Goal: Answer question/provide support: Share knowledge or assist other users

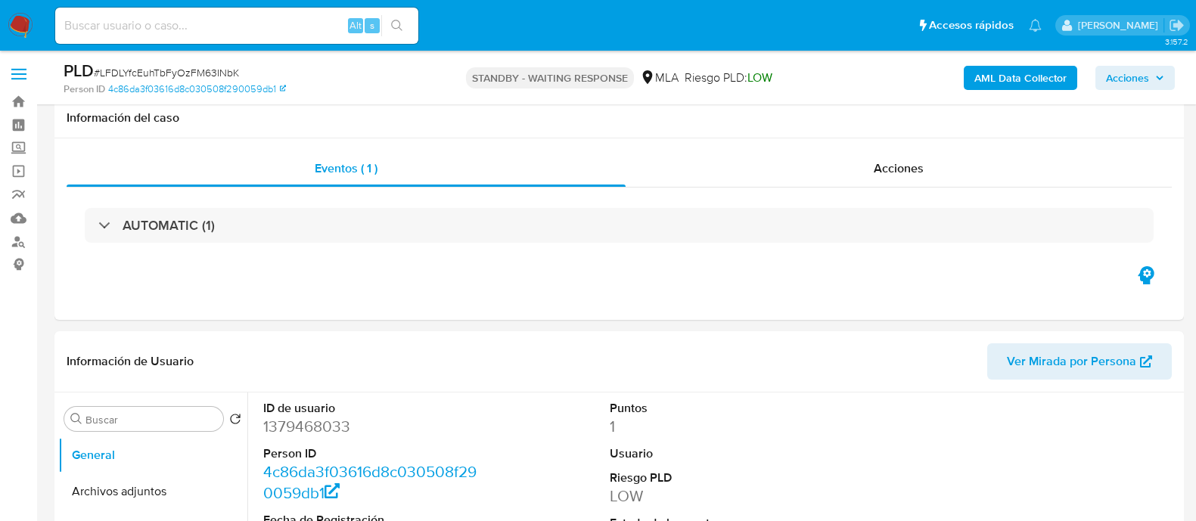
select select "10"
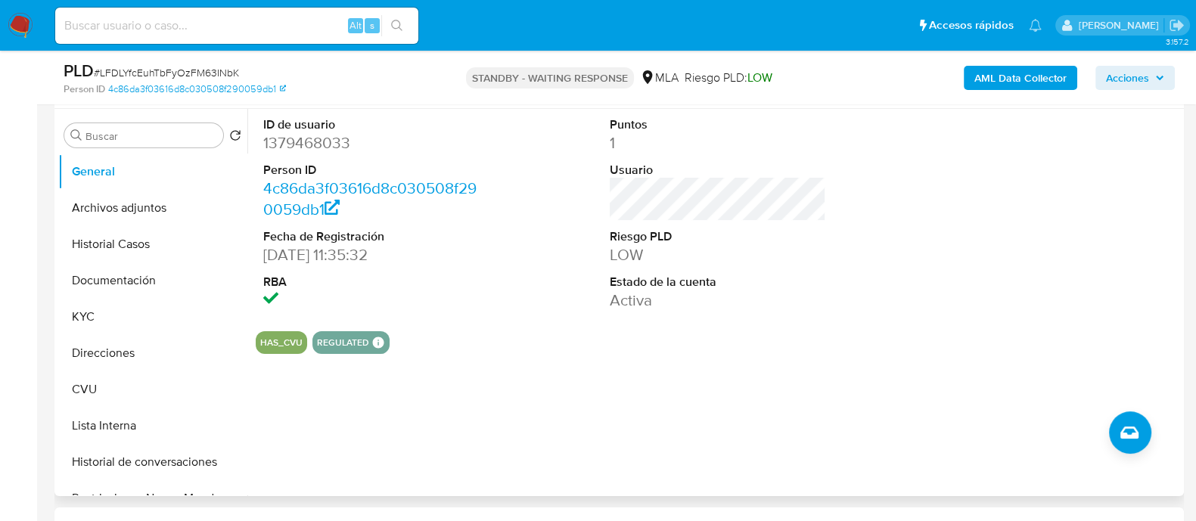
scroll to position [1289, 0]
click at [798, 346] on div "HAS_CVU REGULATED REGULATED MLA UIF COMPLIES LEGACY Mark Id MLA_UIF Compliant i…" at bounding box center [718, 342] width 924 height 23
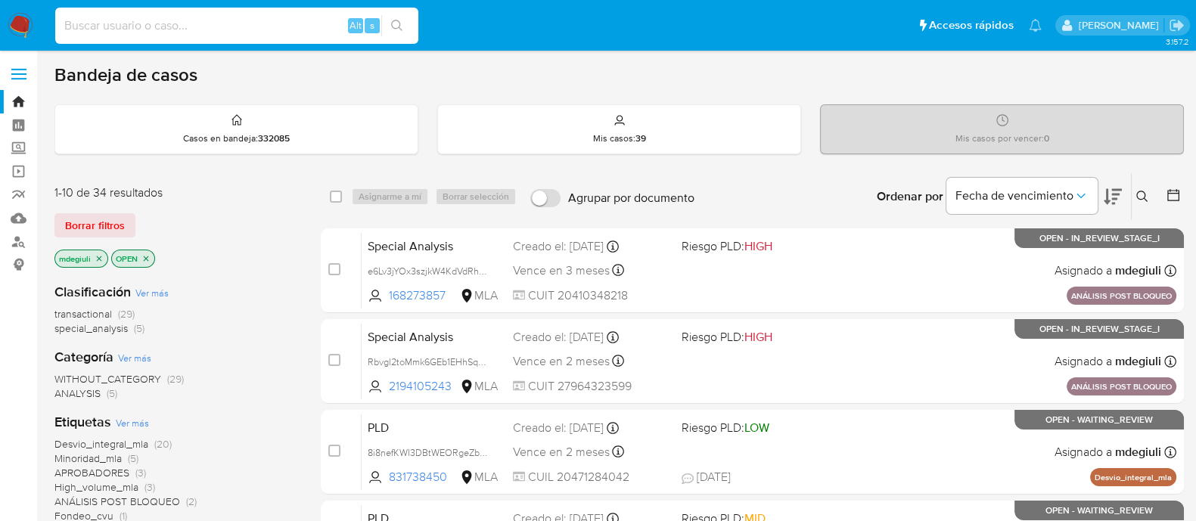
click at [199, 20] on input at bounding box center [236, 26] width 363 height 20
paste input "HImiXsKnF2ERIPJ8RIBkl8fM"
type input "HImiXsKnF2ERIPJ8RIBkl8fM"
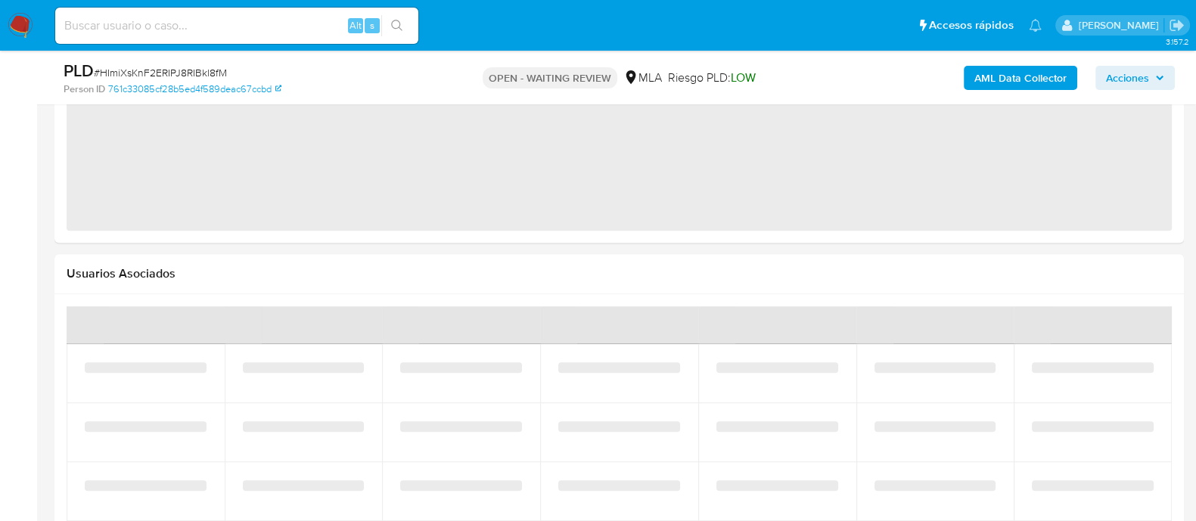
select select "10"
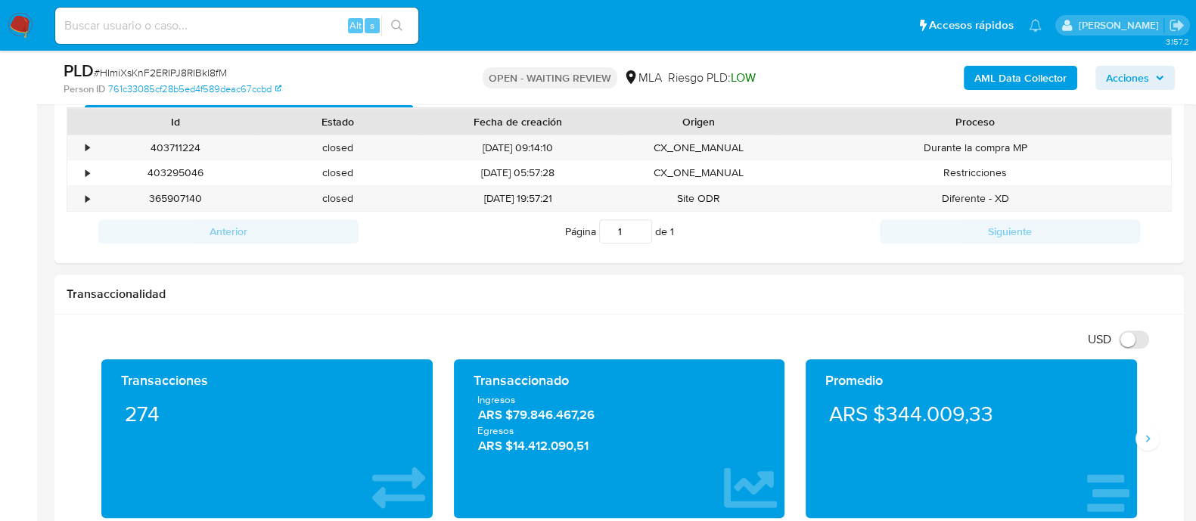
scroll to position [592, 0]
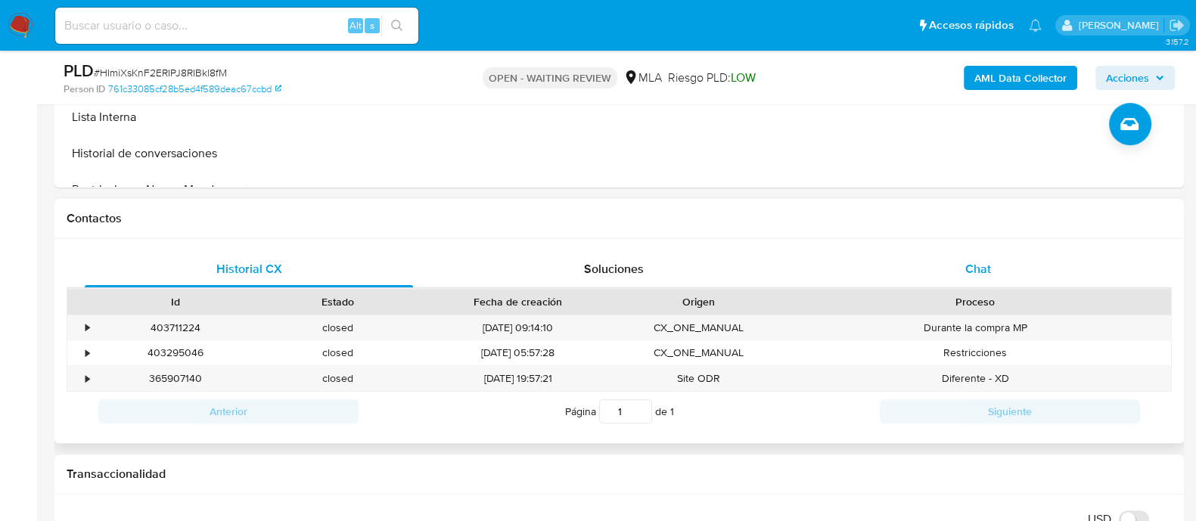
click at [963, 281] on div "Chat" at bounding box center [978, 269] width 328 height 36
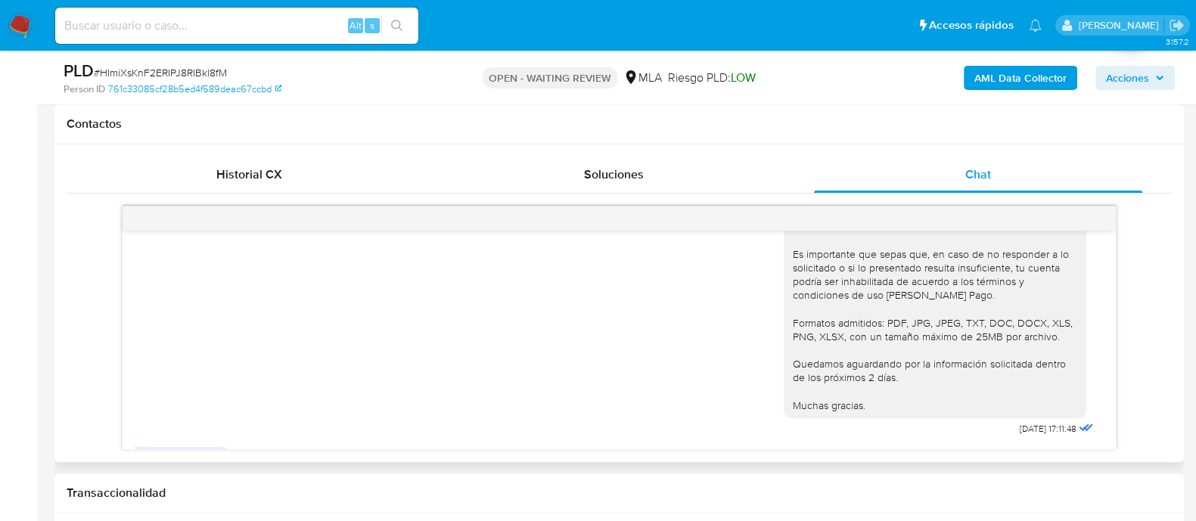
scroll to position [2099, 0]
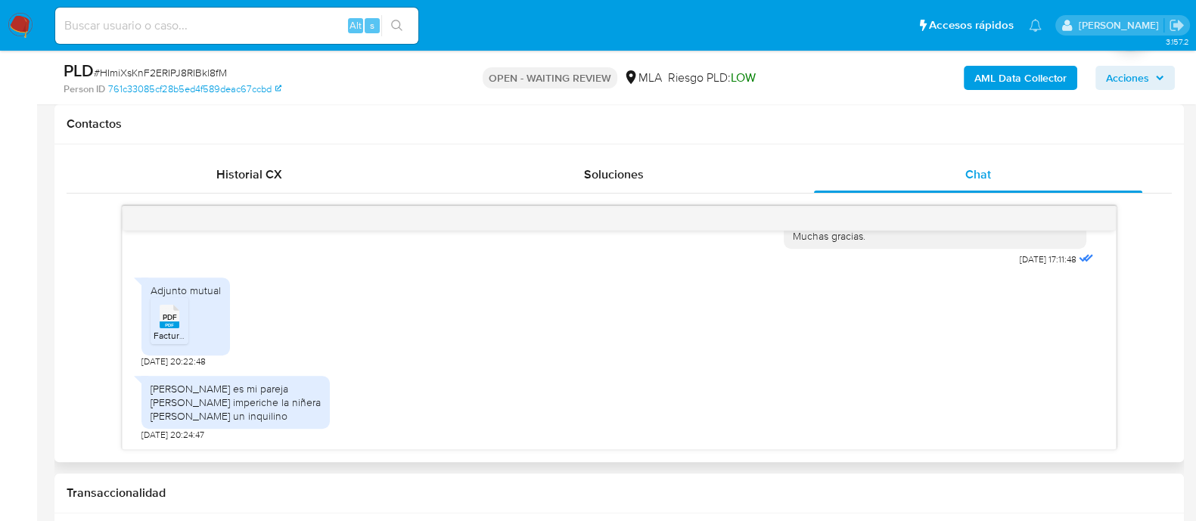
click at [163, 318] on span "PDF" at bounding box center [170, 317] width 14 height 10
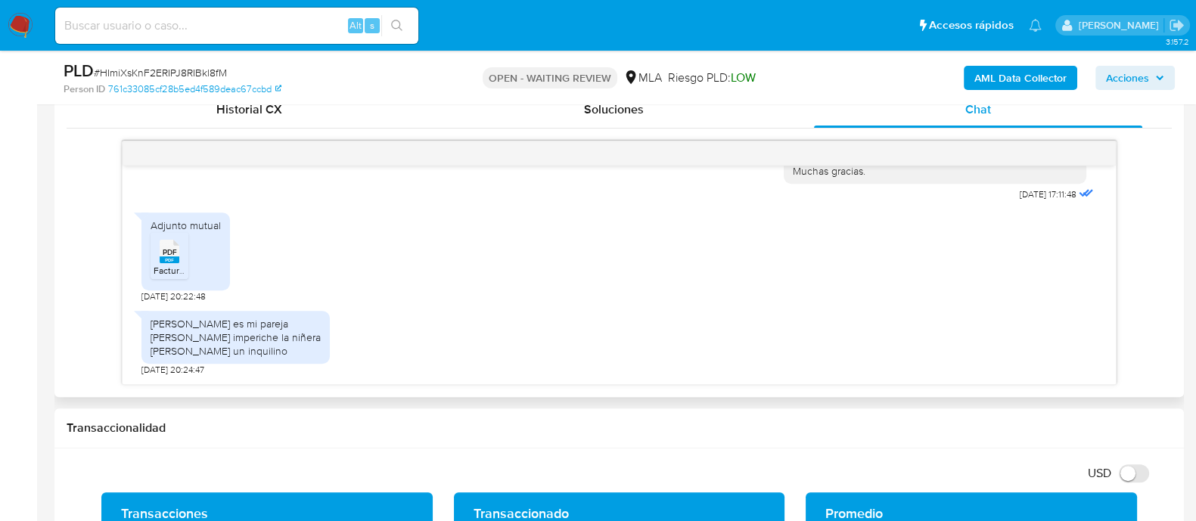
scroll to position [781, 0]
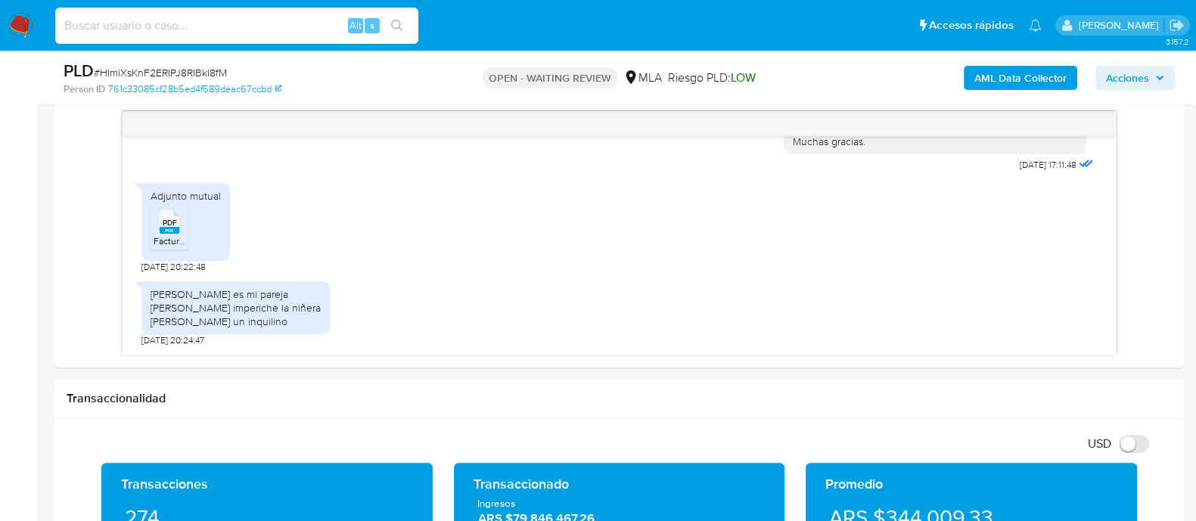
click at [248, 26] on input at bounding box center [236, 26] width 363 height 20
paste input "qisbEyxUCdRA2zXz9IeKUWrO"
type input "qisbEyxUCdRA2zXz9IeKUWrO"
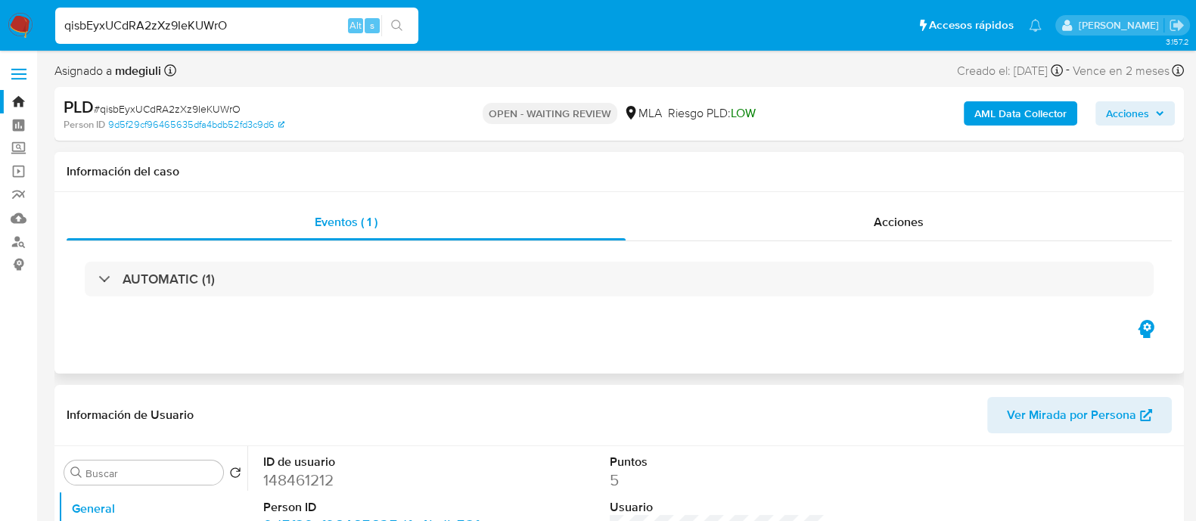
select select "10"
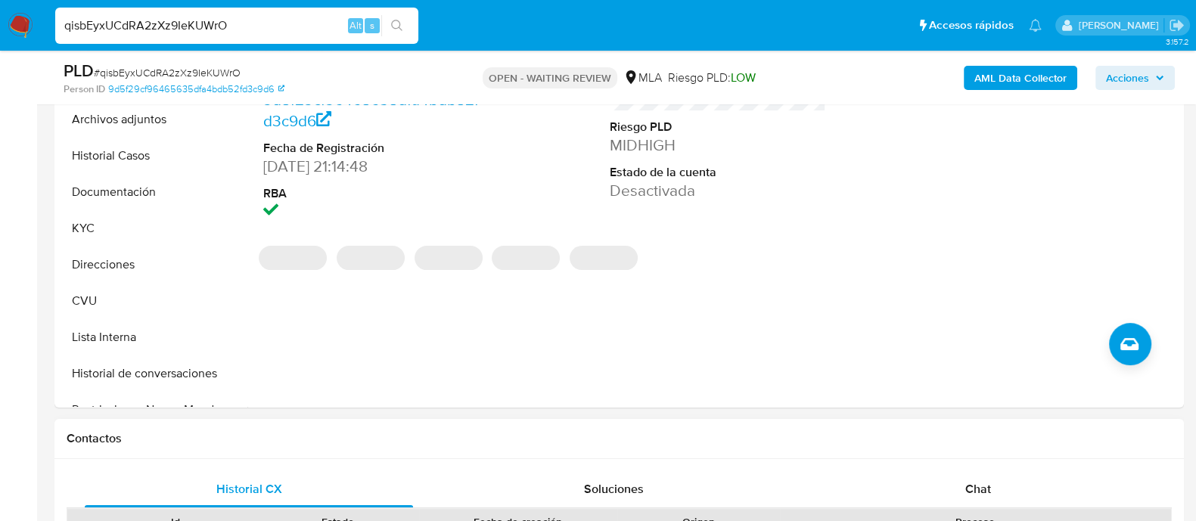
scroll to position [567, 0]
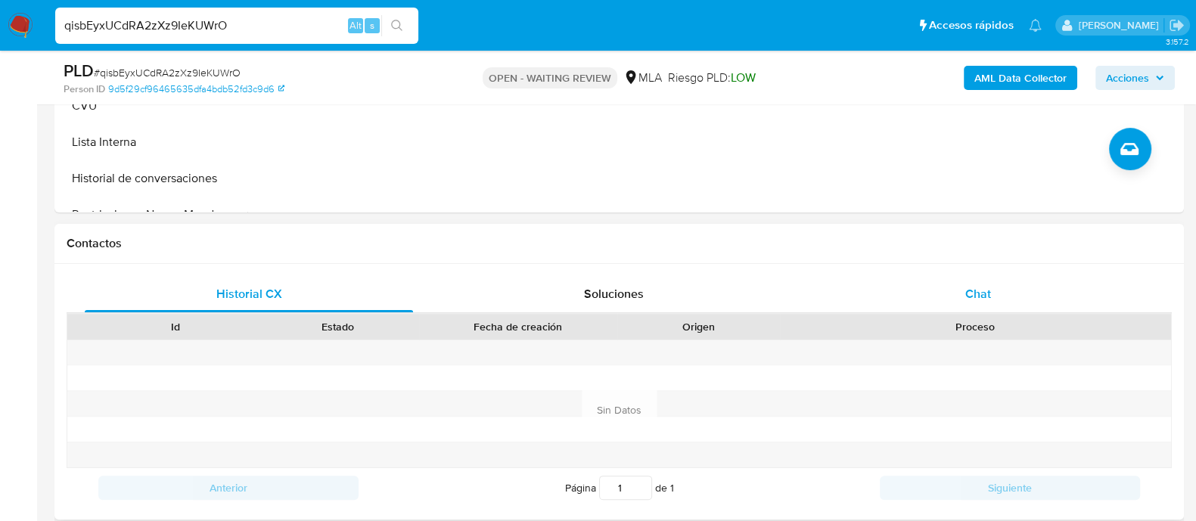
click at [920, 301] on div "Chat" at bounding box center [978, 294] width 328 height 36
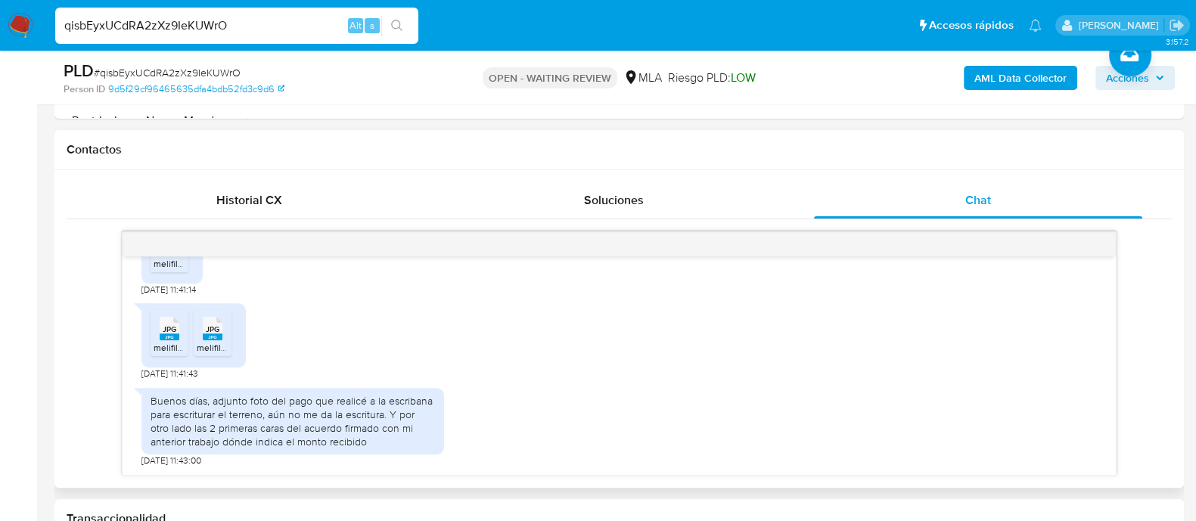
scroll to position [1357, 0]
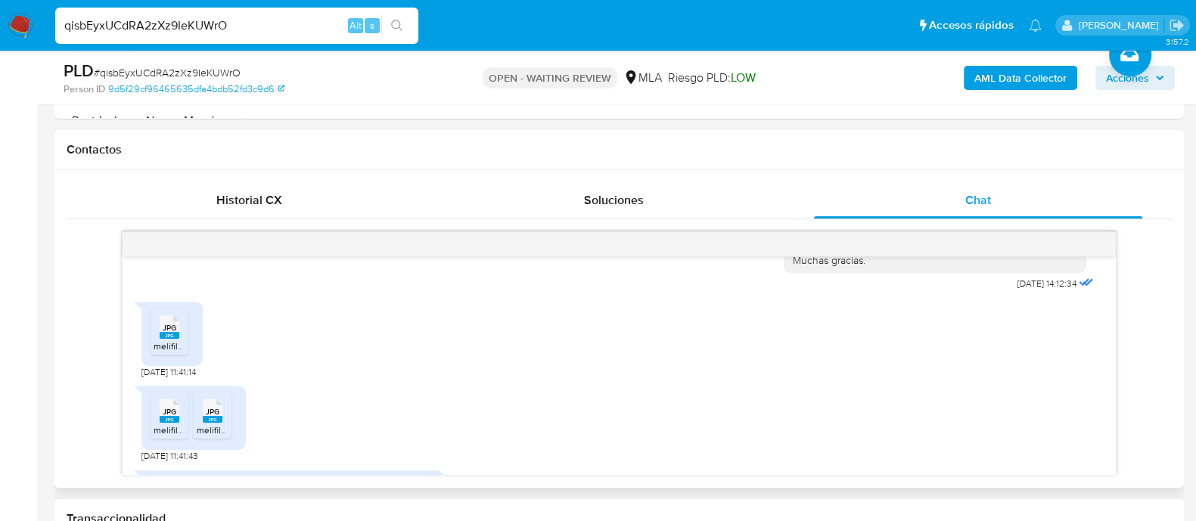
click at [175, 339] on rect at bounding box center [170, 335] width 20 height 7
click at [170, 424] on icon "JPG" at bounding box center [170, 411] width 20 height 26
click at [212, 423] on rect at bounding box center [213, 419] width 20 height 7
click at [203, 29] on input "qisbEyxUCdRA2zXz9IeKUWrO" at bounding box center [236, 26] width 363 height 20
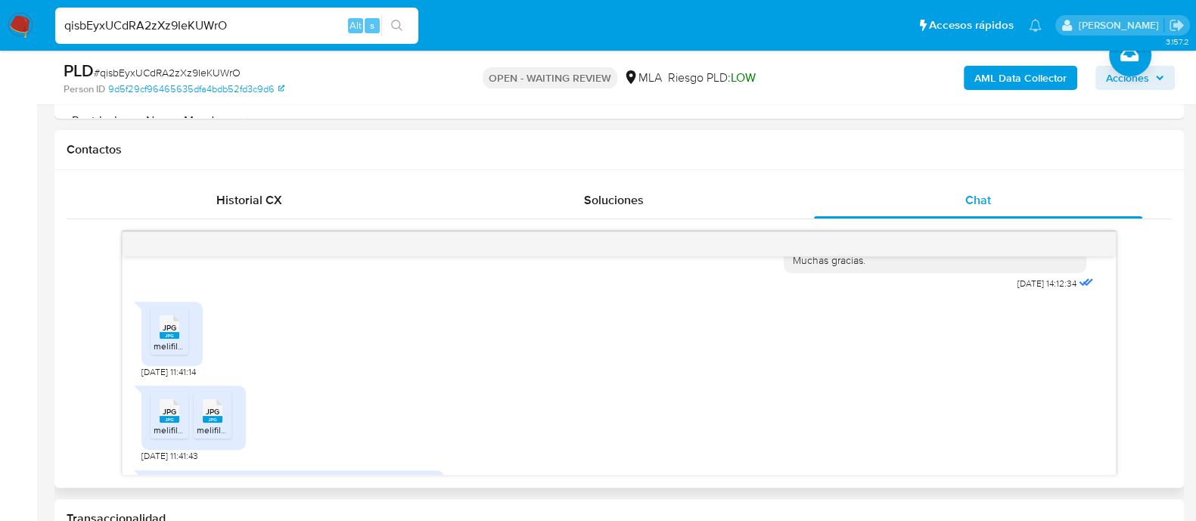
paste input "mEd68ZWVvcujuU8pgSraOIAu"
type input "mEd68ZWVvcujuU8pgSraOIAu"
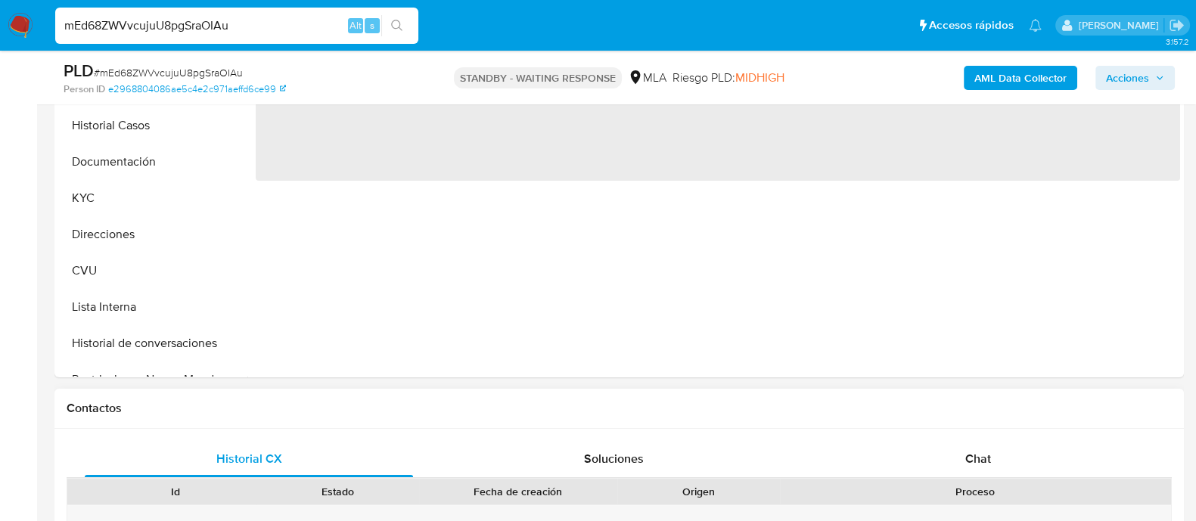
scroll to position [567, 0]
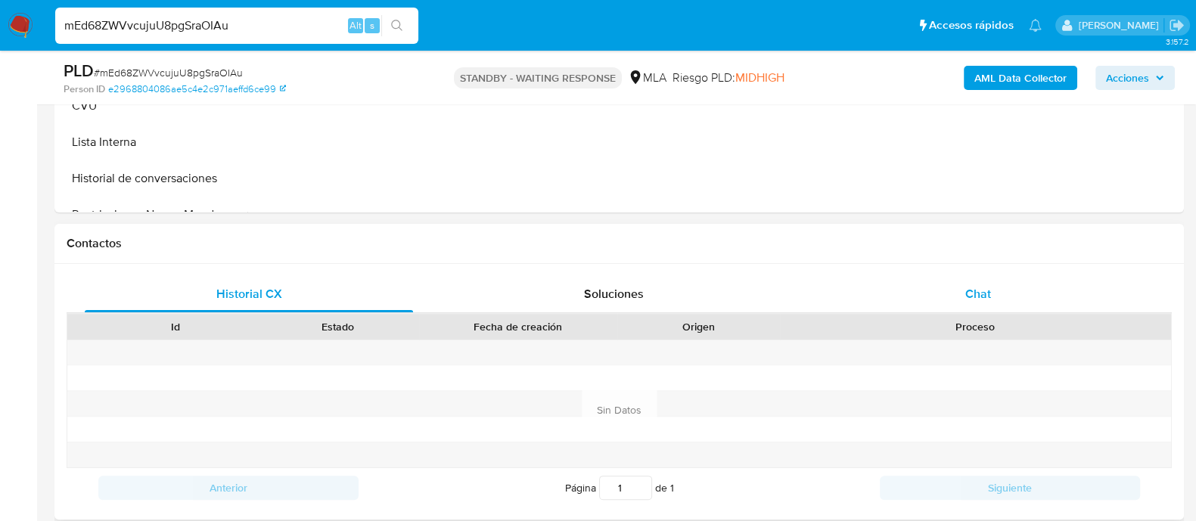
select select "10"
click at [937, 302] on div "Chat" at bounding box center [978, 294] width 328 height 36
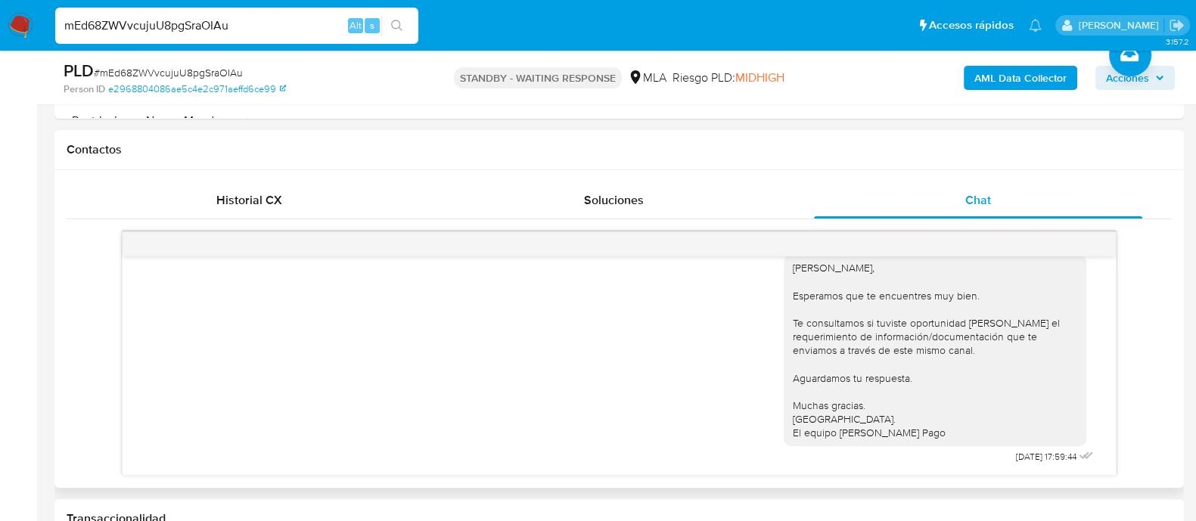
scroll to position [1663, 0]
click at [263, 197] on span "Historial CX" at bounding box center [249, 199] width 66 height 17
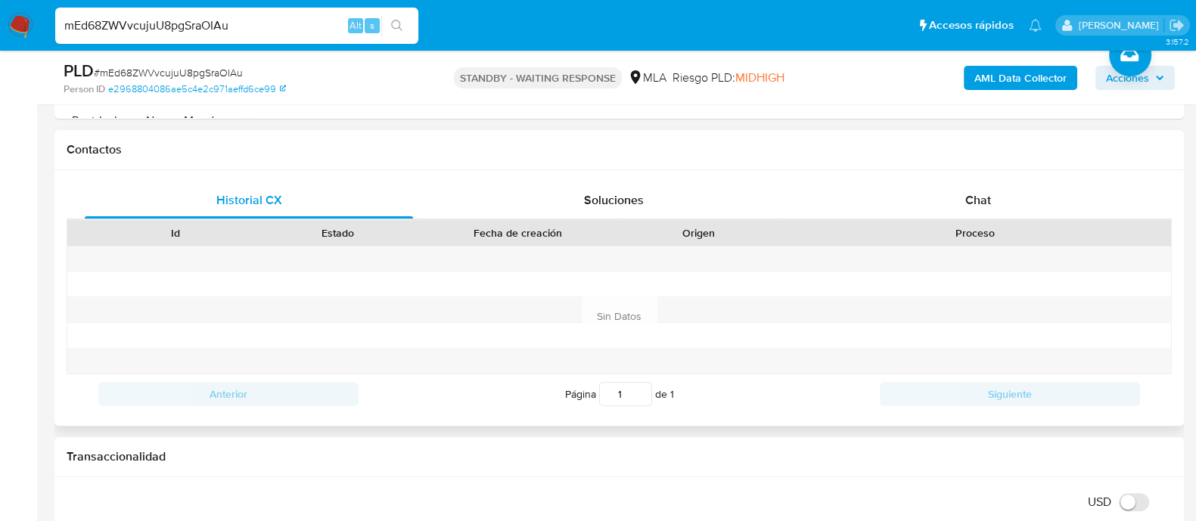
click at [939, 220] on div "Proceso" at bounding box center [975, 233] width 391 height 26
click at [941, 209] on div "Chat" at bounding box center [978, 200] width 328 height 36
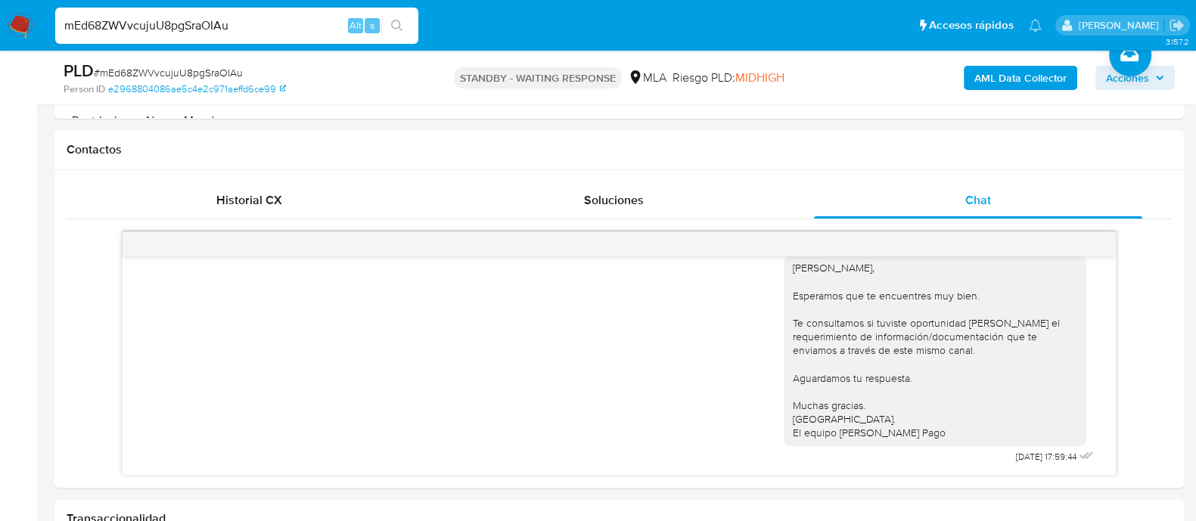
click at [173, 20] on input "mEd68ZWVvcujuU8pgSraOIAu" at bounding box center [236, 26] width 363 height 20
paste input "OoJ7oLLbn94UqlMAYTzf6B5U"
type input "OoJ7oLLbn94UqlMAYTzf6B5U"
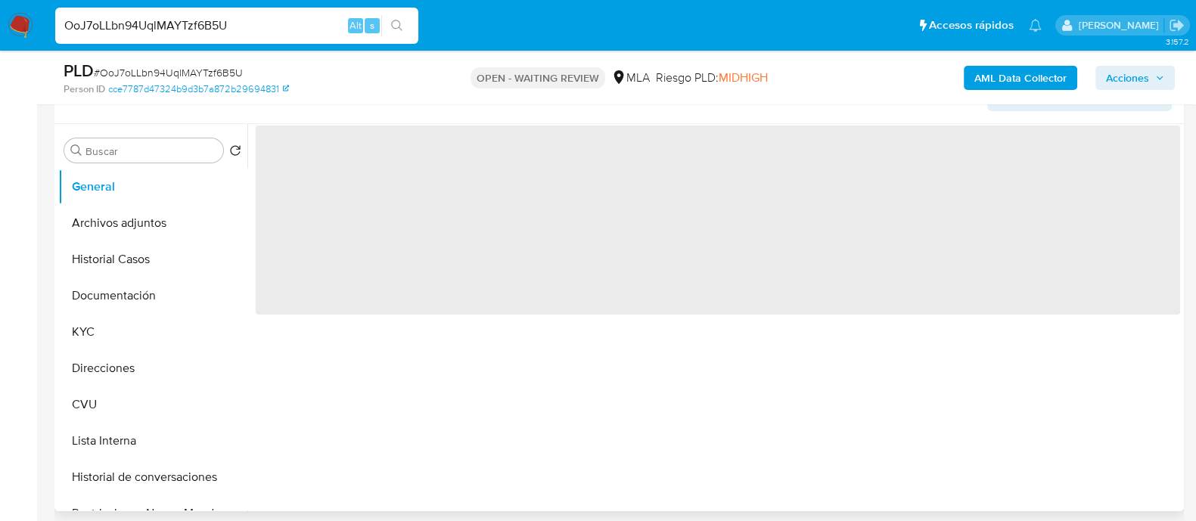
scroll to position [377, 0]
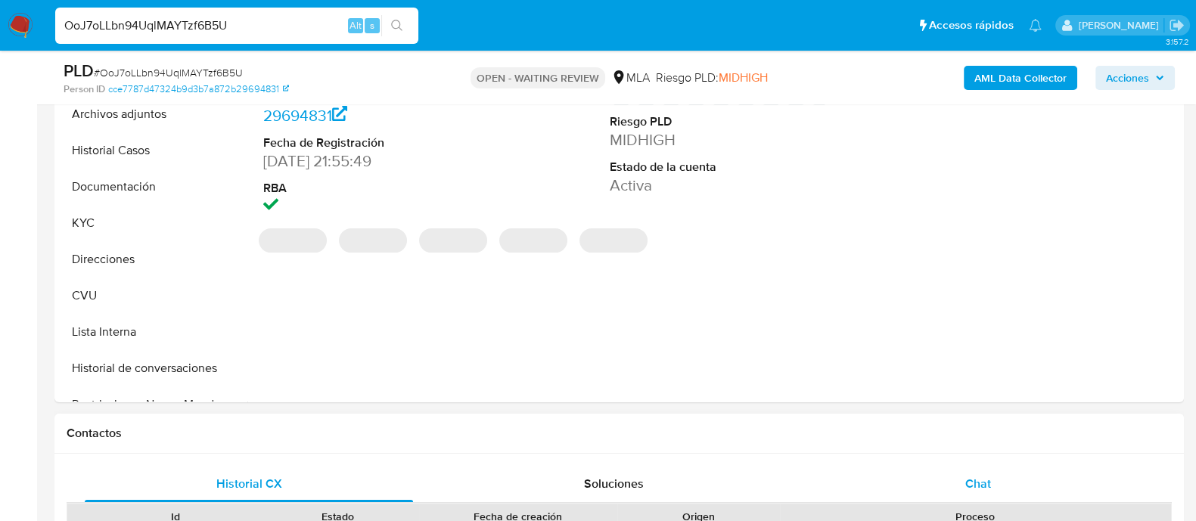
select select "10"
click at [925, 476] on div "Chat" at bounding box center [978, 484] width 328 height 36
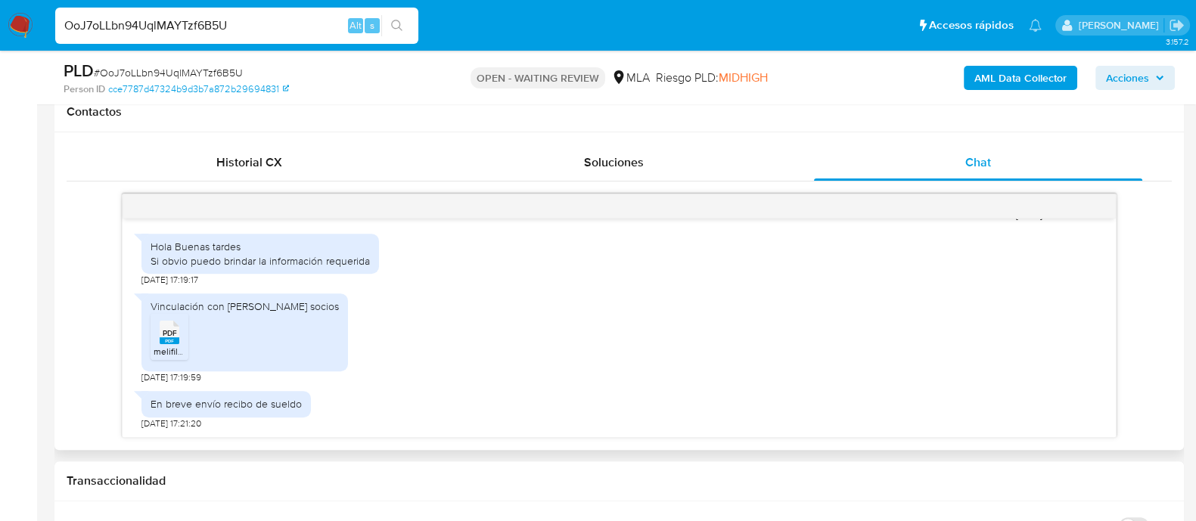
scroll to position [661, 0]
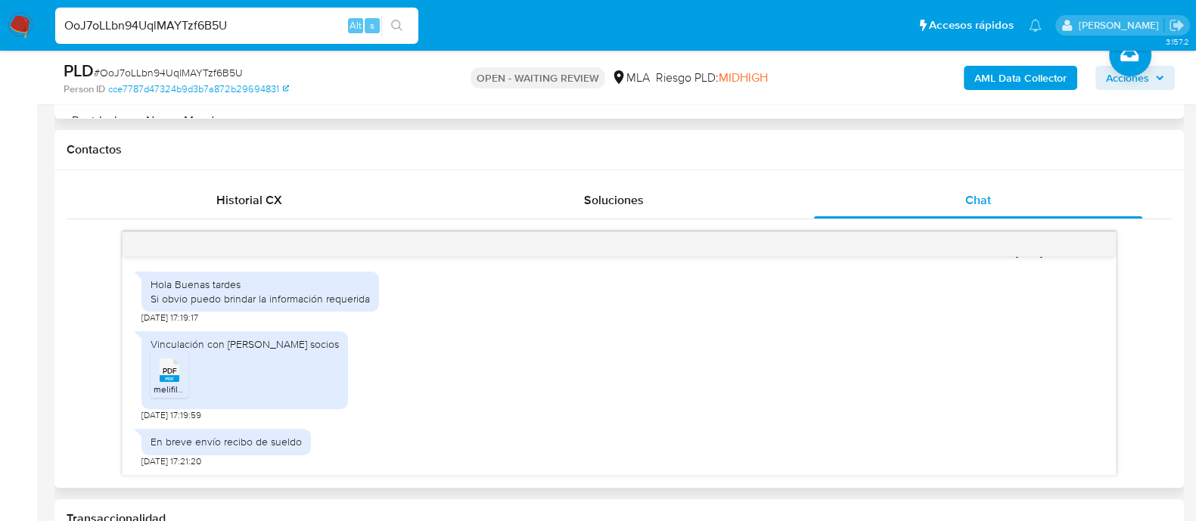
click at [173, 372] on span "PDF" at bounding box center [170, 371] width 14 height 10
click at [212, 23] on input "OoJ7oLLbn94UqlMAYTzf6B5U" at bounding box center [236, 26] width 363 height 20
paste input "Cea1yPvkhExRbxOORtXdmnwl"
type input "Cea1yPvkhExRbxOORtXdmnwl"
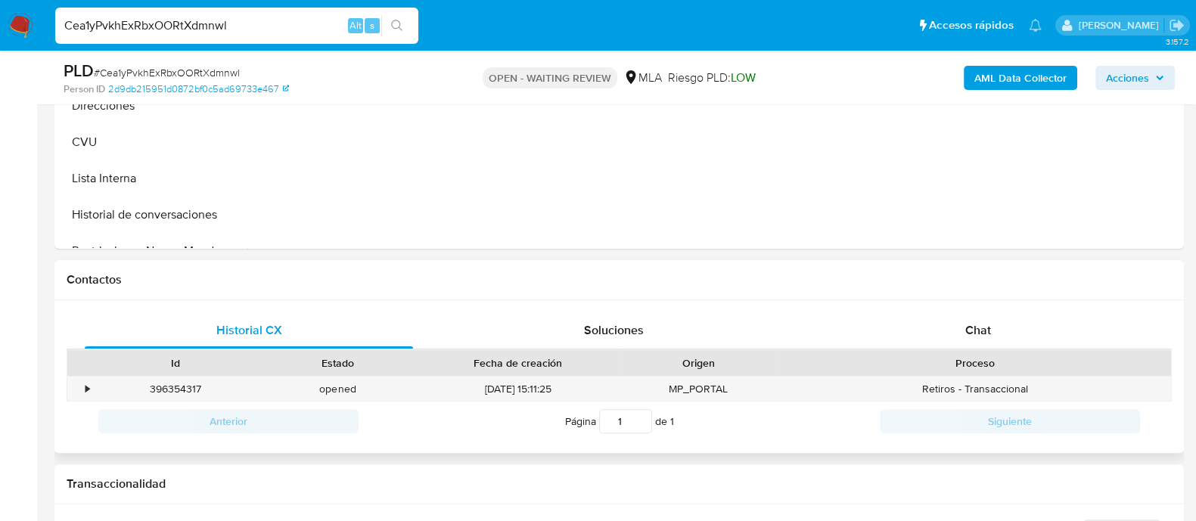
scroll to position [567, 0]
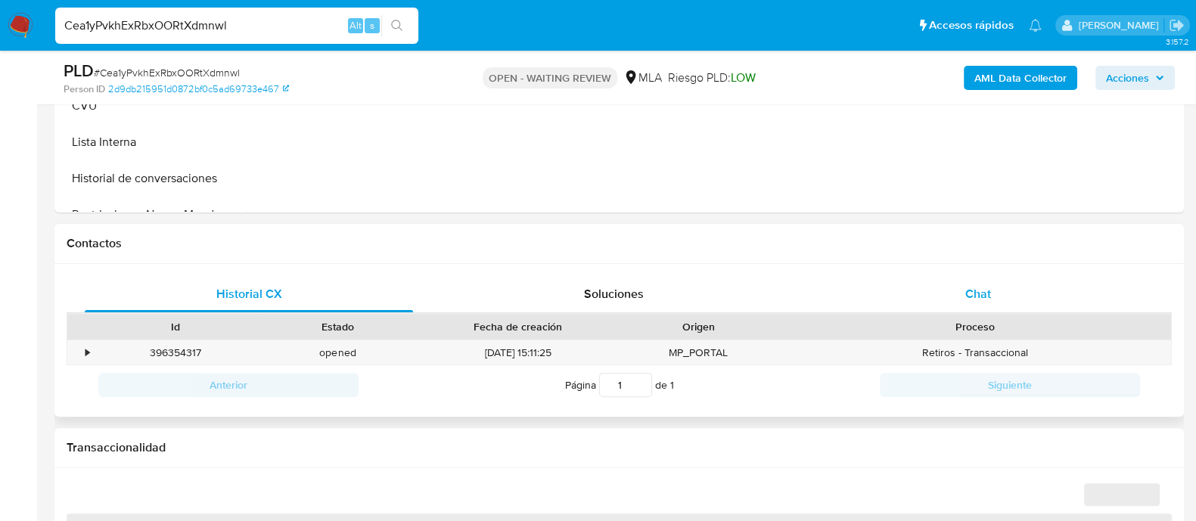
select select "10"
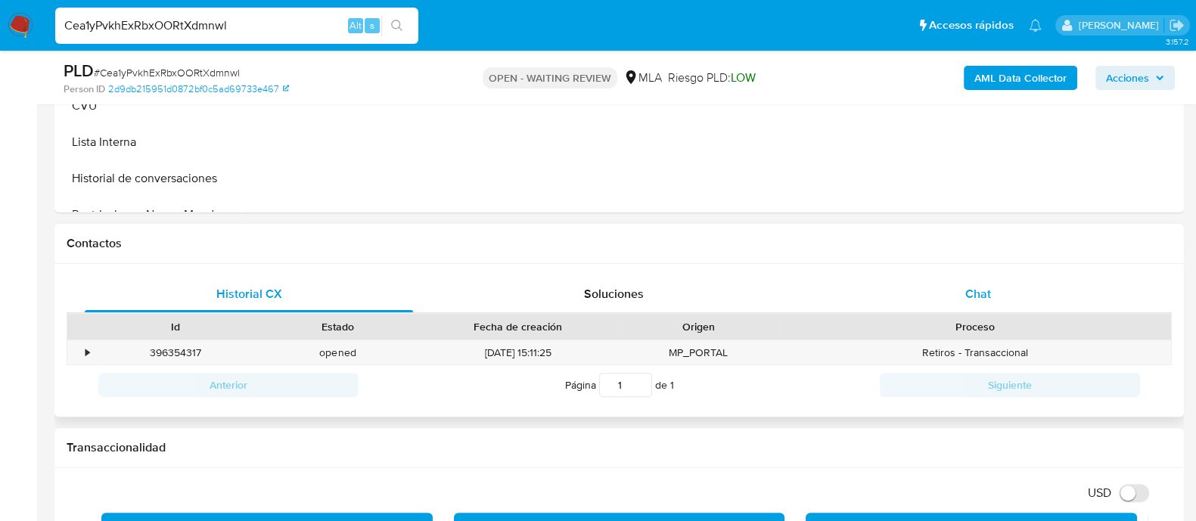
click at [940, 300] on div "Chat" at bounding box center [978, 294] width 328 height 36
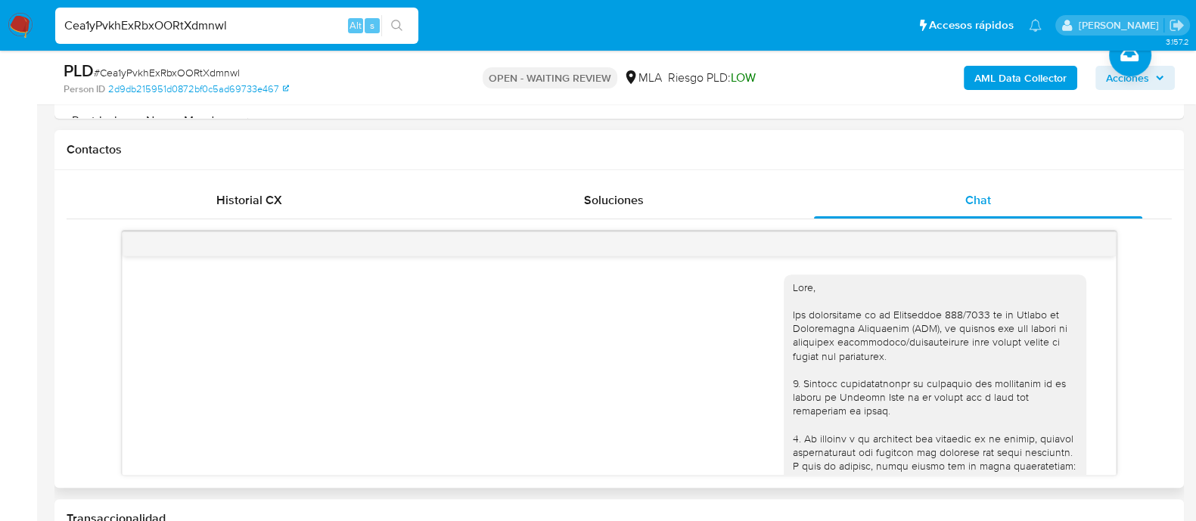
scroll to position [1196, 0]
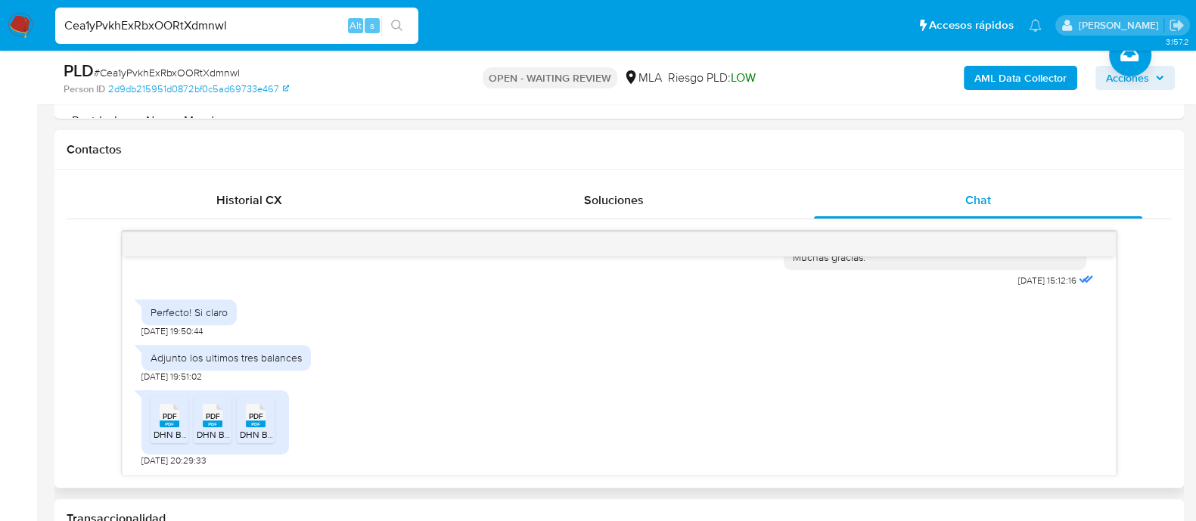
click at [171, 417] on span "PDF" at bounding box center [170, 416] width 14 height 10
click at [213, 414] on span "PDF" at bounding box center [213, 416] width 14 height 10
click at [252, 411] on span "PDF" at bounding box center [256, 416] width 14 height 10
drag, startPoint x: 647, startPoint y: 406, endPoint x: 647, endPoint y: 420, distance: 13.6
click at [647, 405] on div "PDF PDF DHN BALANCE 2024.pdf PDF PDF DHN BALANCE 2023.pdf PDF PDF DHN BALANCE 2…" at bounding box center [618, 425] width 955 height 84
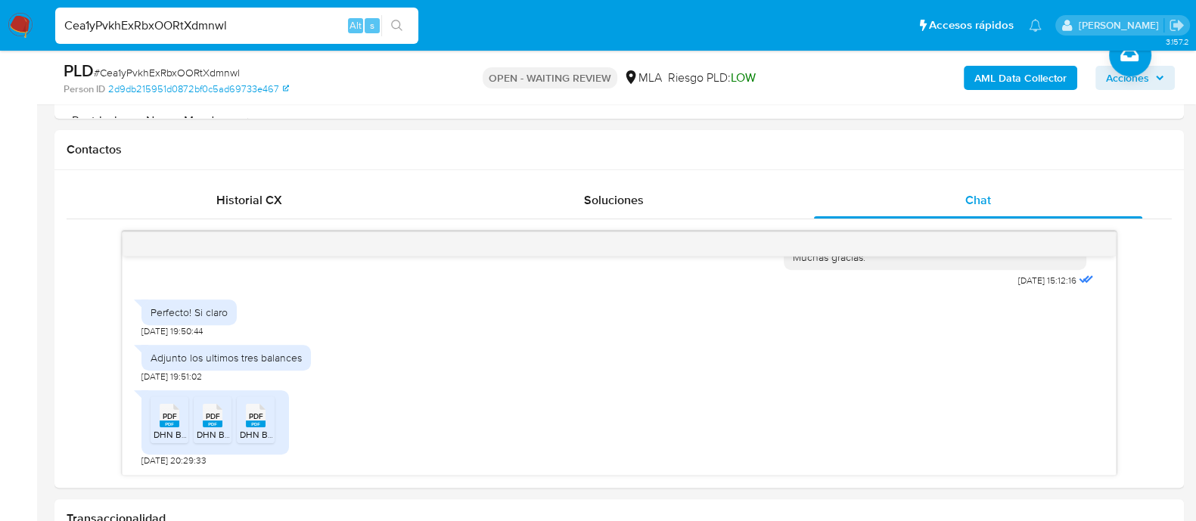
click at [222, 28] on input "Cea1yPvkhExRbxOORtXdmnwl" at bounding box center [236, 26] width 363 height 20
click at [186, 23] on input "Cea1yPvkhExRbxOORtXdmnwl" at bounding box center [236, 26] width 363 height 20
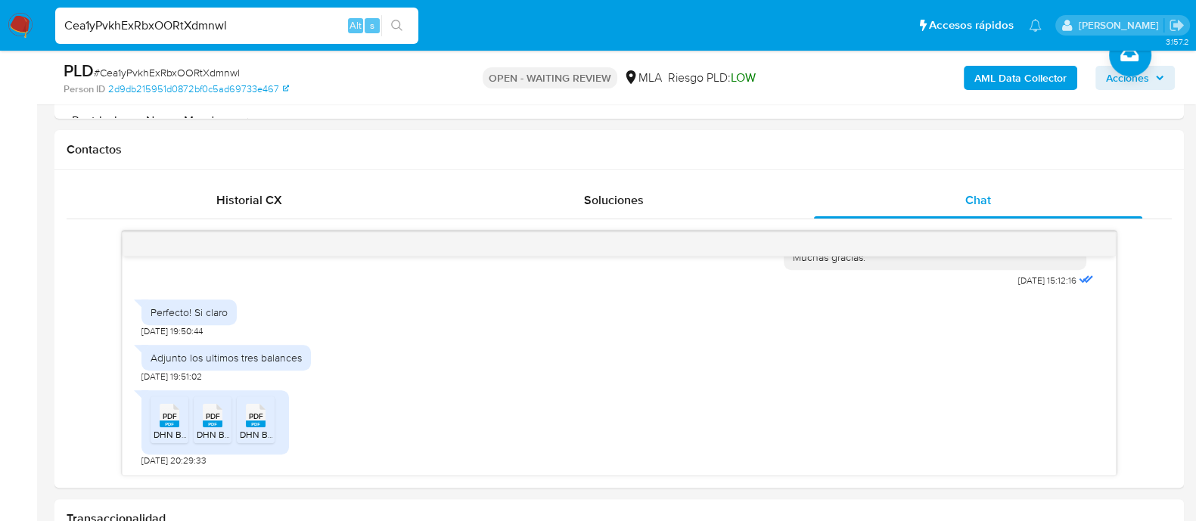
click at [186, 23] on input "Cea1yPvkhExRbxOORtXdmnwl" at bounding box center [236, 26] width 363 height 20
paste input "yFZdo2Uk95CXZ4OVKb5d9ZAu"
type input "yFZdo2Uk95CXZ4OVKb5d9ZAu"
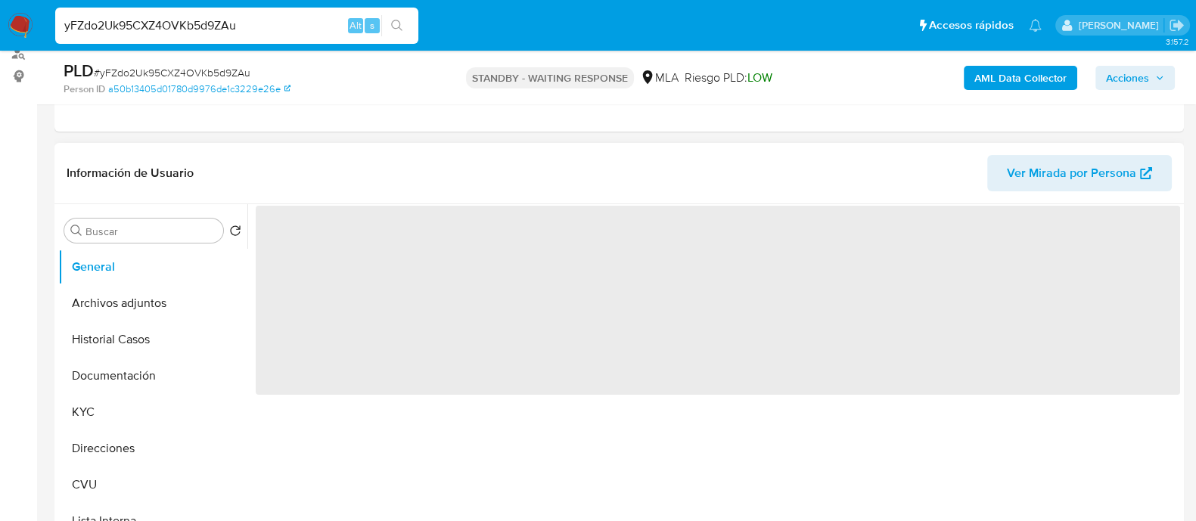
scroll to position [473, 0]
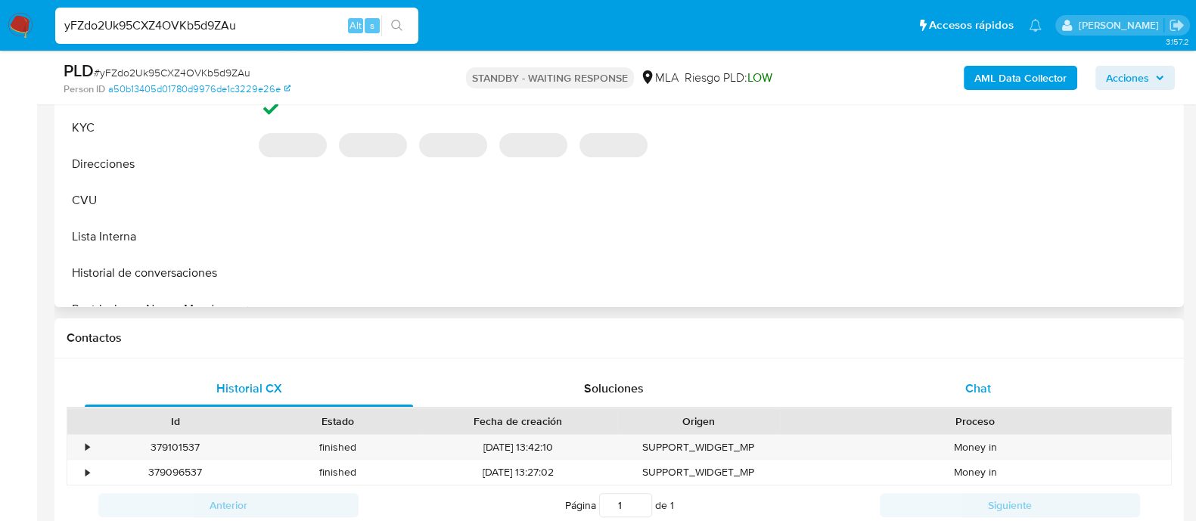
click at [985, 386] on span "Chat" at bounding box center [978, 388] width 26 height 17
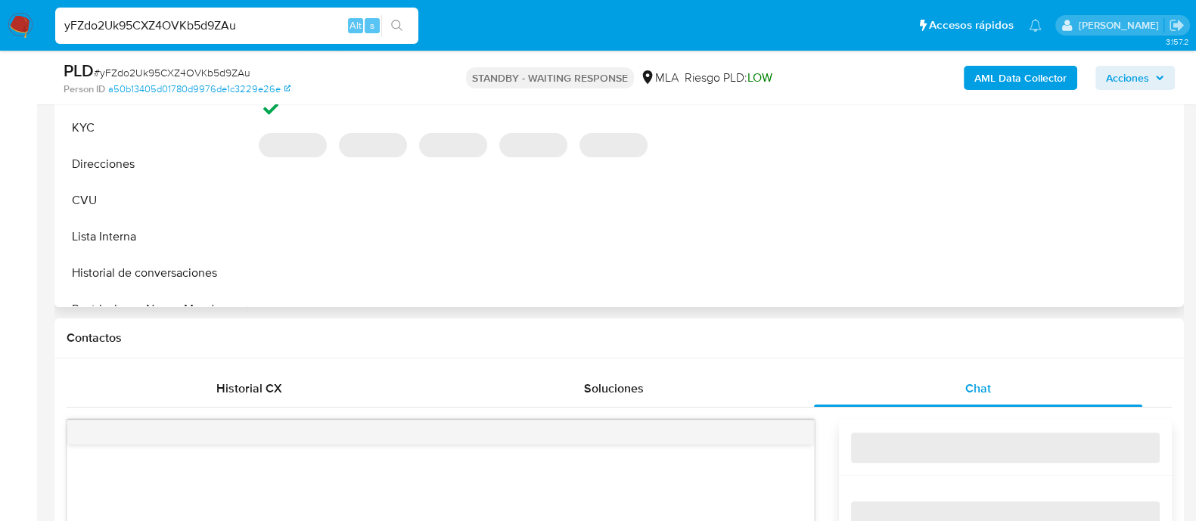
select select "10"
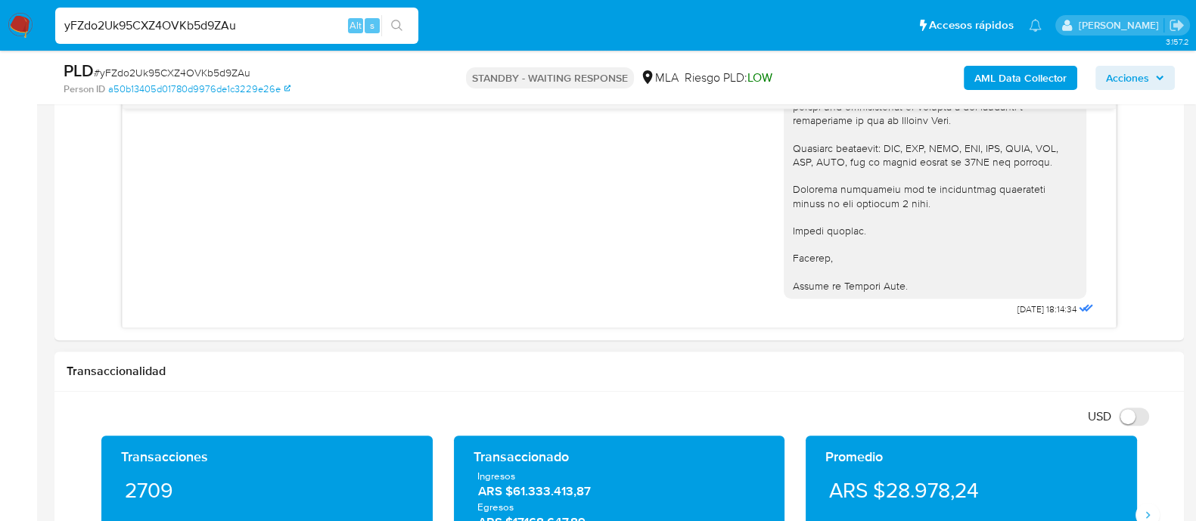
scroll to position [851, 0]
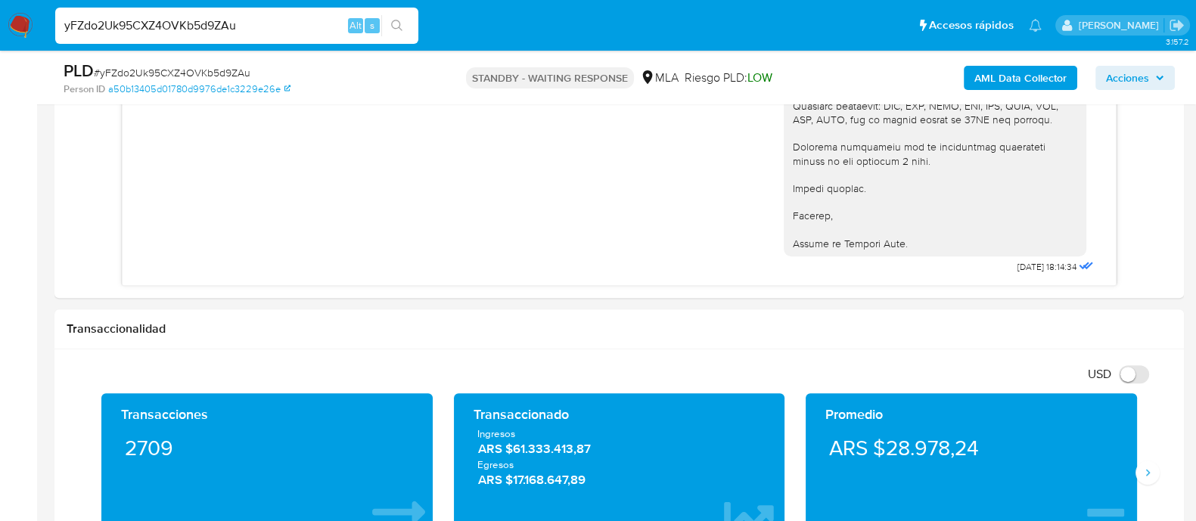
click at [194, 23] on input "yFZdo2Uk95CXZ4OVKb5d9ZAu" at bounding box center [236, 26] width 363 height 20
paste input "AepGSERPWzzuqwHdVMxxwqWO"
type input "AepGSERPWzzuqwHdVMxxwqWO"
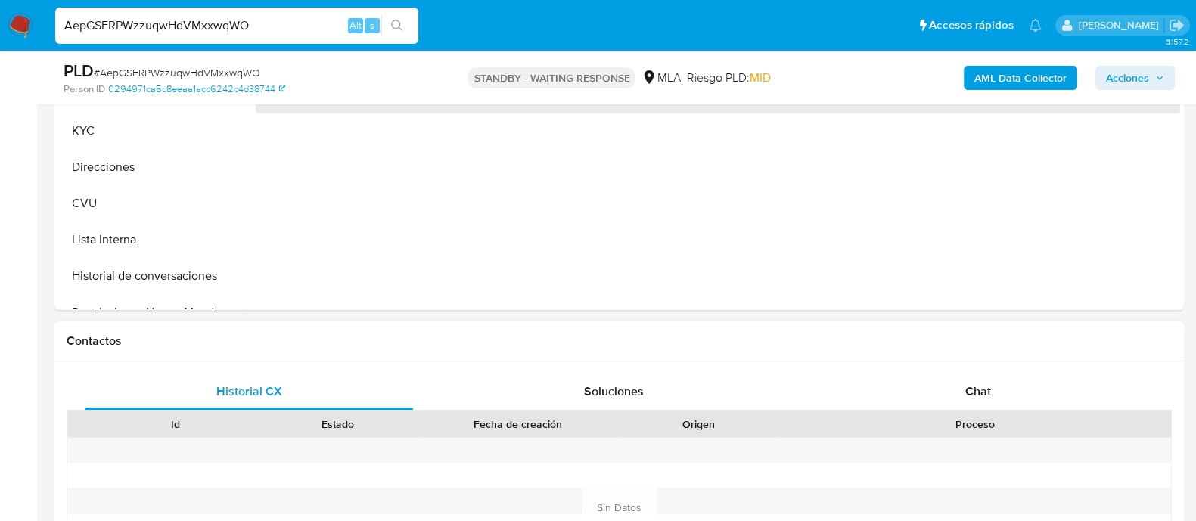
scroll to position [473, 0]
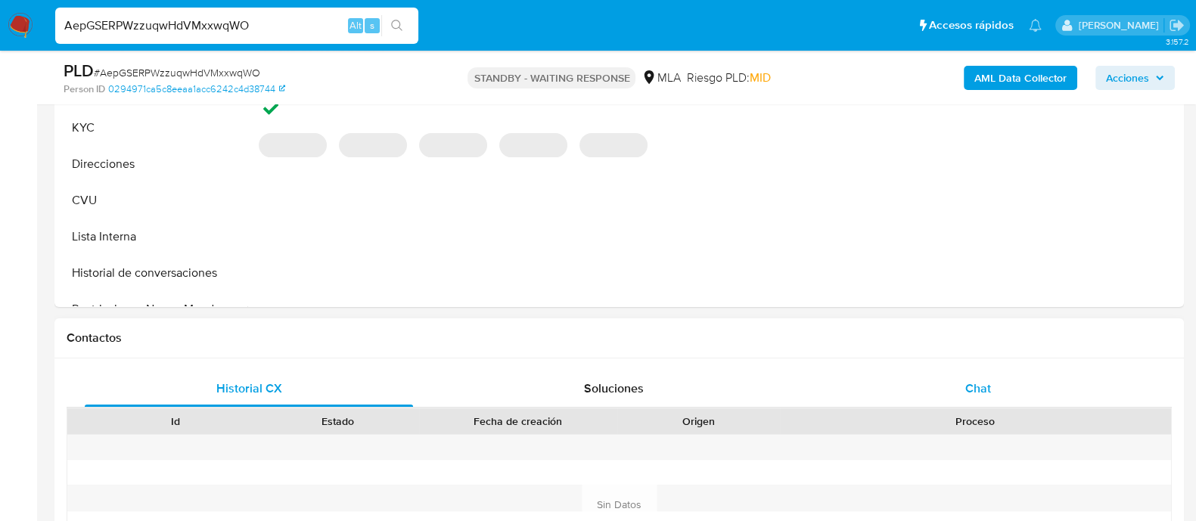
click at [883, 385] on div "Chat" at bounding box center [978, 389] width 328 height 36
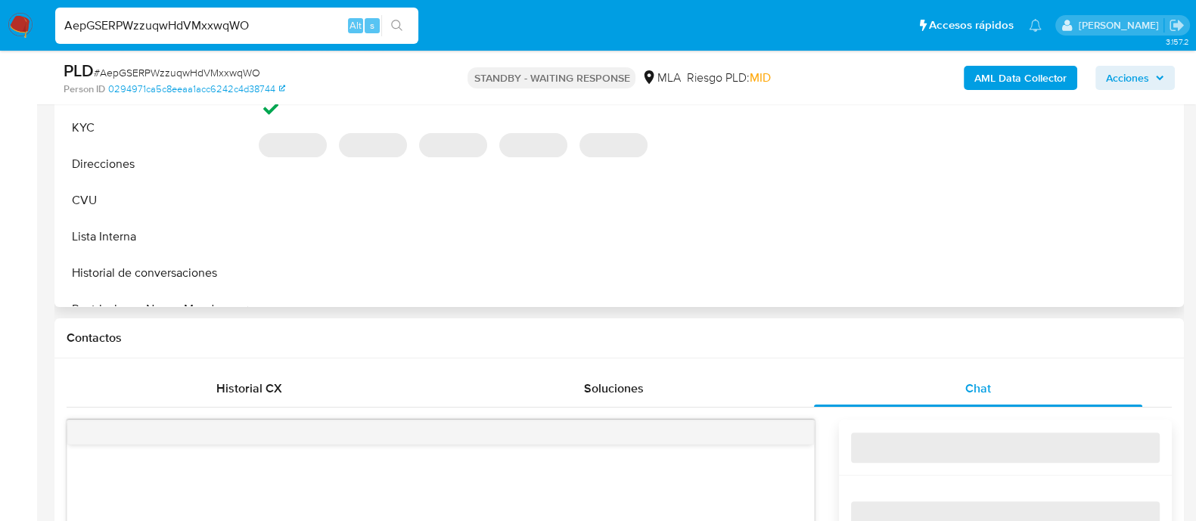
select select "10"
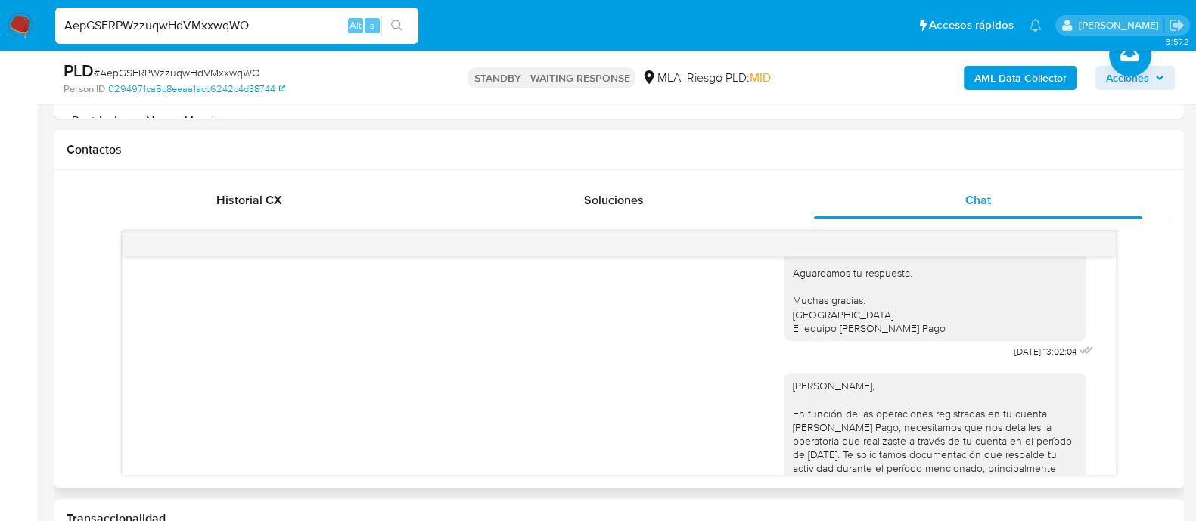
scroll to position [1261, 0]
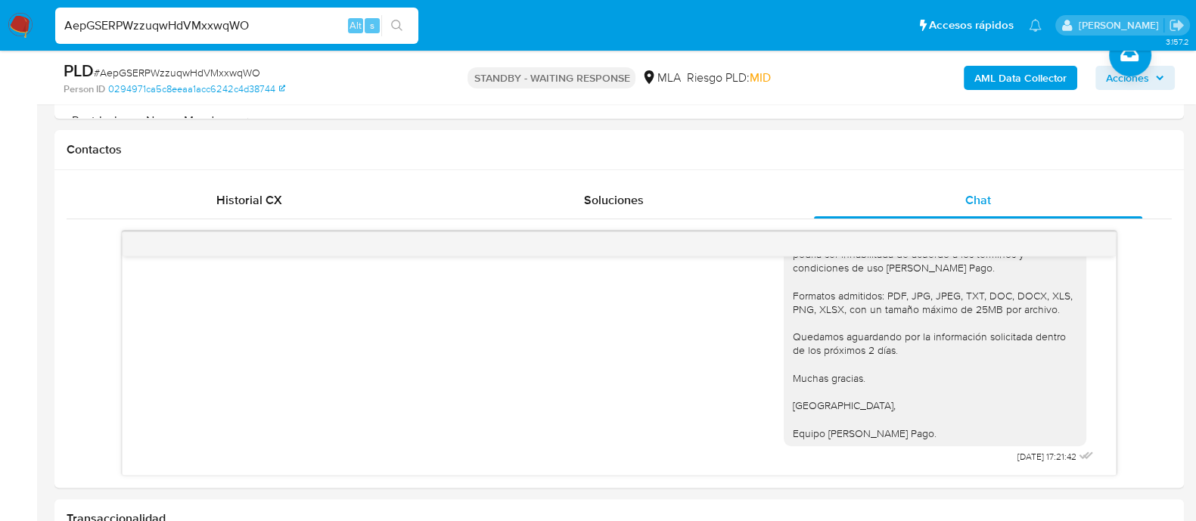
click at [200, 17] on input "AepGSERPWzzuqwHdVMxxwqWO" at bounding box center [236, 26] width 363 height 20
paste input "vPlx5F7SW6FCTRWiuPQEOKqw"
type input "vPlx5F7SW6FCTRWiuPQEOKqw"
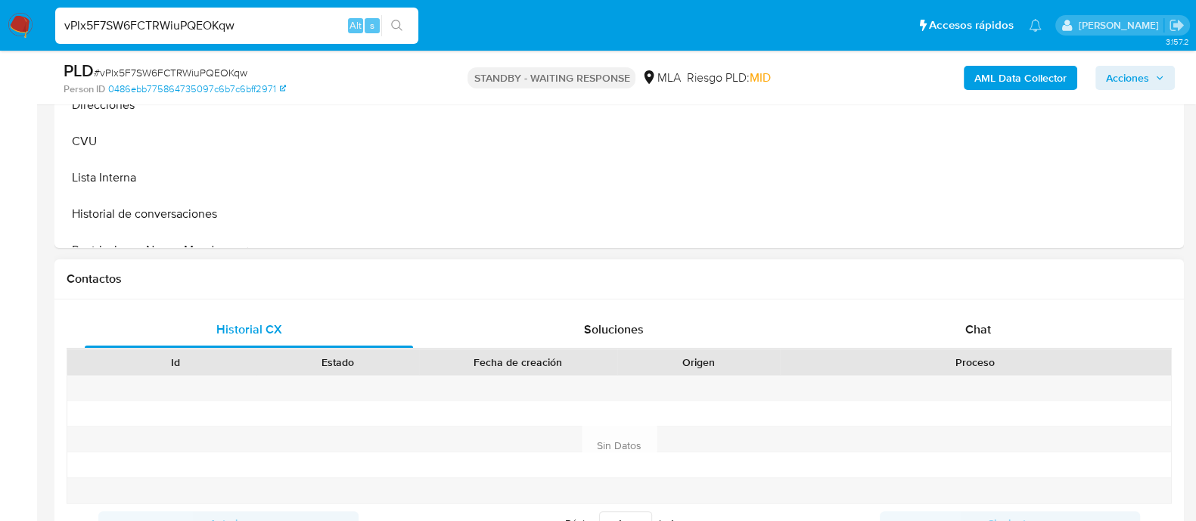
scroll to position [567, 0]
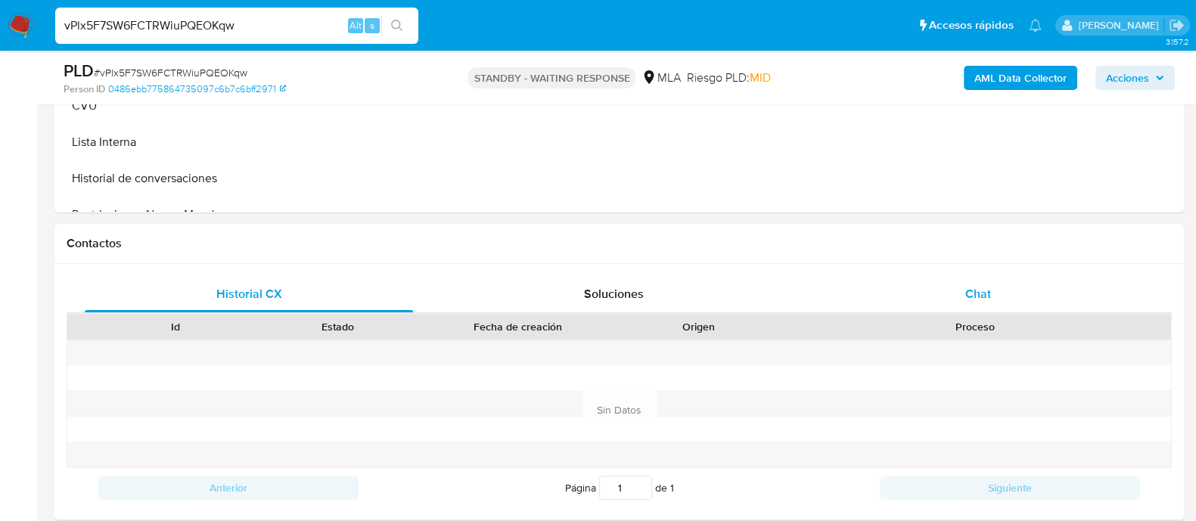
click at [917, 291] on div "Chat" at bounding box center [978, 294] width 328 height 36
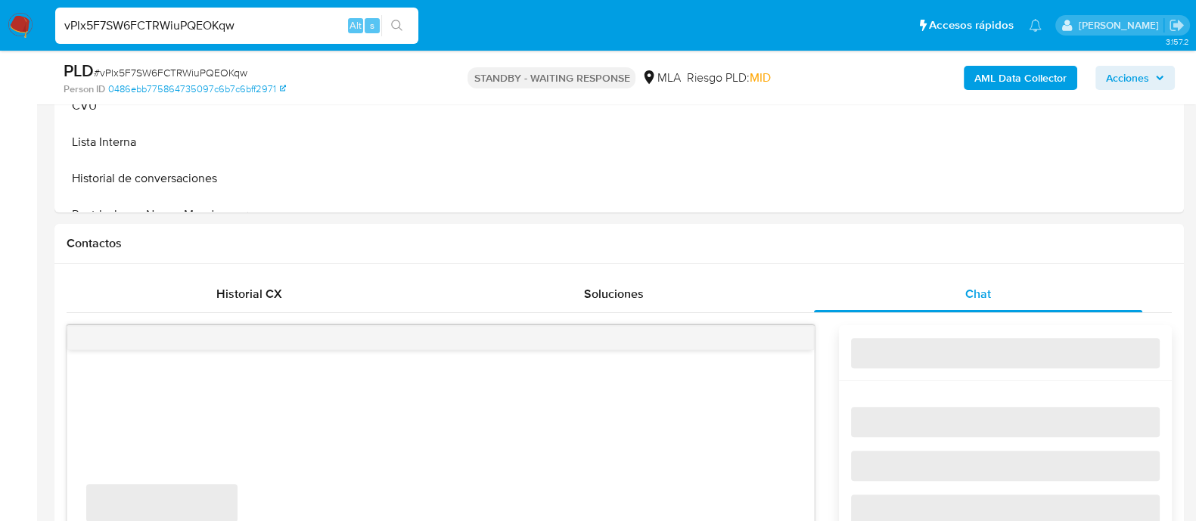
select select "10"
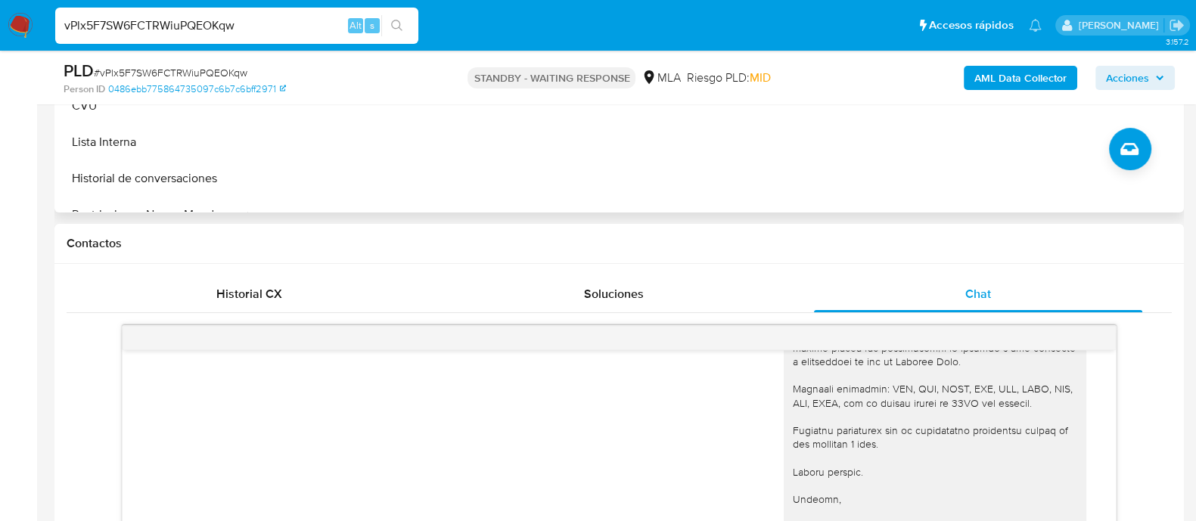
scroll to position [661, 0]
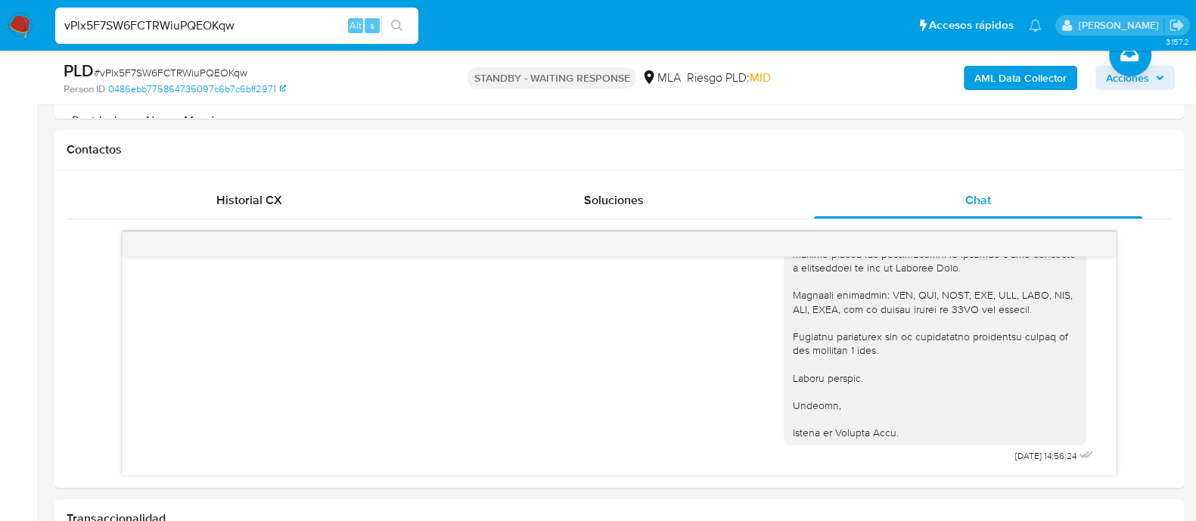
click at [204, 36] on div "vPlx5F7SW6FCTRWiuPQEOKqw Alt s" at bounding box center [236, 26] width 363 height 36
click at [201, 21] on input "vPlx5F7SW6FCTRWiuPQEOKqw" at bounding box center [236, 26] width 363 height 20
paste input "LFDLYfcEuhTbFyOzFM63INbK"
type input "LFDLYfcEuhTbFyOzFM63INbK"
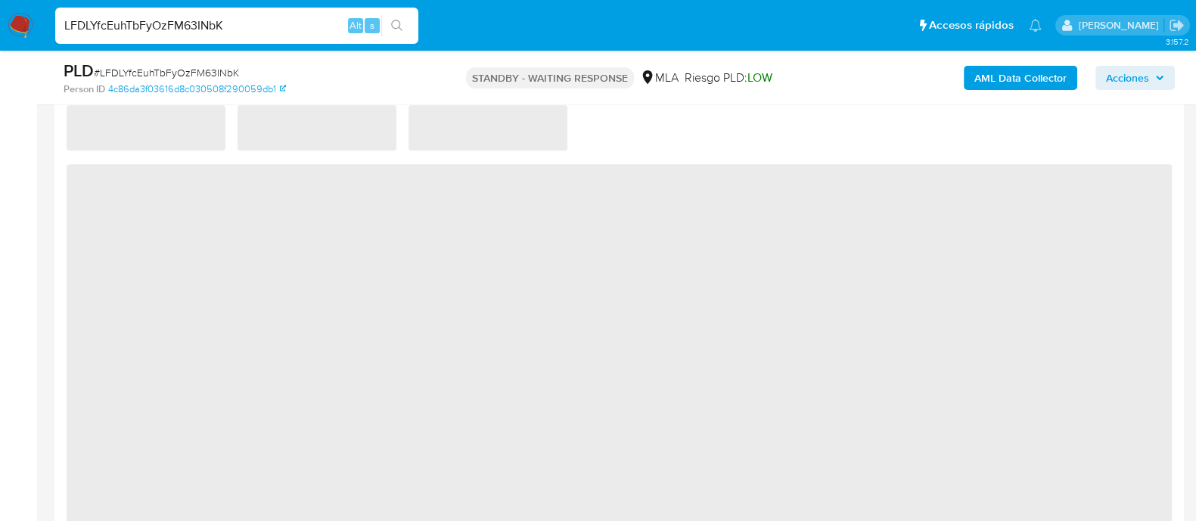
select select "10"
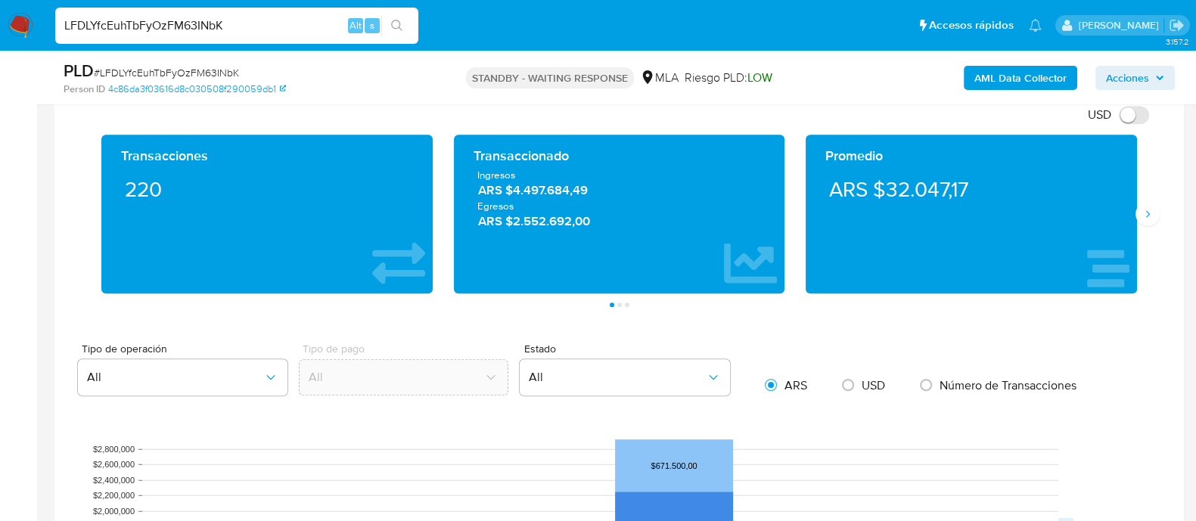
scroll to position [661, 0]
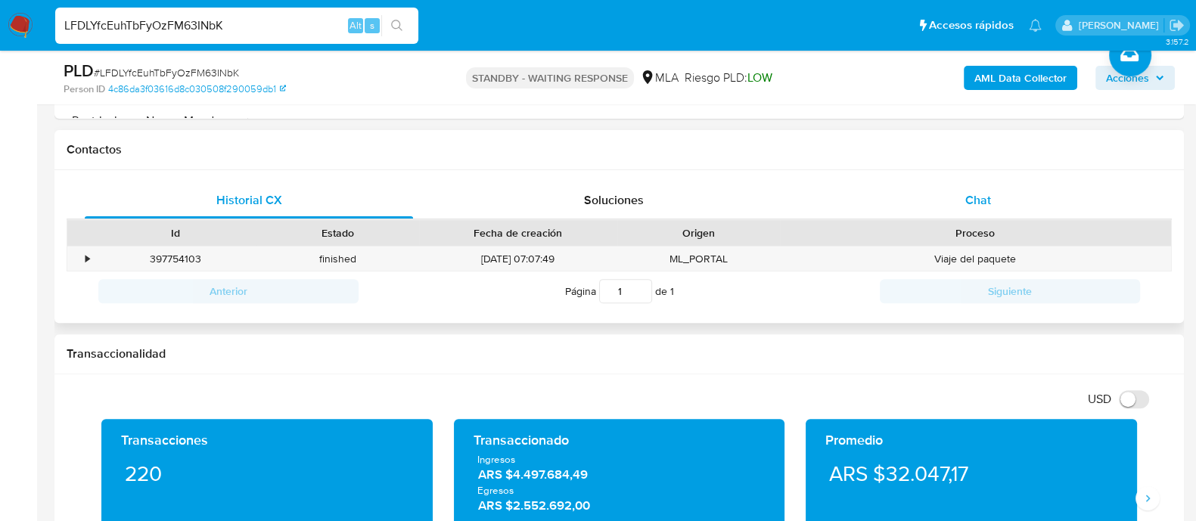
click at [895, 197] on div "Chat" at bounding box center [978, 200] width 328 height 36
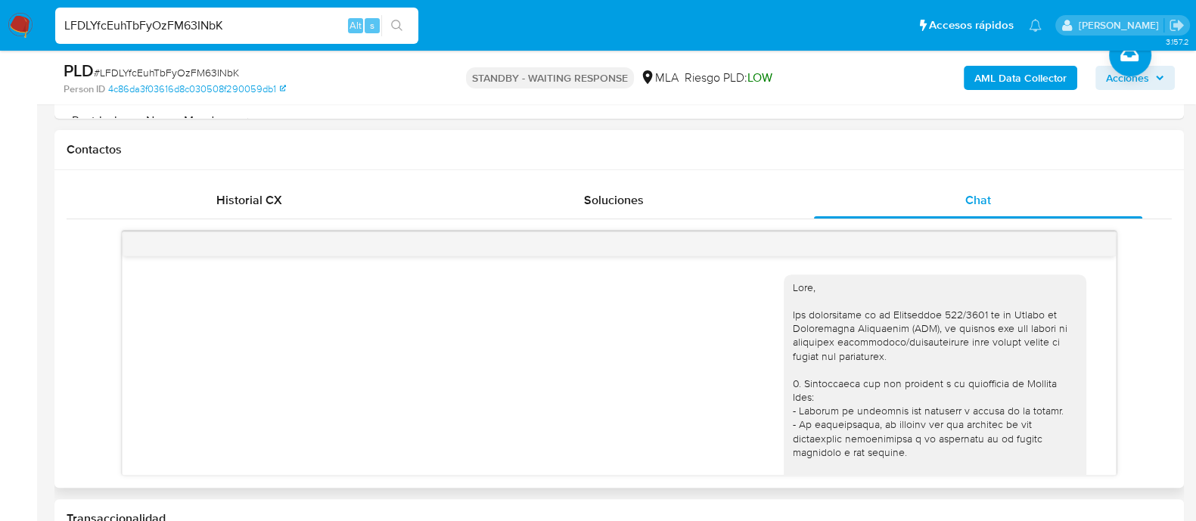
scroll to position [1289, 0]
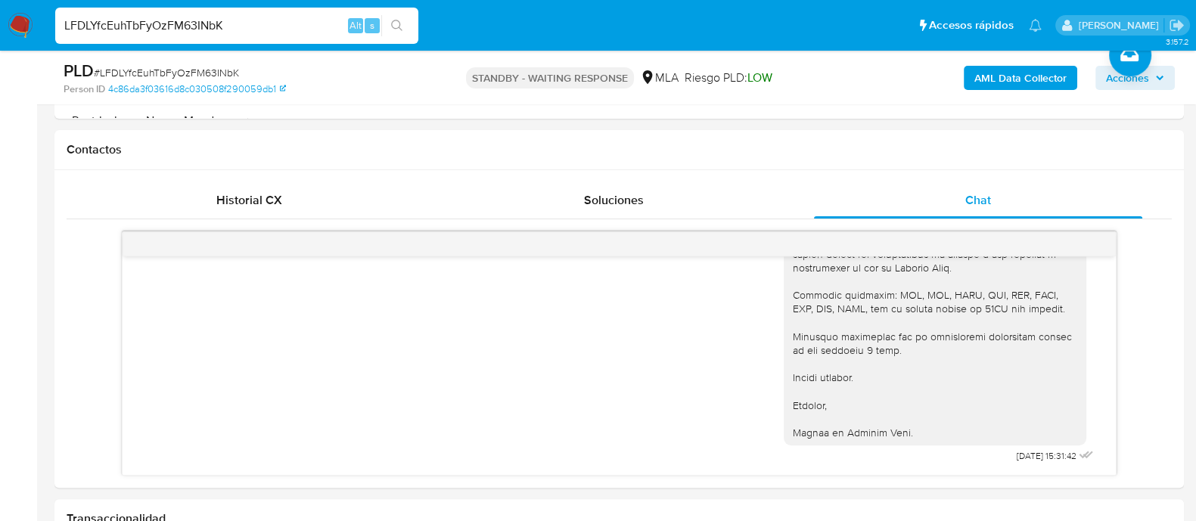
click at [148, 26] on input "LFDLYfcEuhTbFyOzFM63INbK" at bounding box center [236, 26] width 363 height 20
paste input "AepGSERPWzzuqwHdVMxxwqWO"
type input "AepGSERPWzzuqwHdVMxxwqWO"
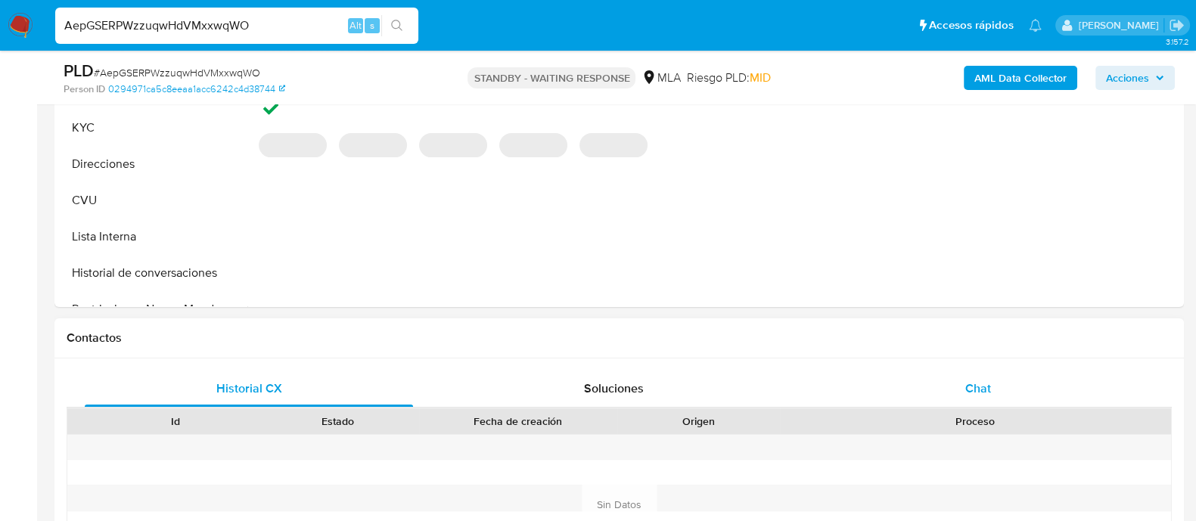
click at [919, 387] on div "Chat" at bounding box center [978, 389] width 328 height 36
select select "10"
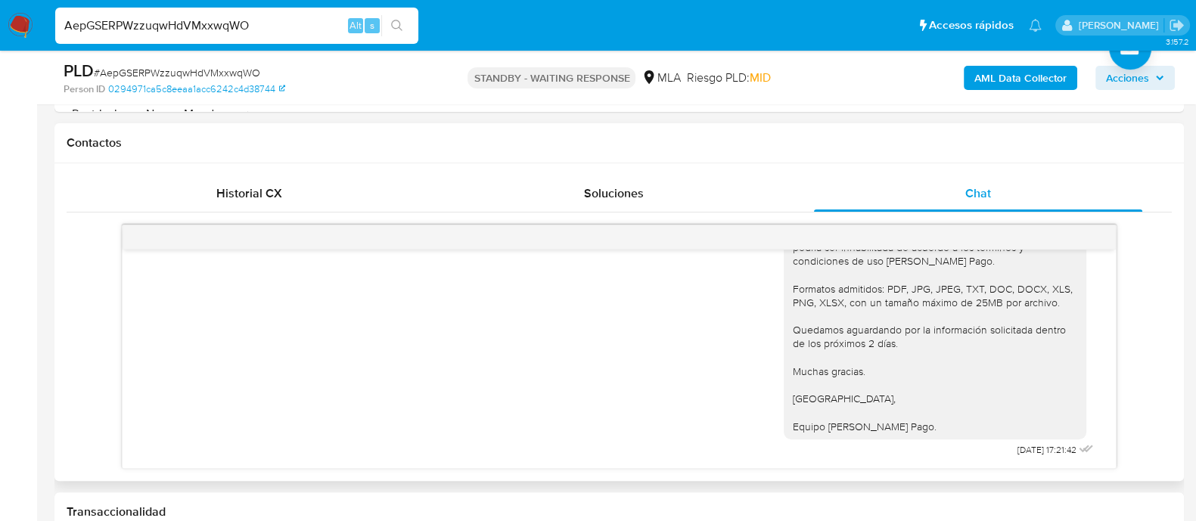
scroll to position [755, 0]
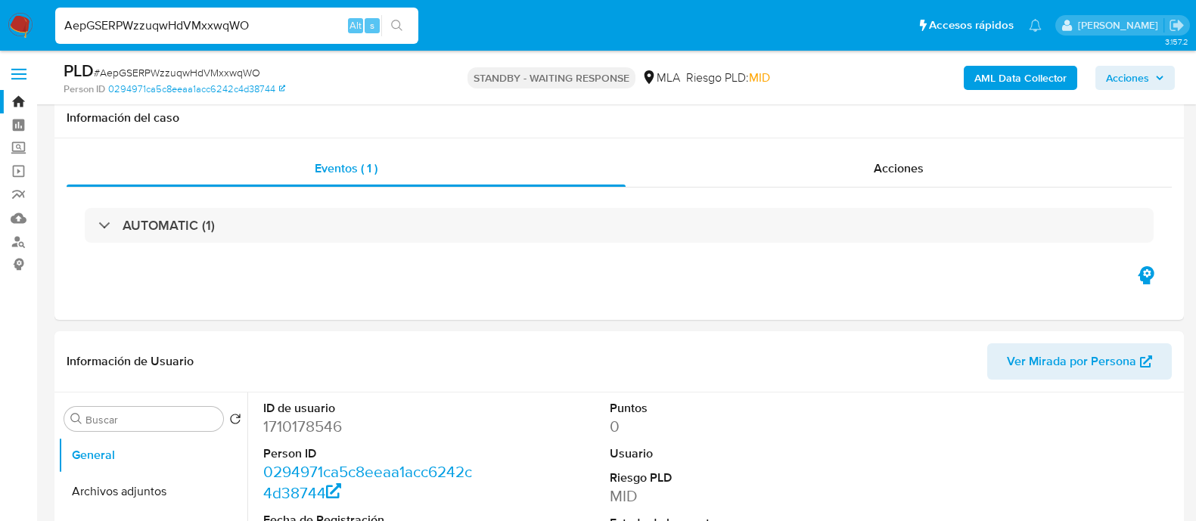
select select "10"
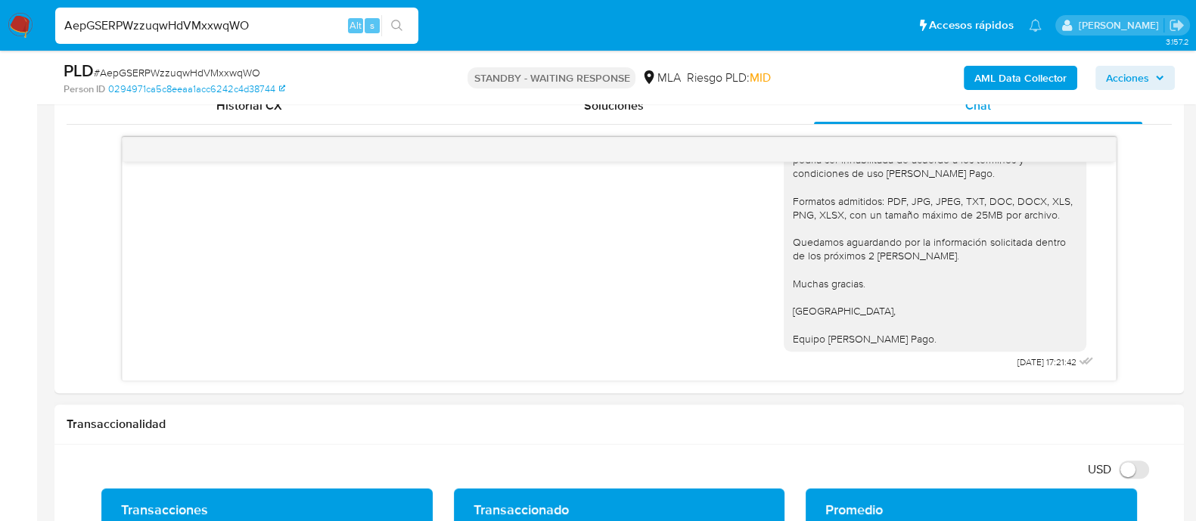
scroll to position [1261, 0]
click at [208, 24] on input "AepGSERPWzzuqwHdVMxxwqWO" at bounding box center [236, 26] width 363 height 20
click at [207, 24] on input "AepGSERPWzzuqwHdVMxxwqWO" at bounding box center [236, 26] width 363 height 20
paste input "yFZdo2Uk95CXZ4OVKb5d9ZAu"
type input "yFZdo2Uk95CXZ4OVKb5d9ZAu"
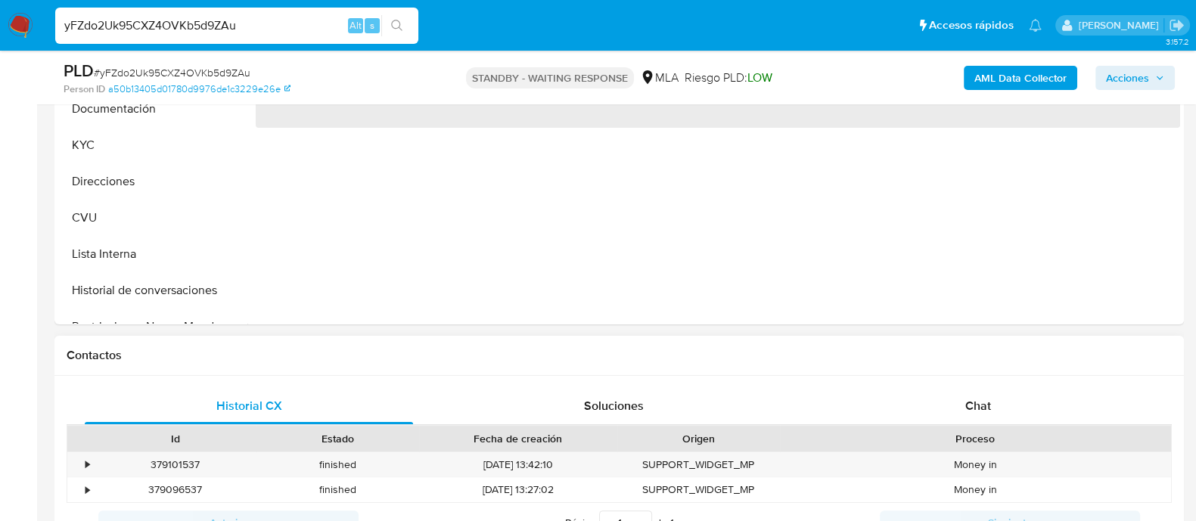
scroll to position [473, 0]
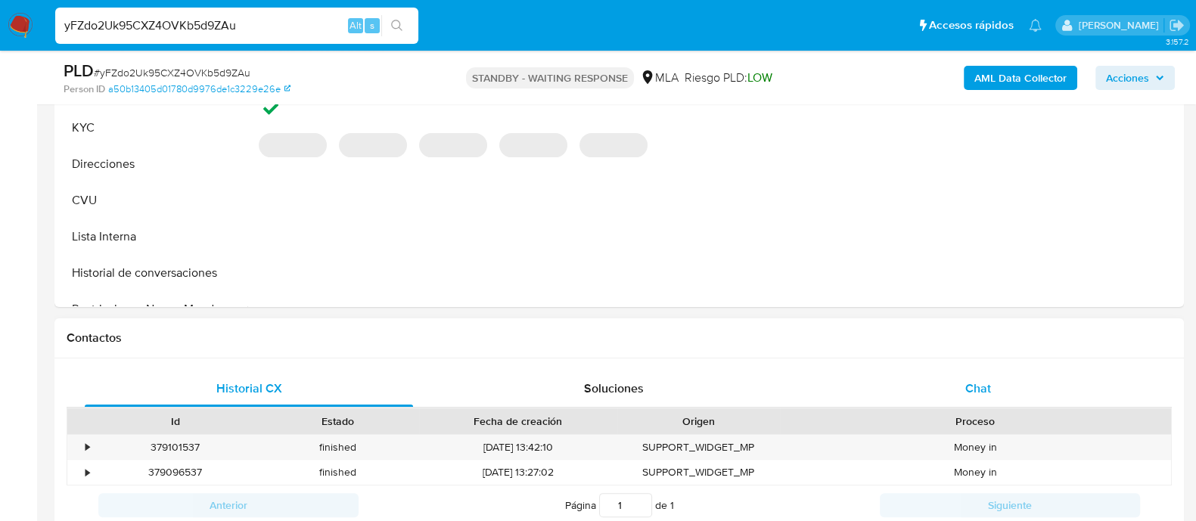
click at [958, 387] on div "Chat" at bounding box center [978, 389] width 328 height 36
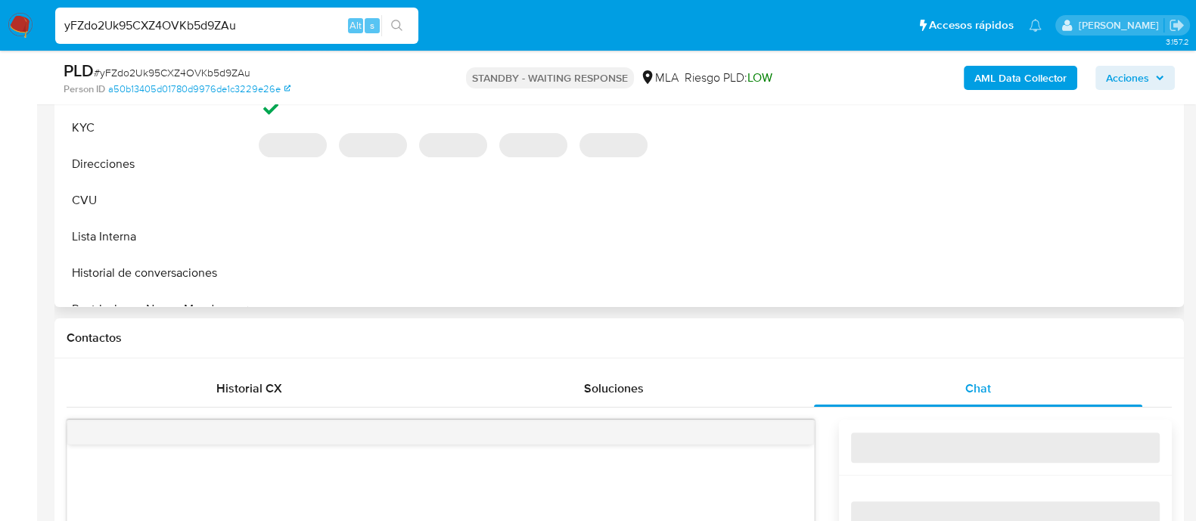
select select "10"
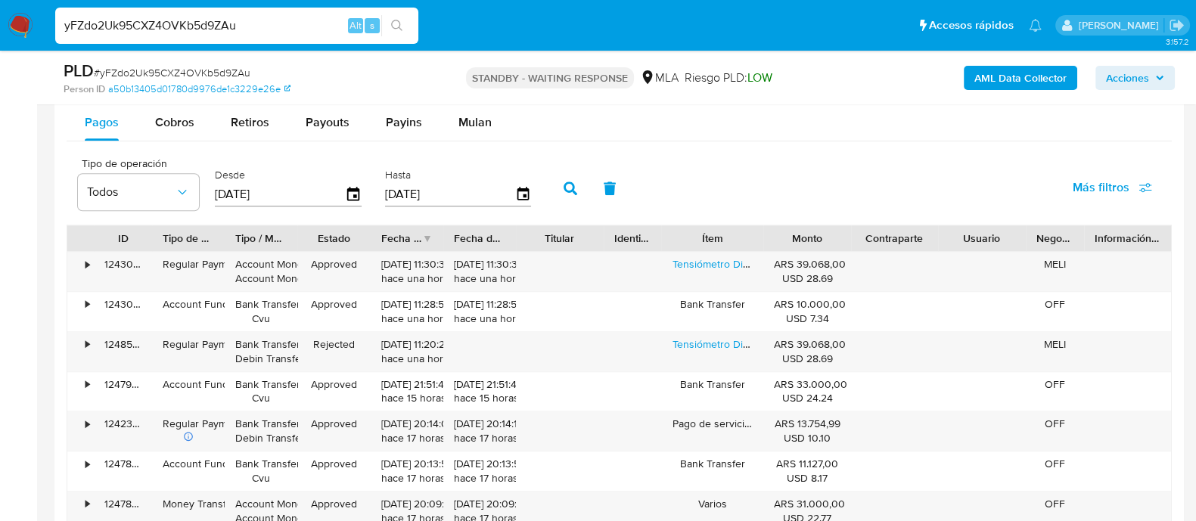
scroll to position [1702, 0]
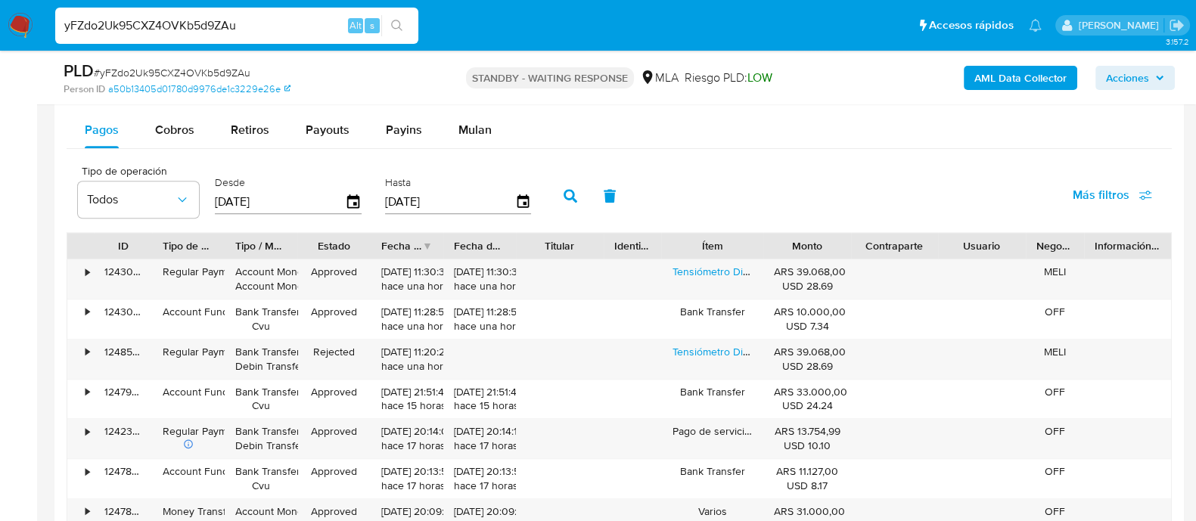
click at [213, 28] on input "yFZdo2Uk95CXZ4OVKb5d9ZAu" at bounding box center [236, 26] width 363 height 20
paste input "XOtQUOs7HMjiojAT7Gvm2lcI"
type input "XOtQUOs7HMjiojAT7Gvm2lcI"
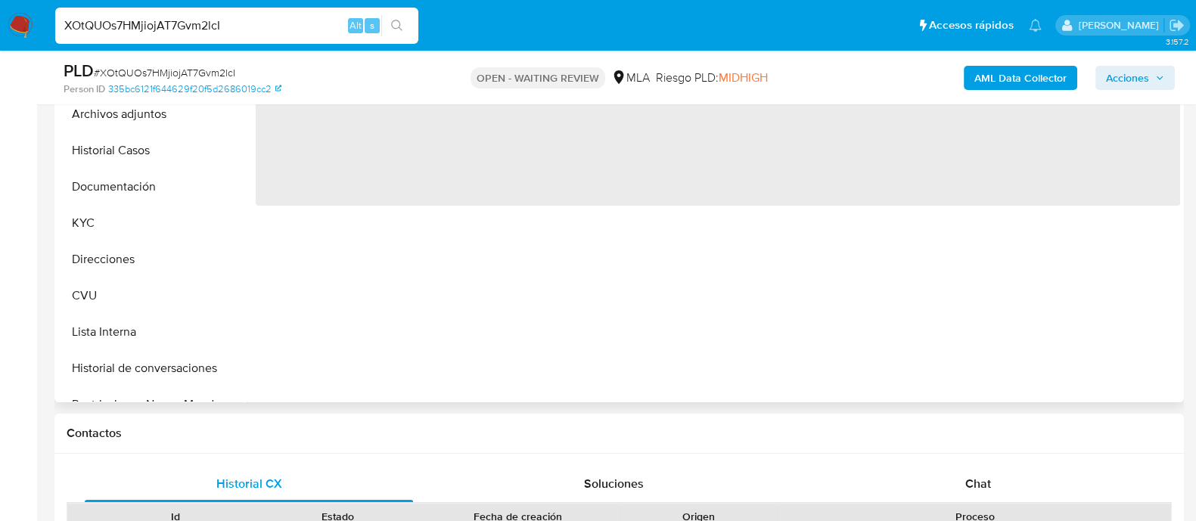
scroll to position [661, 0]
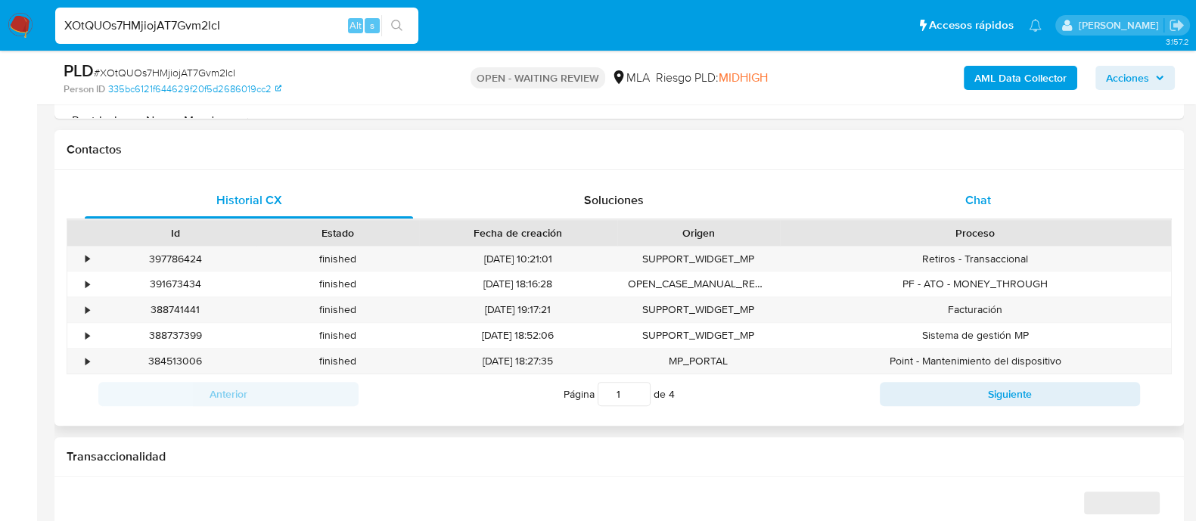
click at [962, 197] on div "Chat" at bounding box center [978, 200] width 328 height 36
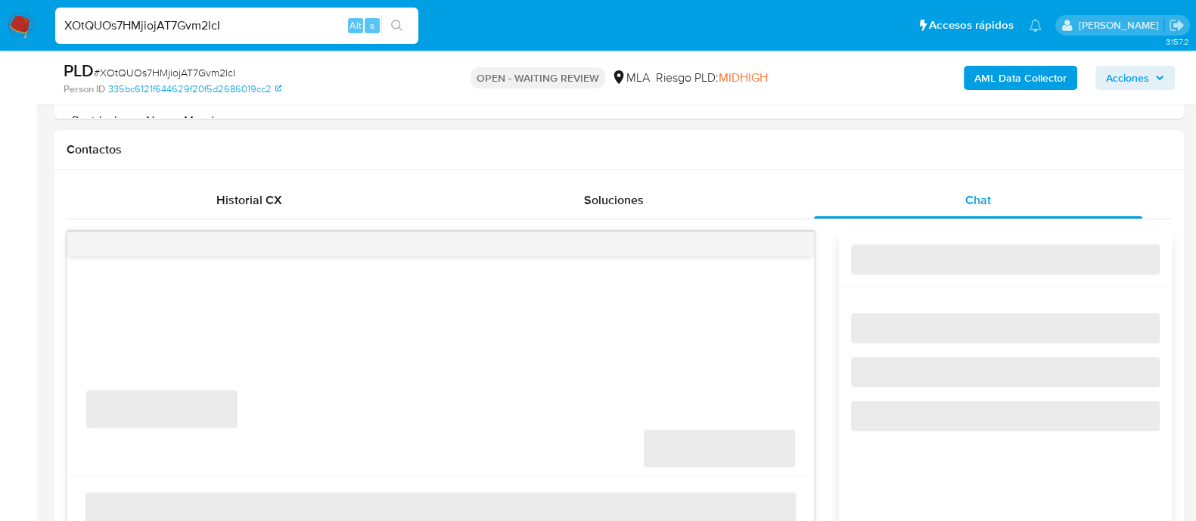
select select "10"
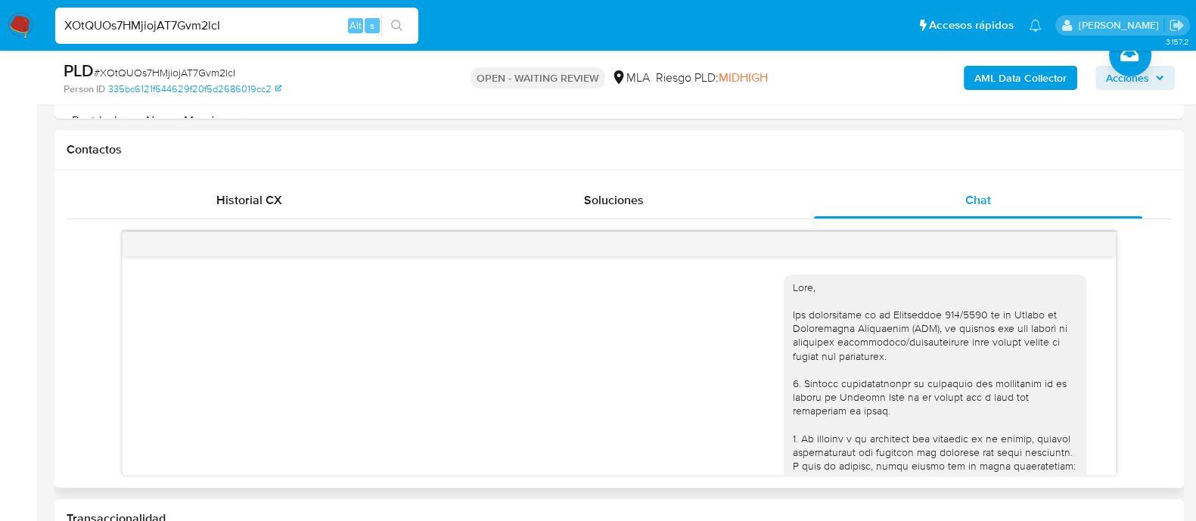
scroll to position [795, 0]
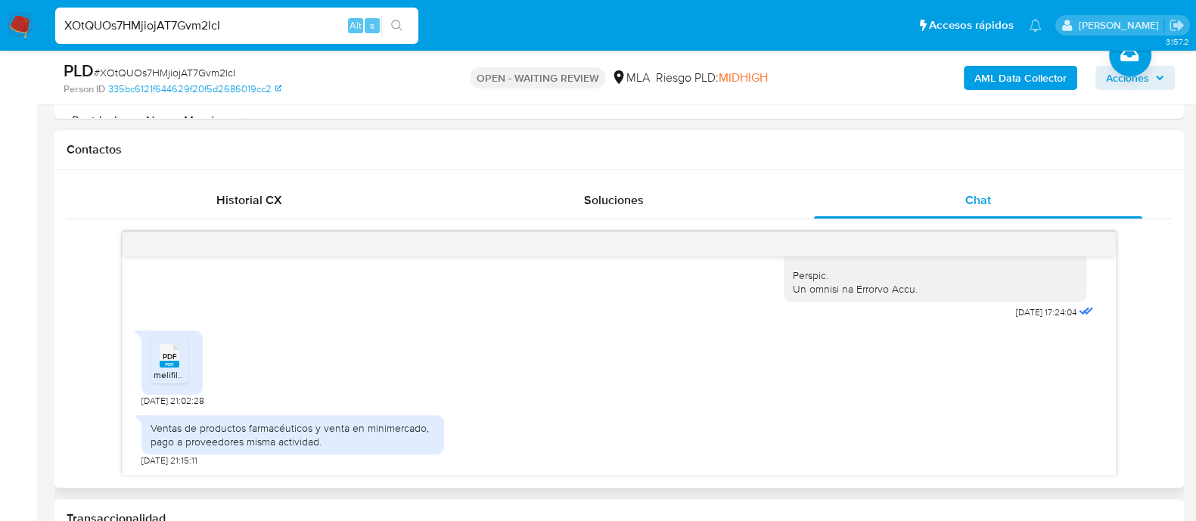
click at [213, 24] on input "XOtQUOs7HMjiojAT7Gvm2lcI" at bounding box center [236, 26] width 363 height 20
paste input "LzYthqrHAYScn7XmI4UJwFQ2"
type input "LzYthqrHAYScn7XmI4UJwFQ2"
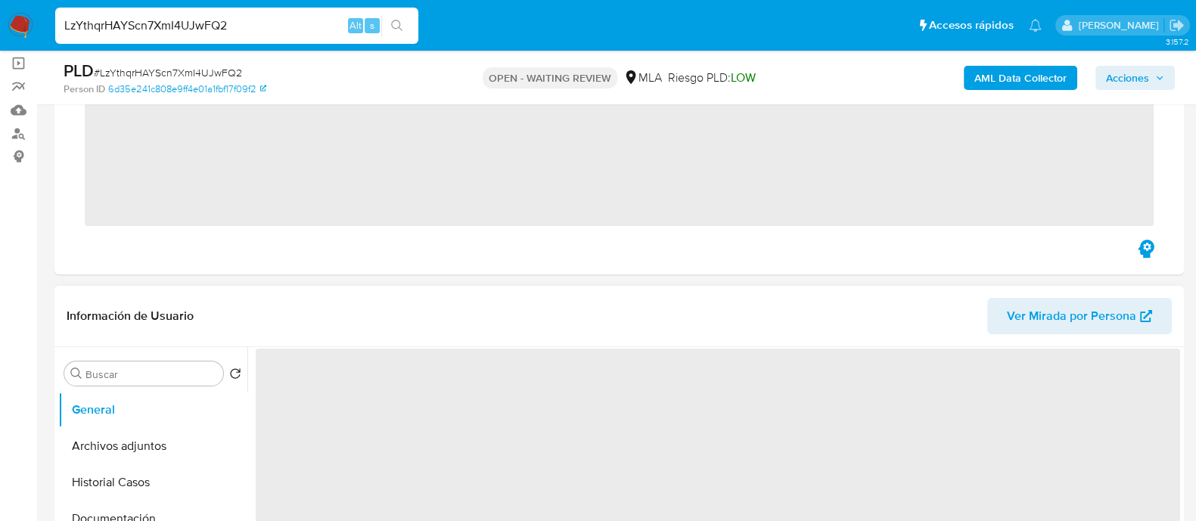
scroll to position [284, 0]
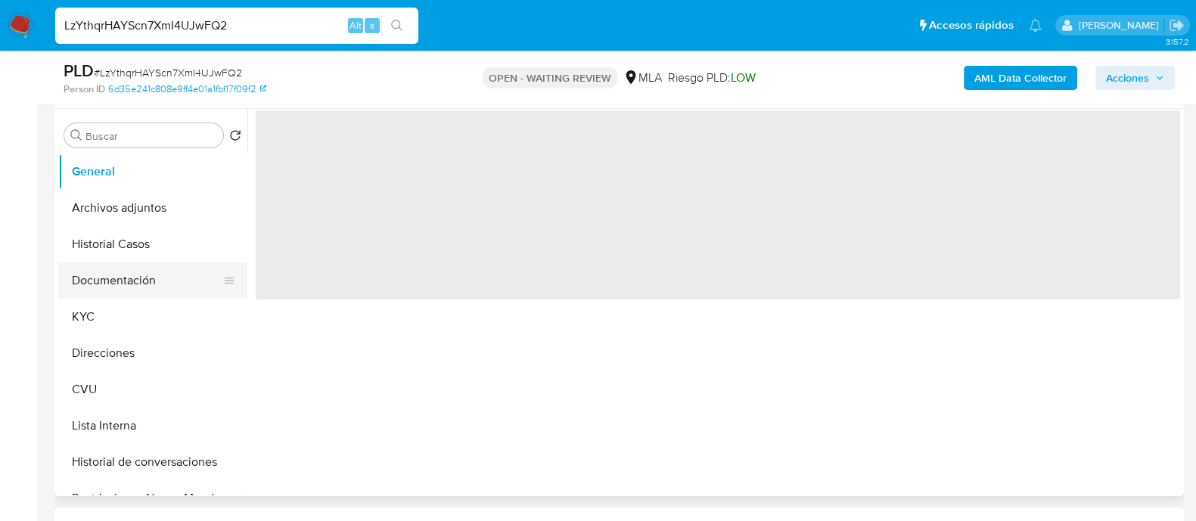
click at [104, 280] on button "Documentación" at bounding box center [146, 280] width 177 height 36
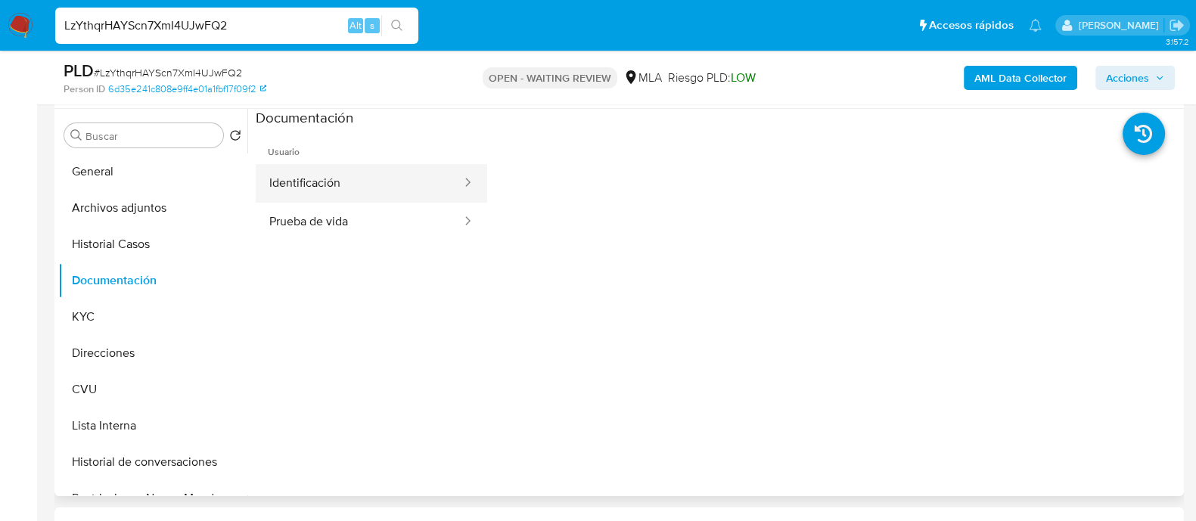
click at [359, 187] on button "Identificación" at bounding box center [359, 183] width 207 height 39
select select "10"
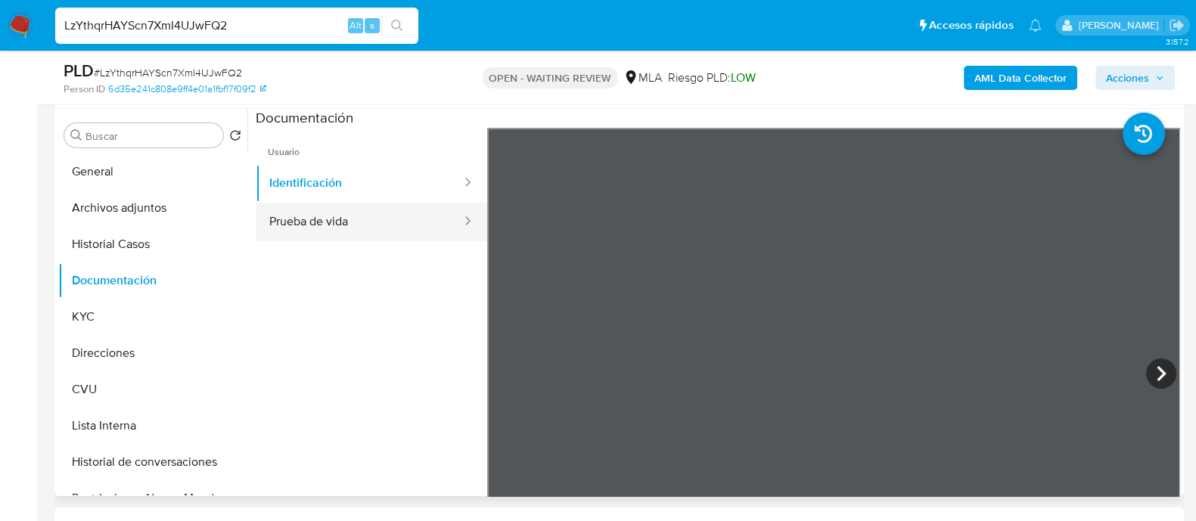
click at [353, 216] on button "Prueba de vida" at bounding box center [359, 222] width 207 height 39
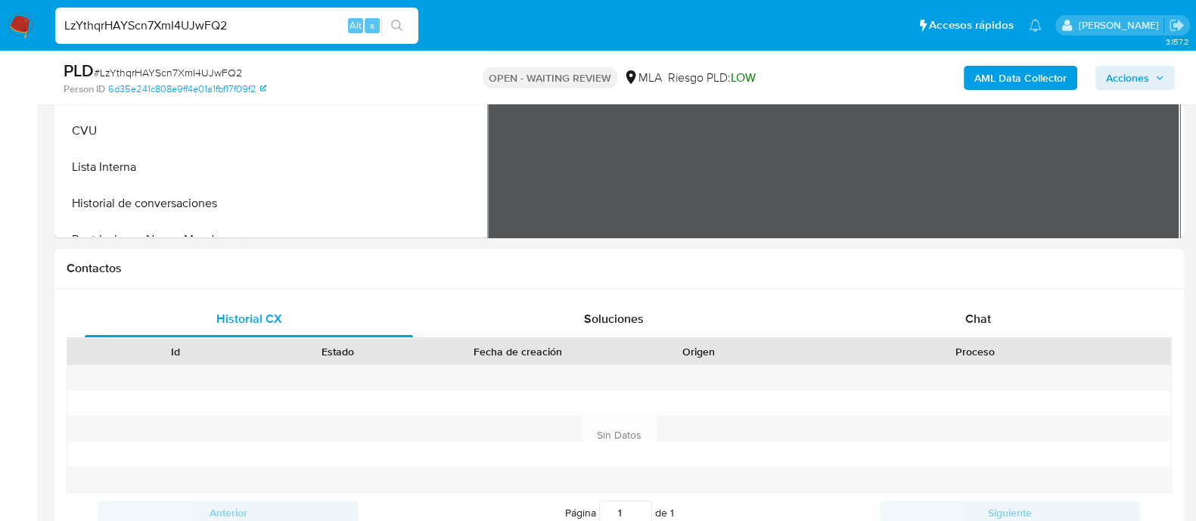
scroll to position [661, 0]
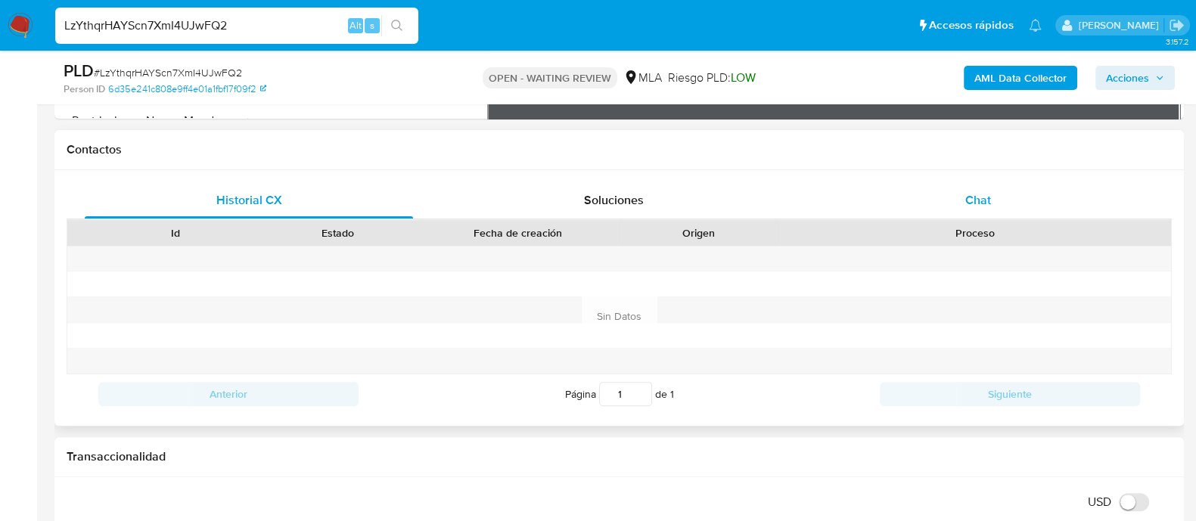
click at [954, 204] on div "Chat" at bounding box center [978, 200] width 328 height 36
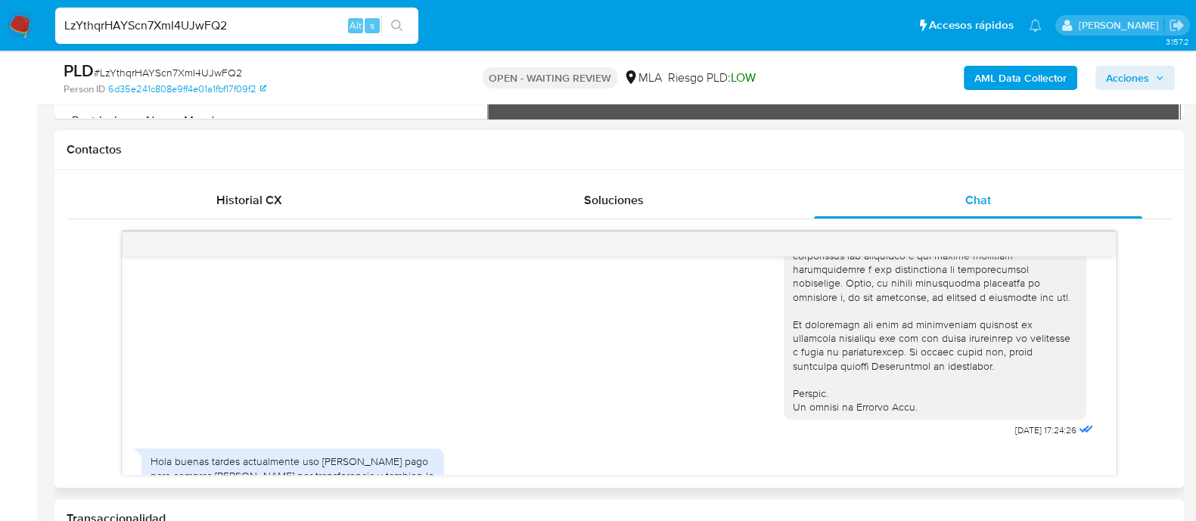
scroll to position [923, 0]
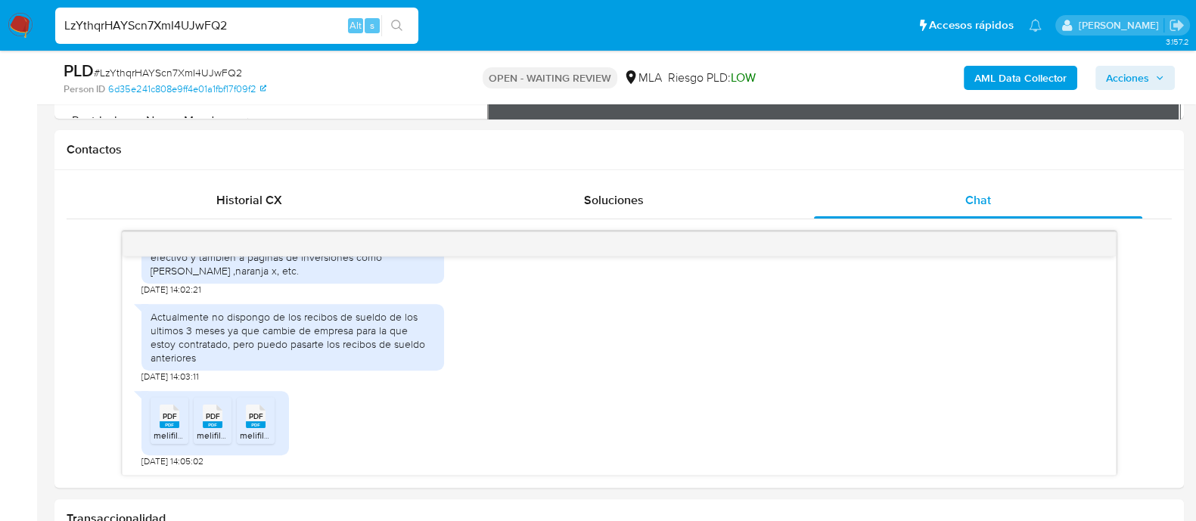
click at [116, 19] on input "LzYthqrHAYScn7XmI4UJwFQ2" at bounding box center [236, 26] width 363 height 20
paste input "7GzBtNfuEcwis4yRsdZ8EXVD"
type input "7GzBtNfuEcwis4yRsdZ8EXVD"
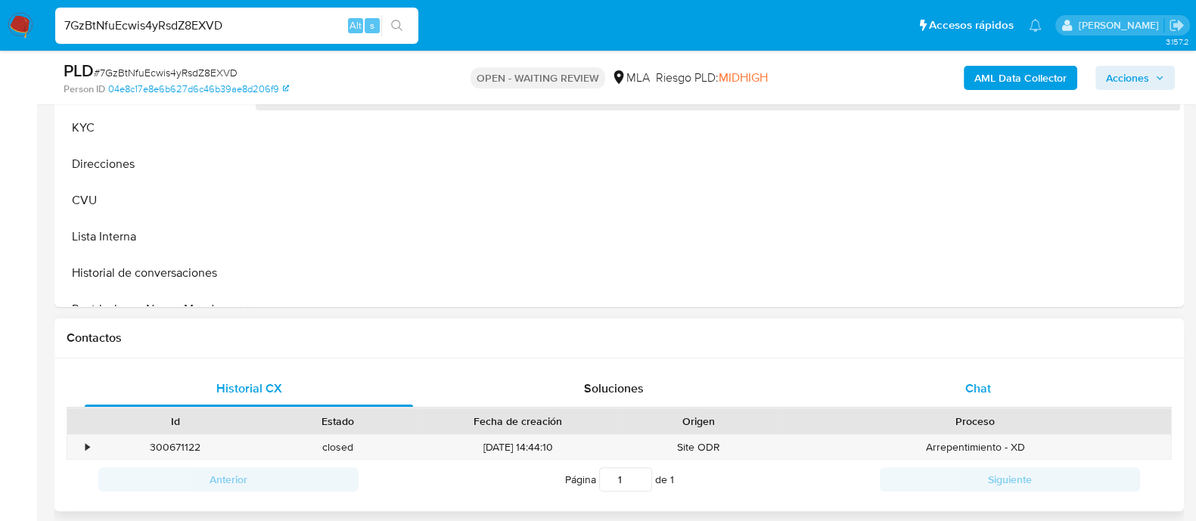
click at [935, 377] on div "Chat" at bounding box center [978, 389] width 328 height 36
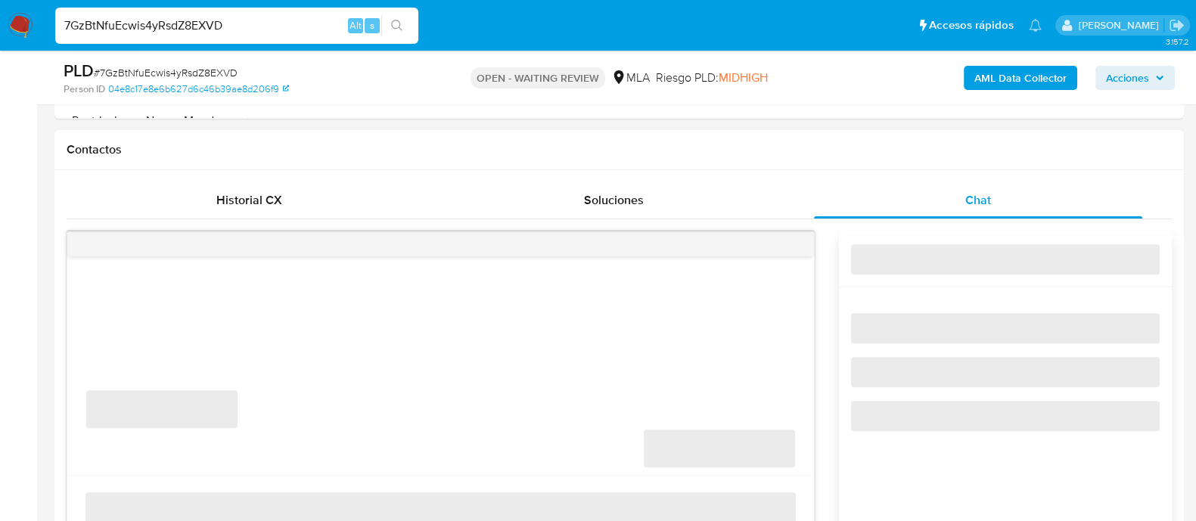
select select "10"
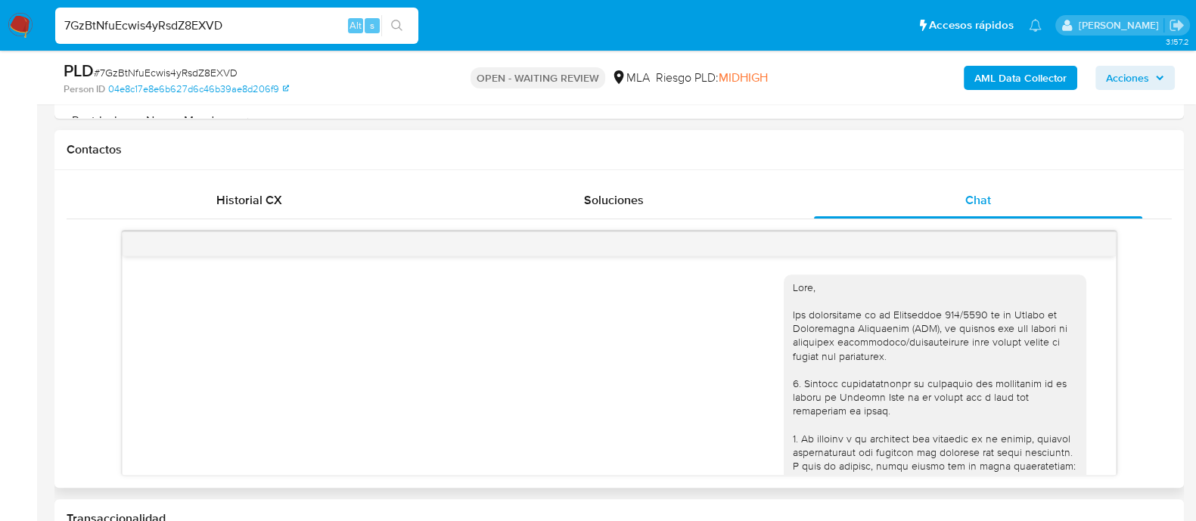
scroll to position [1100, 0]
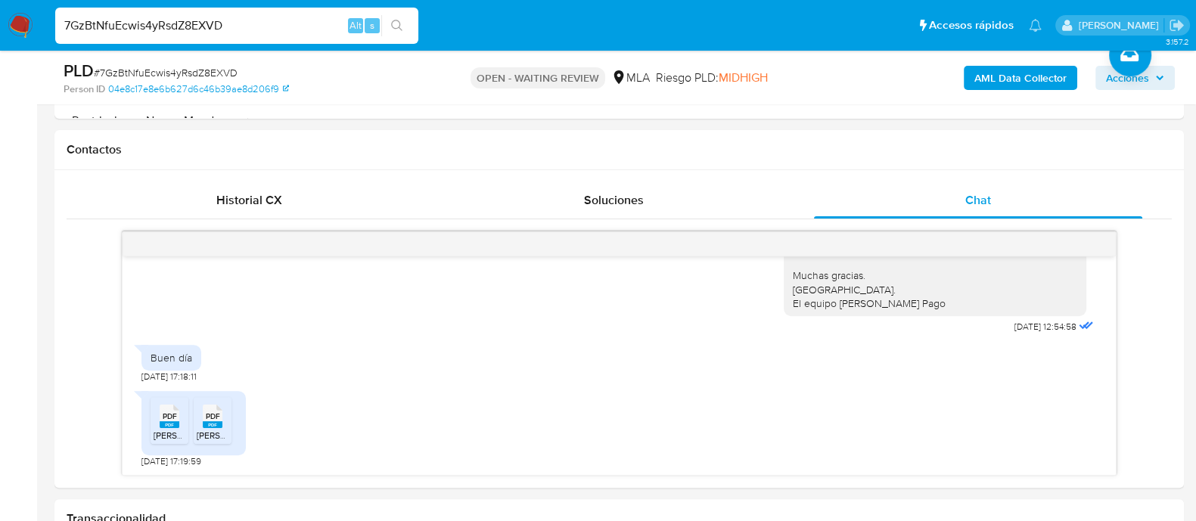
click at [164, 26] on input "7GzBtNfuEcwis4yRsdZ8EXVD" at bounding box center [236, 26] width 363 height 20
paste input "FReAZvI6J7VzJf1T0E8TekKr"
type input "FReAZvI6J7VzJf1T0E8TekKr"
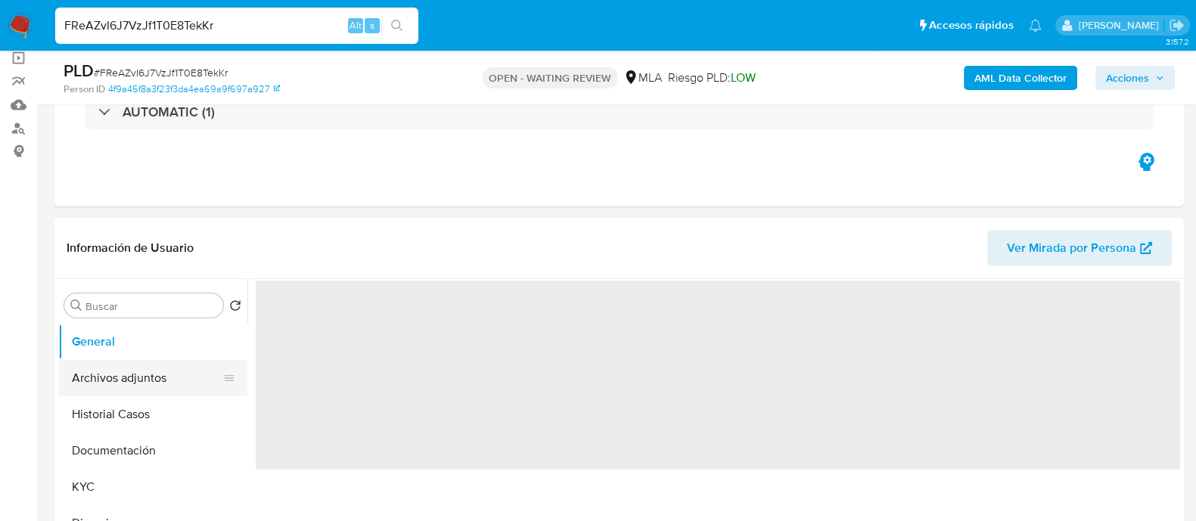
scroll to position [473, 0]
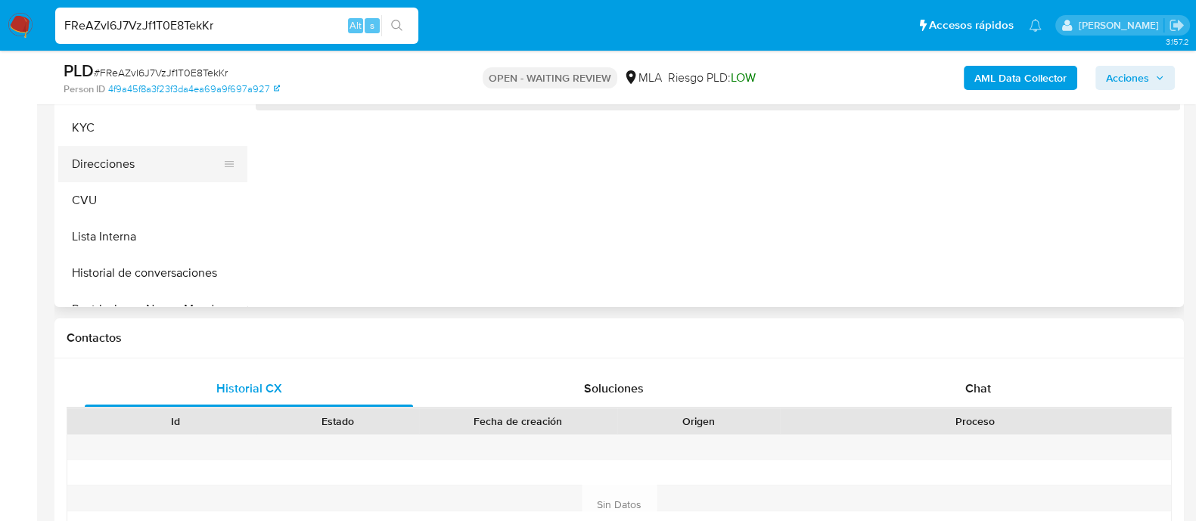
click at [95, 154] on button "Direcciones" at bounding box center [146, 164] width 177 height 36
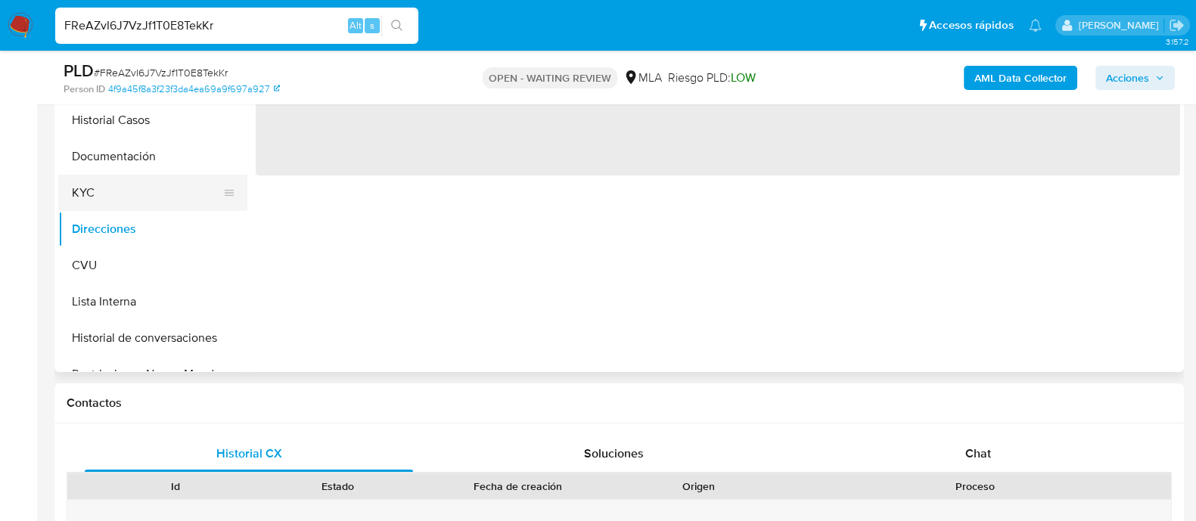
select select "10"
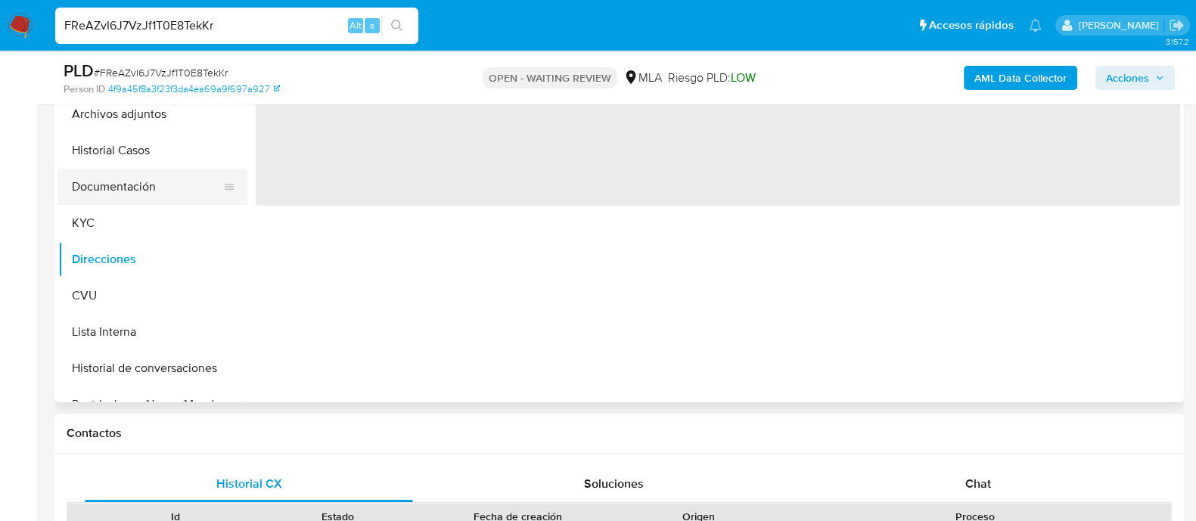
click at [116, 179] on button "Documentación" at bounding box center [146, 187] width 177 height 36
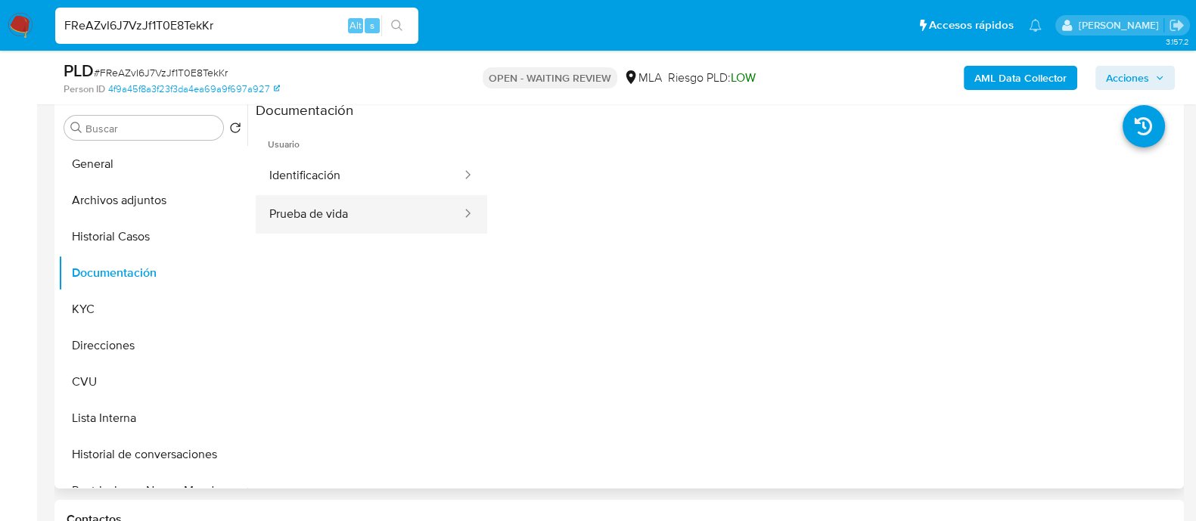
scroll to position [188, 0]
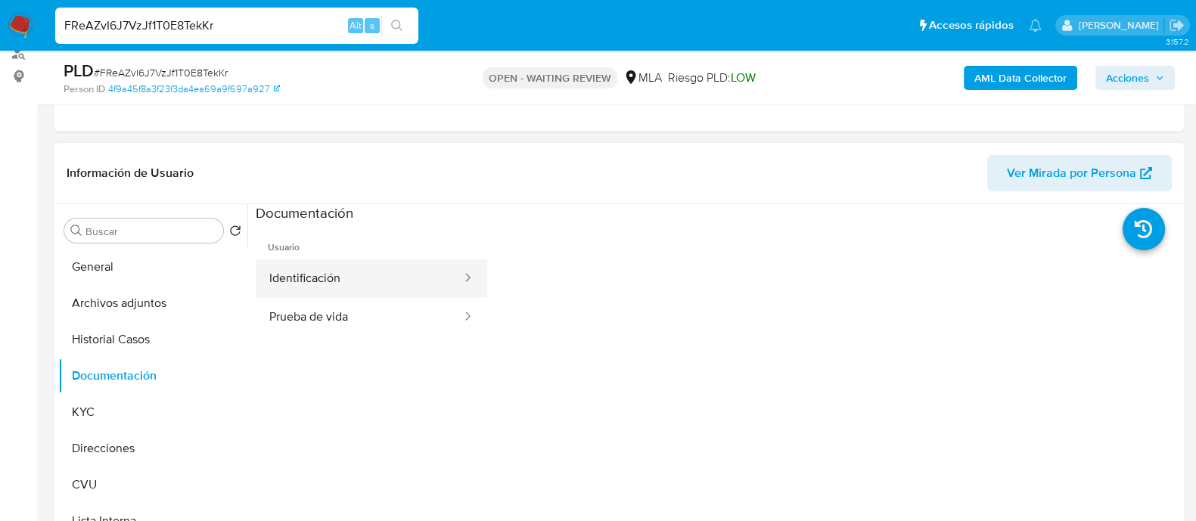
click at [348, 265] on button "Identificación" at bounding box center [359, 278] width 207 height 39
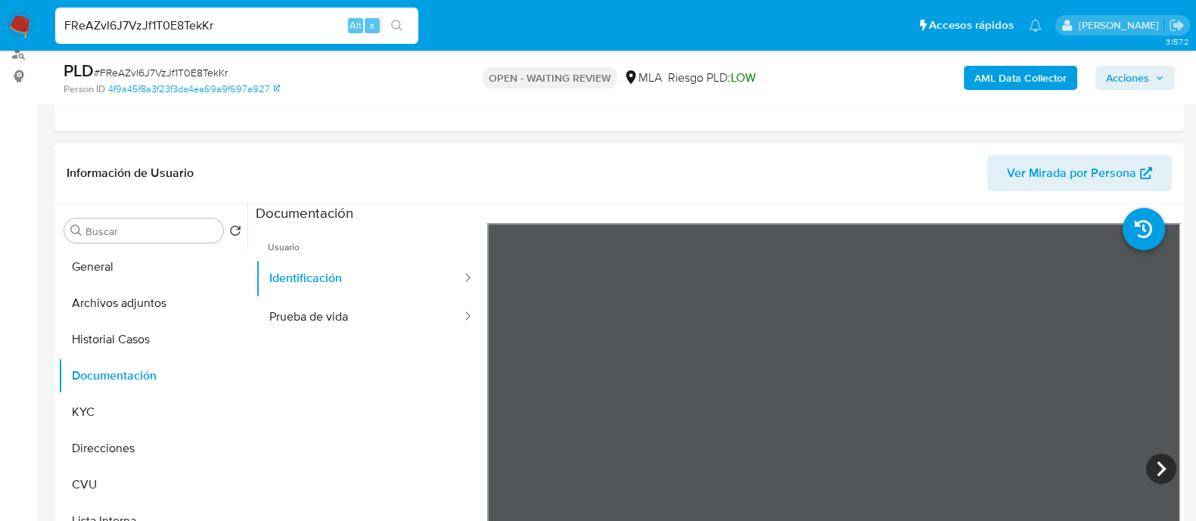
scroll to position [17, 0]
click at [329, 313] on button "Prueba de vida" at bounding box center [359, 317] width 207 height 39
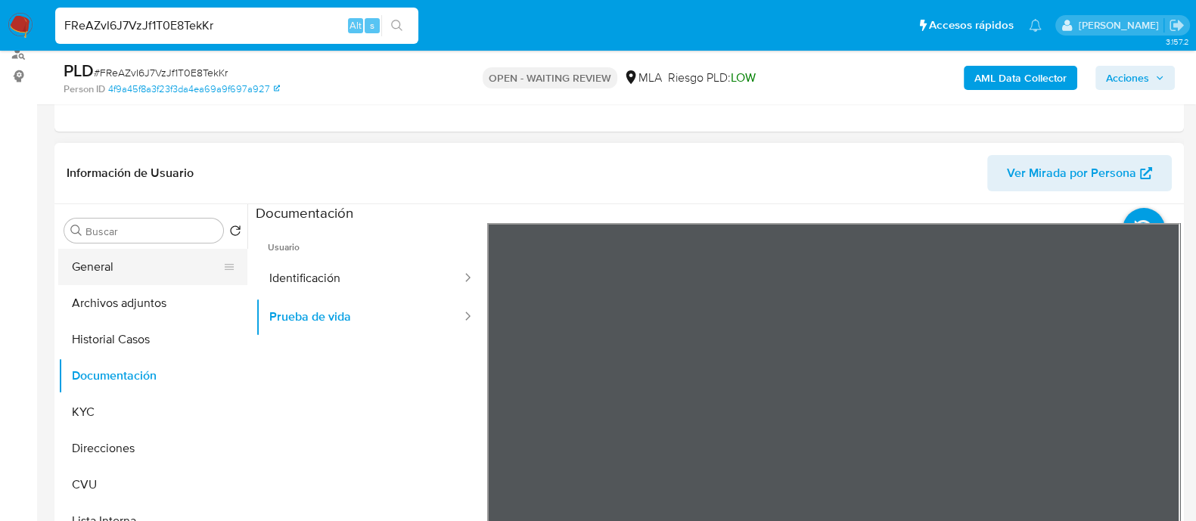
click at [96, 259] on button "General" at bounding box center [146, 267] width 177 height 36
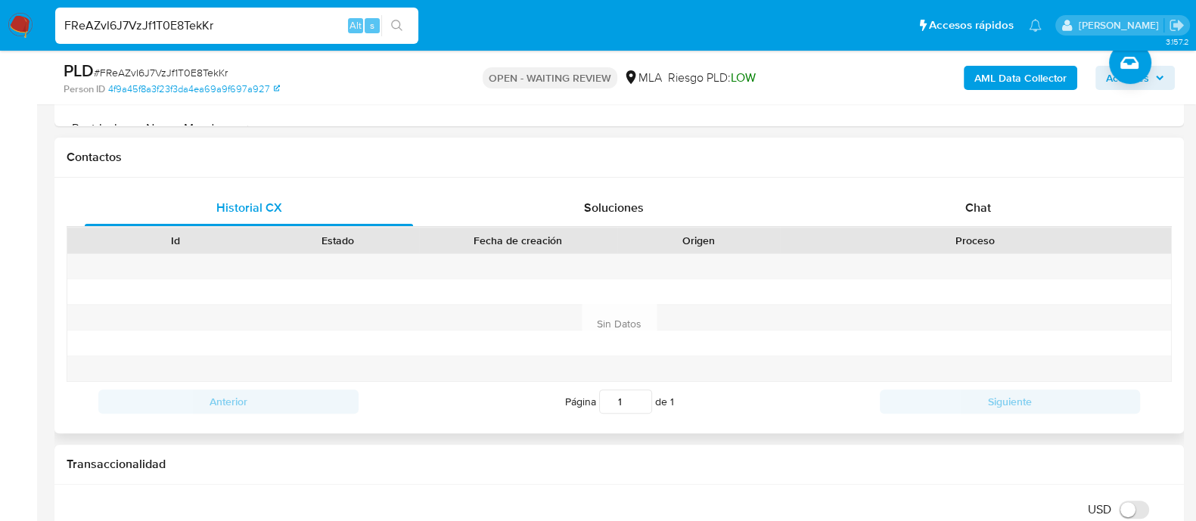
scroll to position [661, 0]
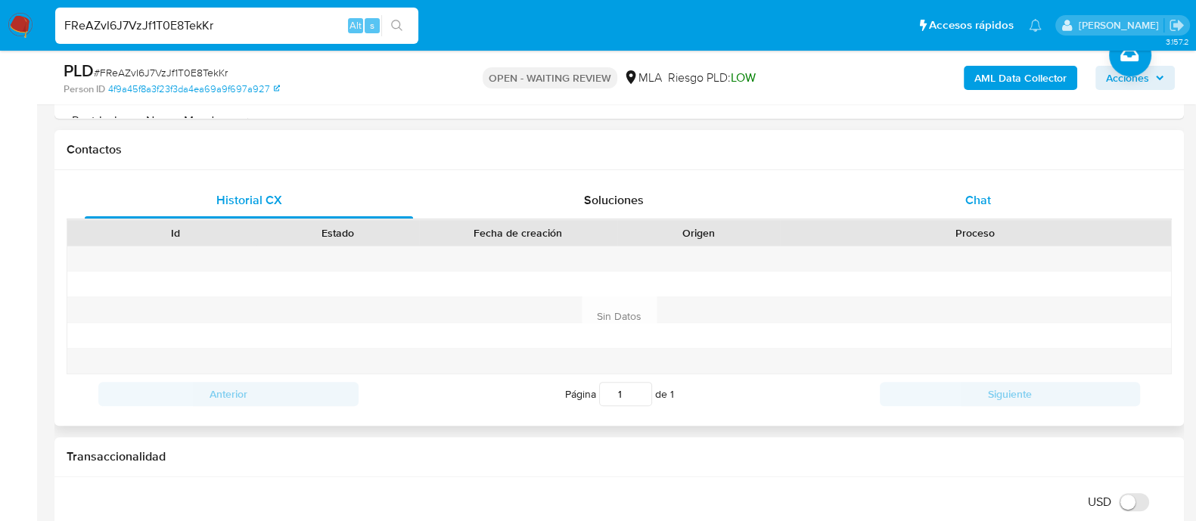
click at [942, 207] on div "Chat" at bounding box center [978, 200] width 328 height 36
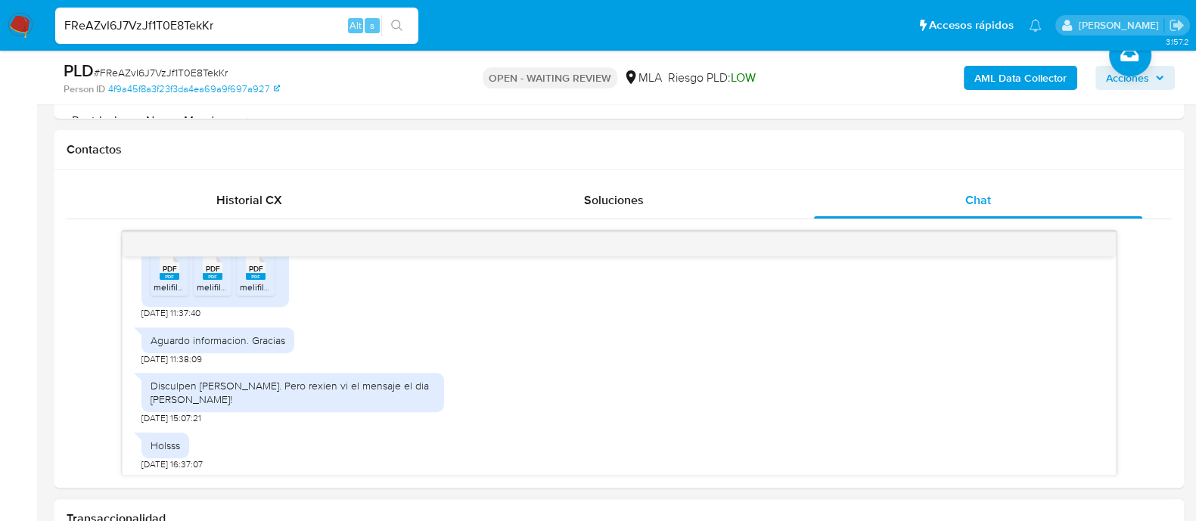
scroll to position [1023, 0]
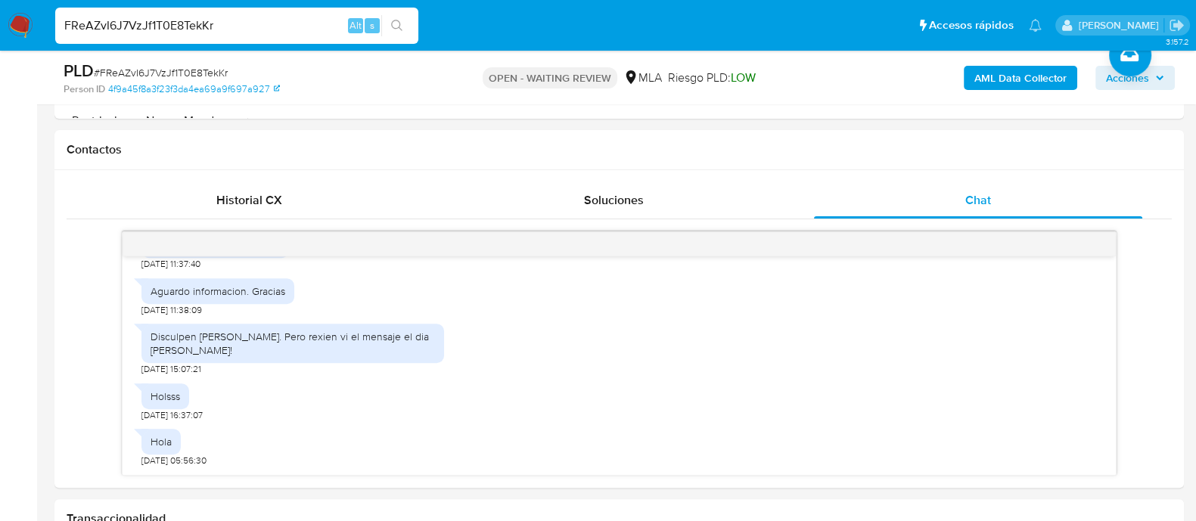
click at [163, 27] on input "FReAZvI6J7VzJf1T0E8TekKr" at bounding box center [236, 26] width 363 height 20
paste input "eB6KhTtPLfF1sJ3ZEULarbC9"
type input "eB6KhTtPLfF1sJ3ZEULarbC9"
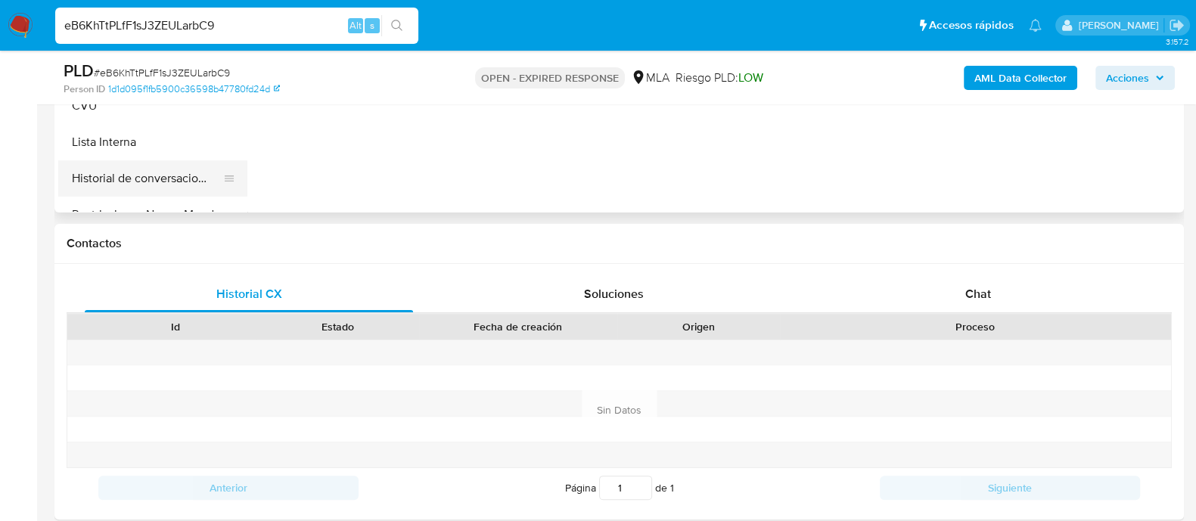
select select "10"
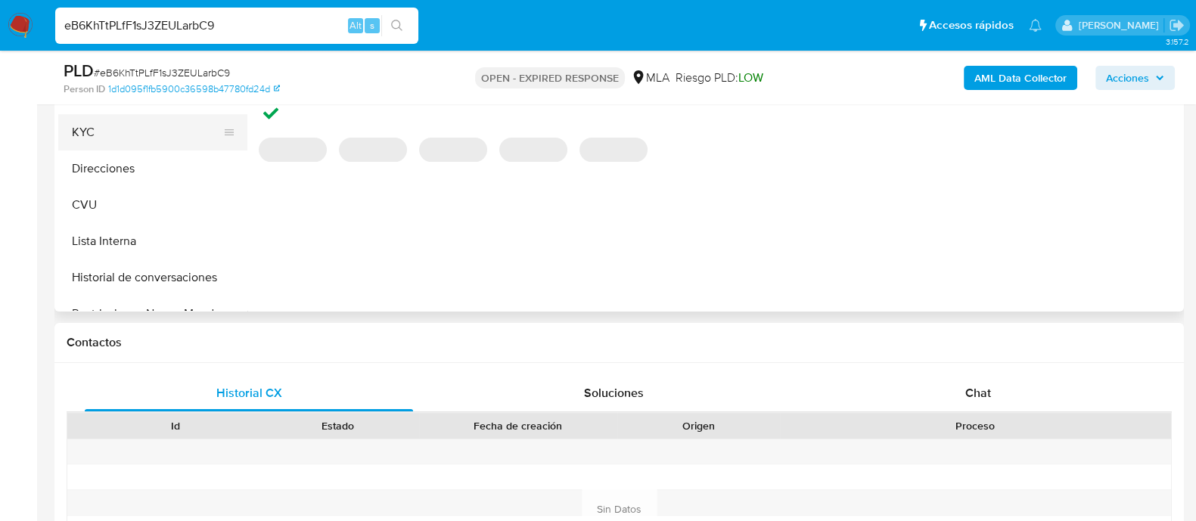
scroll to position [377, 0]
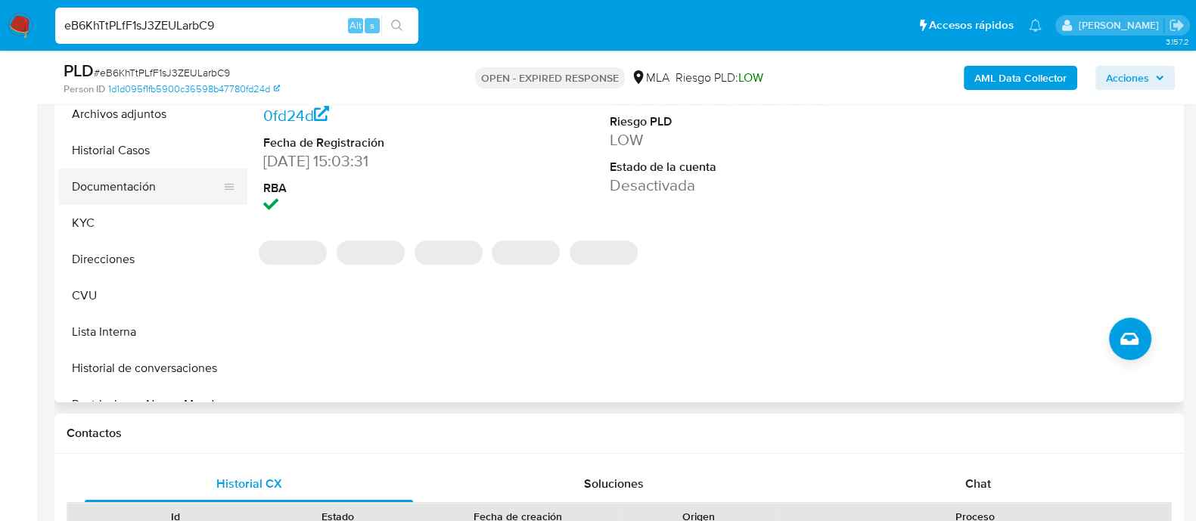
click at [139, 188] on button "Documentación" at bounding box center [146, 187] width 177 height 36
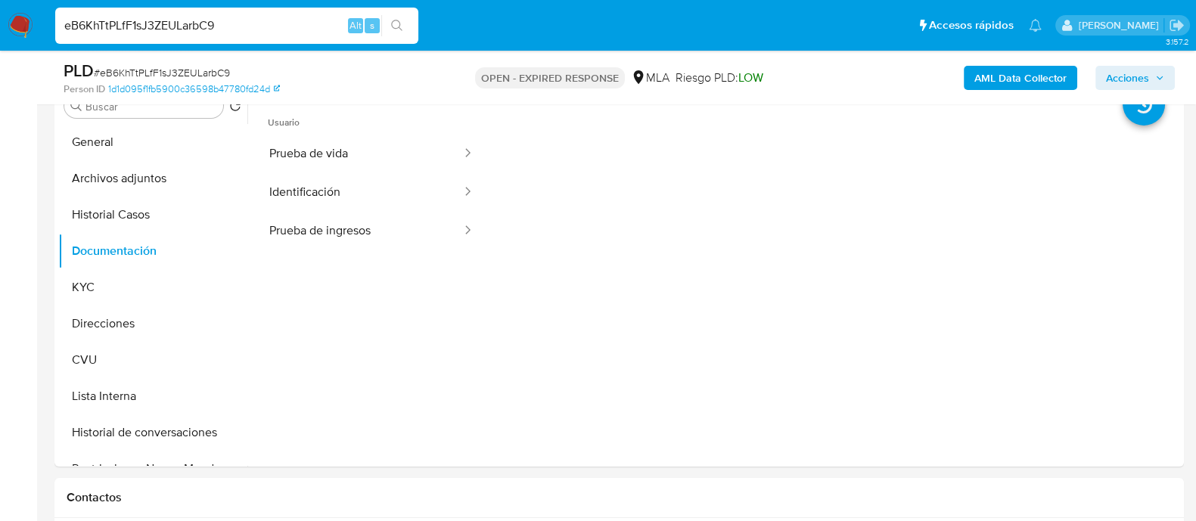
scroll to position [284, 0]
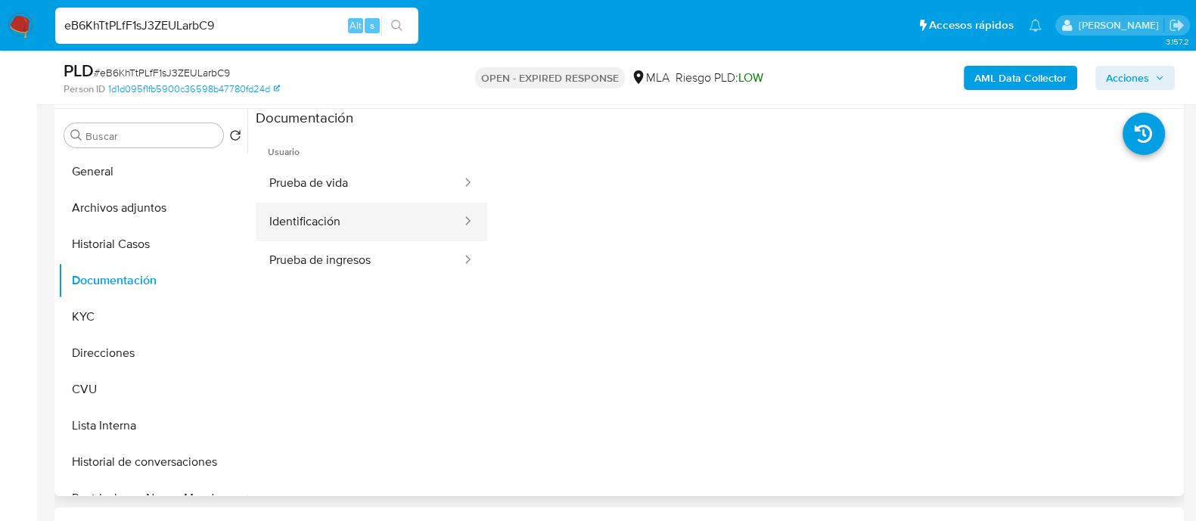
click at [302, 213] on button "Identificación" at bounding box center [359, 222] width 207 height 39
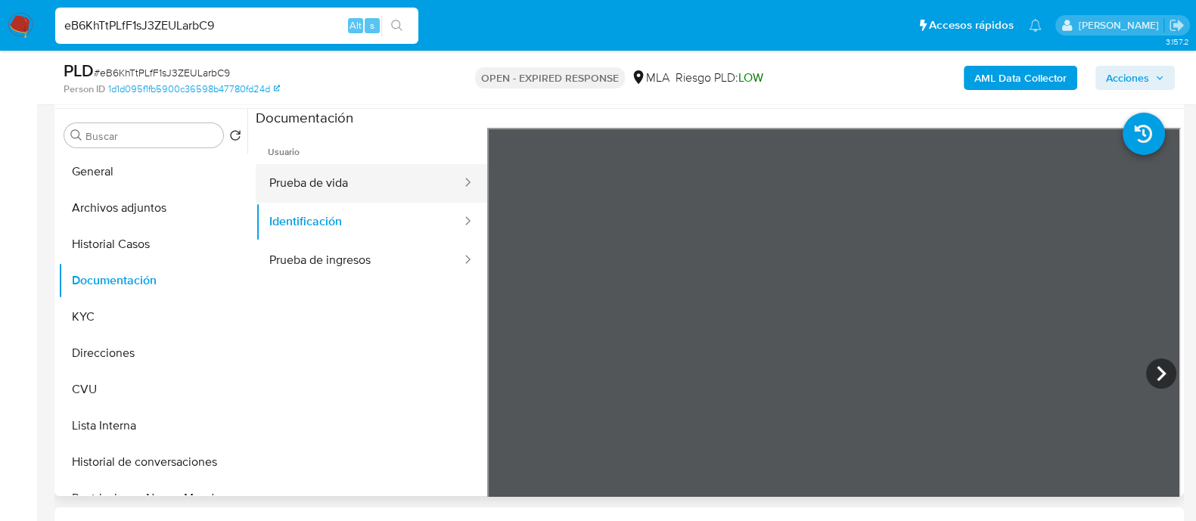
click at [355, 188] on button "Prueba de vida" at bounding box center [359, 183] width 207 height 39
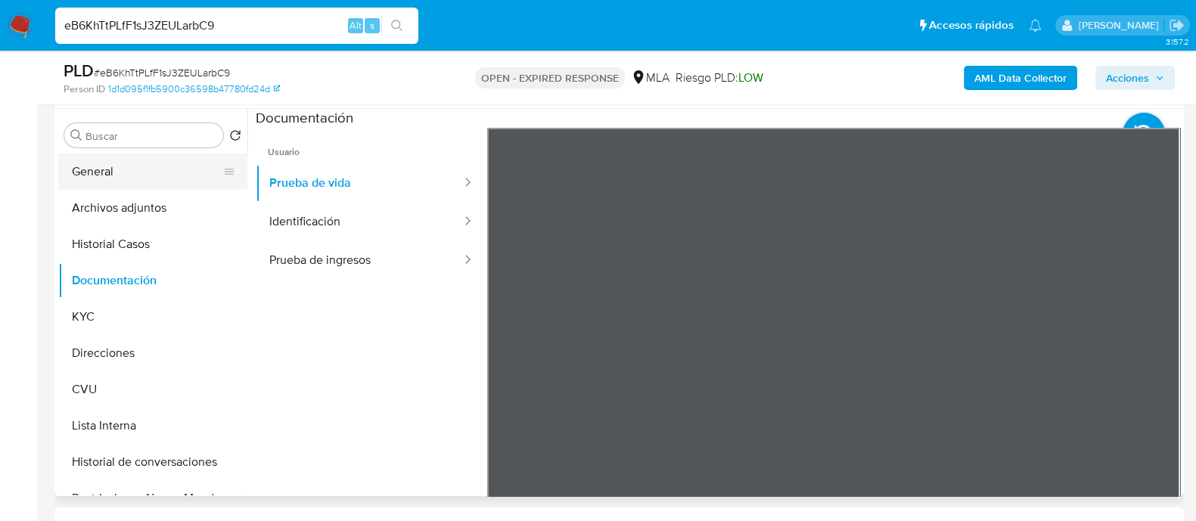
click at [90, 173] on button "General" at bounding box center [146, 172] width 177 height 36
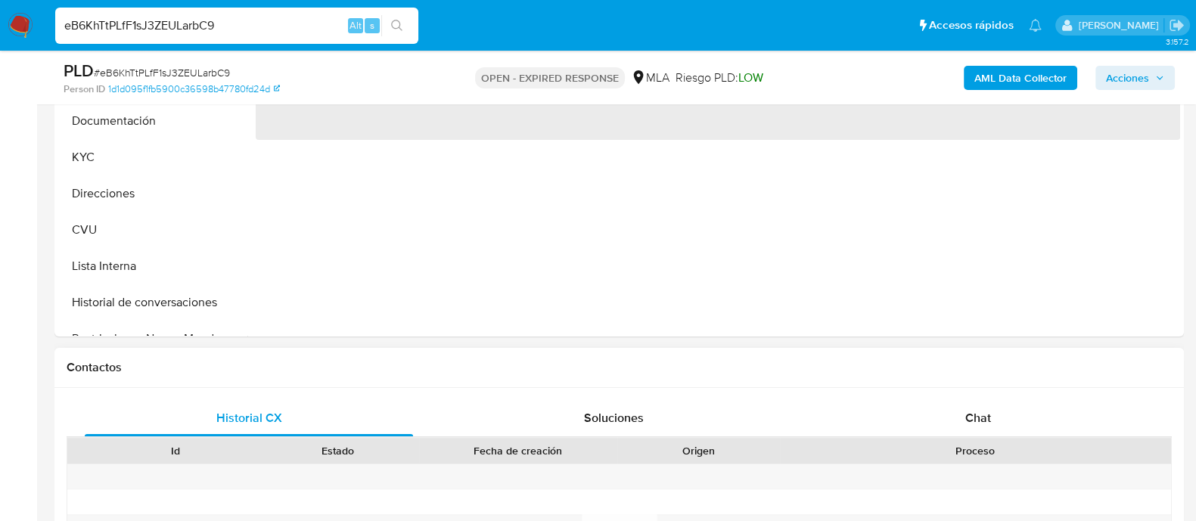
scroll to position [567, 0]
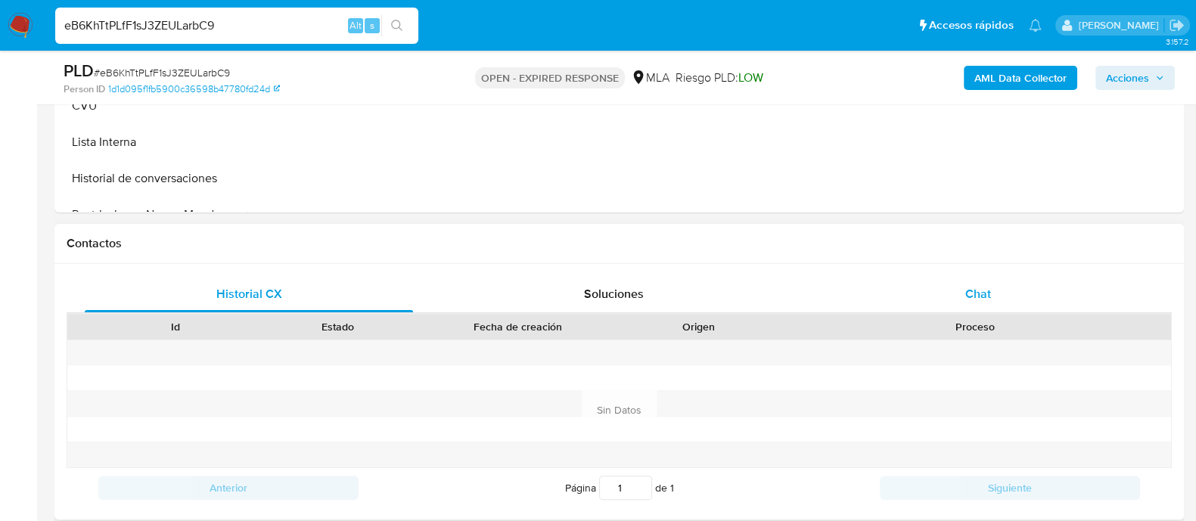
click at [963, 295] on div "Chat" at bounding box center [978, 294] width 328 height 36
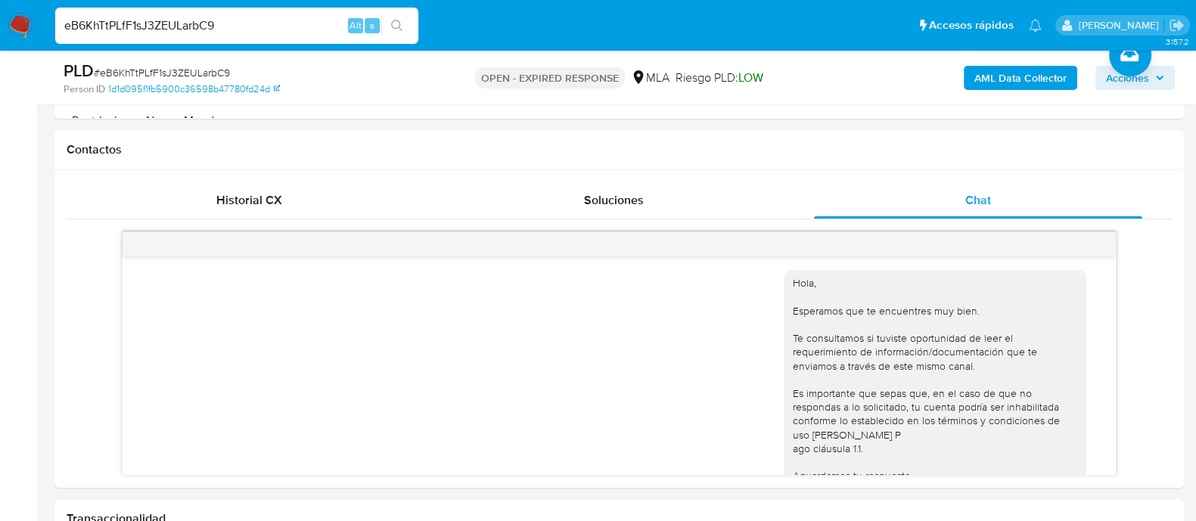
scroll to position [970, 0]
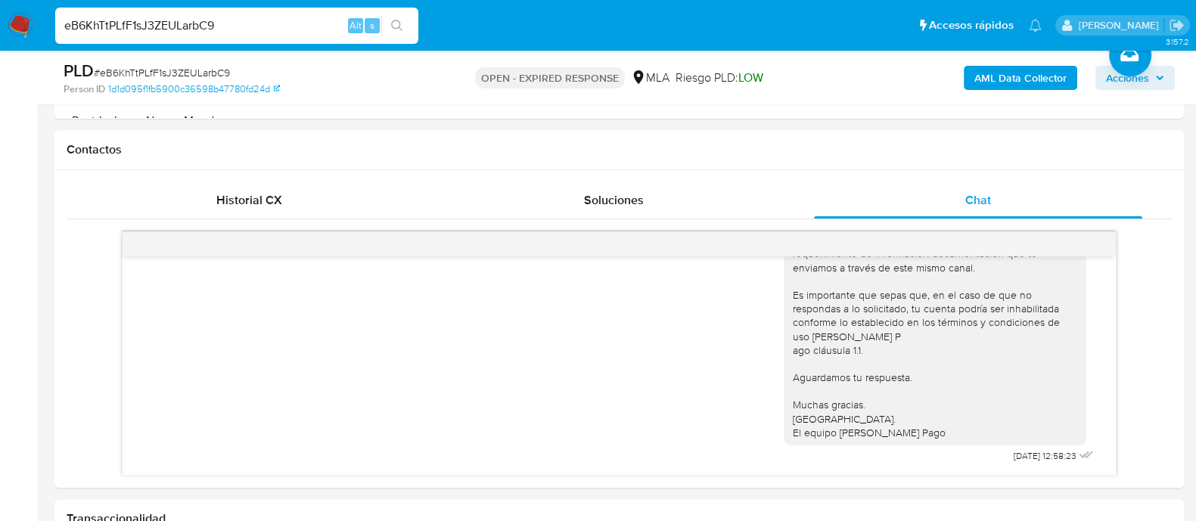
click at [189, 33] on input "eB6KhTtPLfF1sJ3ZEULarbC9" at bounding box center [236, 26] width 363 height 20
paste input "qbqFGYiz7a7Q4gVEX71IMeo2"
type input "qbqFGYiz7a7Q4gVEX71IMeo2"
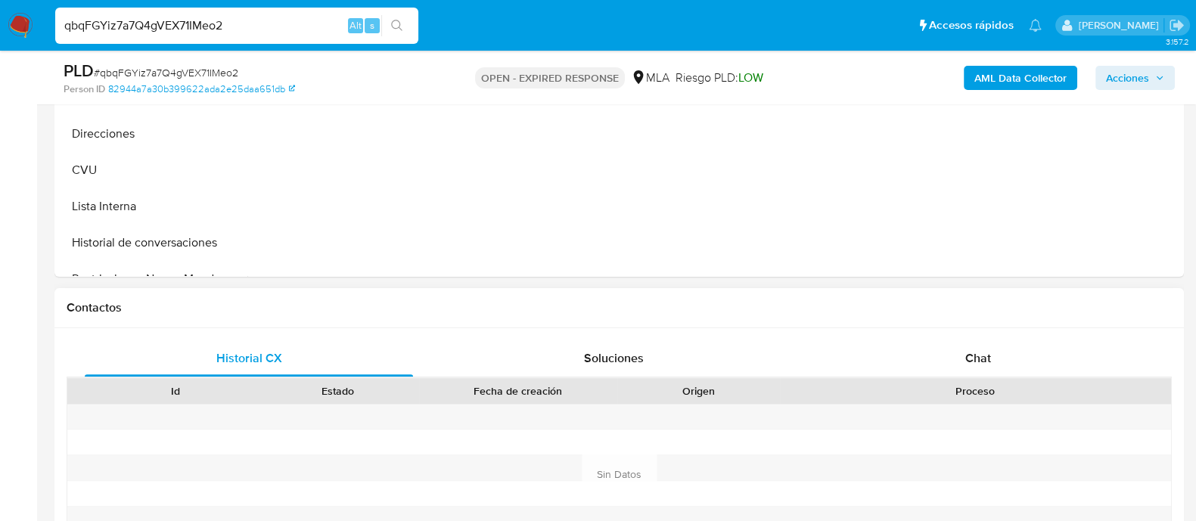
scroll to position [567, 0]
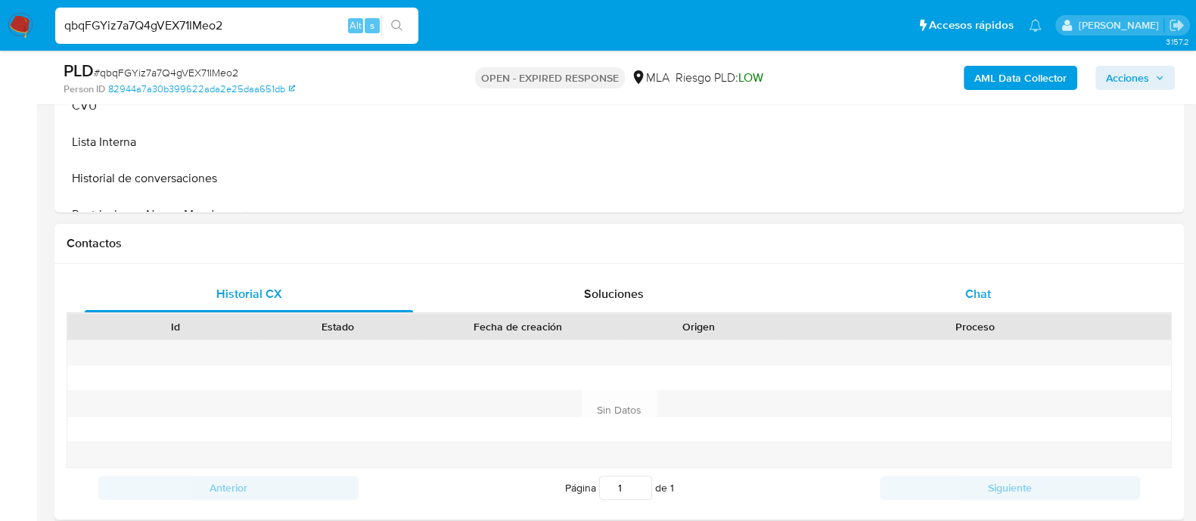
click at [949, 300] on div "Chat" at bounding box center [978, 294] width 328 height 36
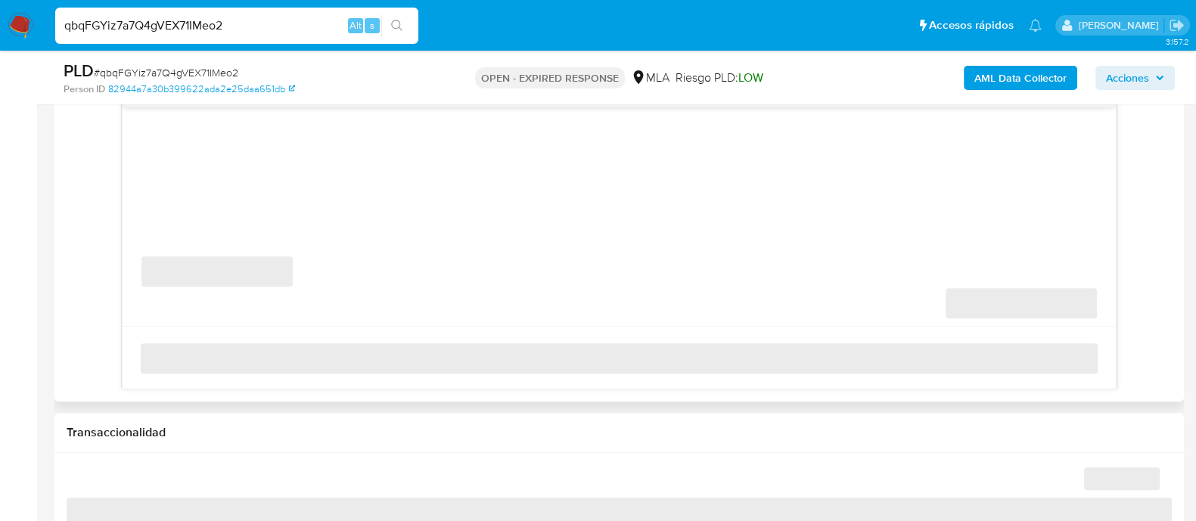
scroll to position [851, 0]
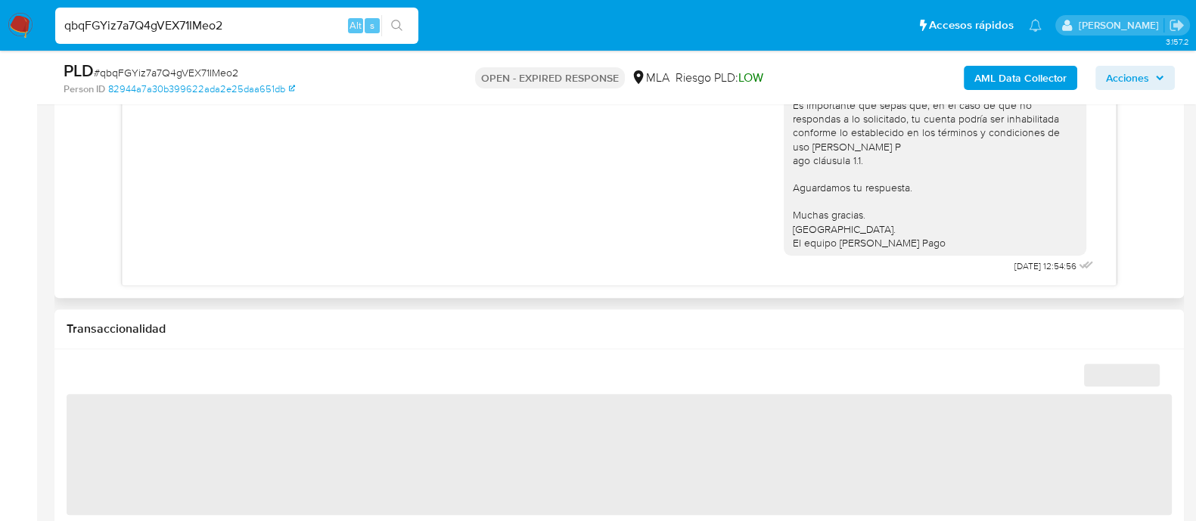
select select "10"
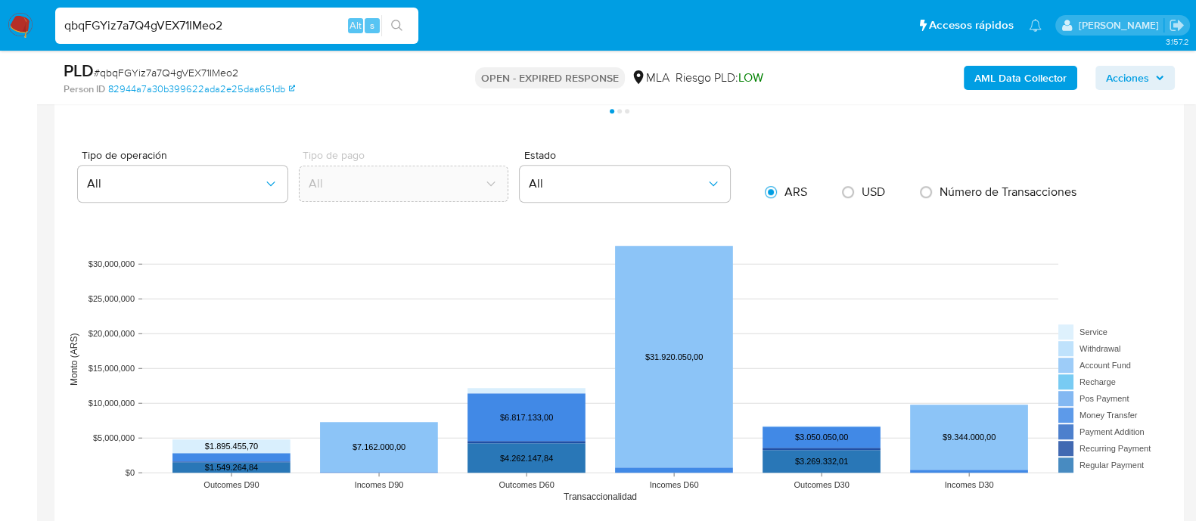
scroll to position [1323, 0]
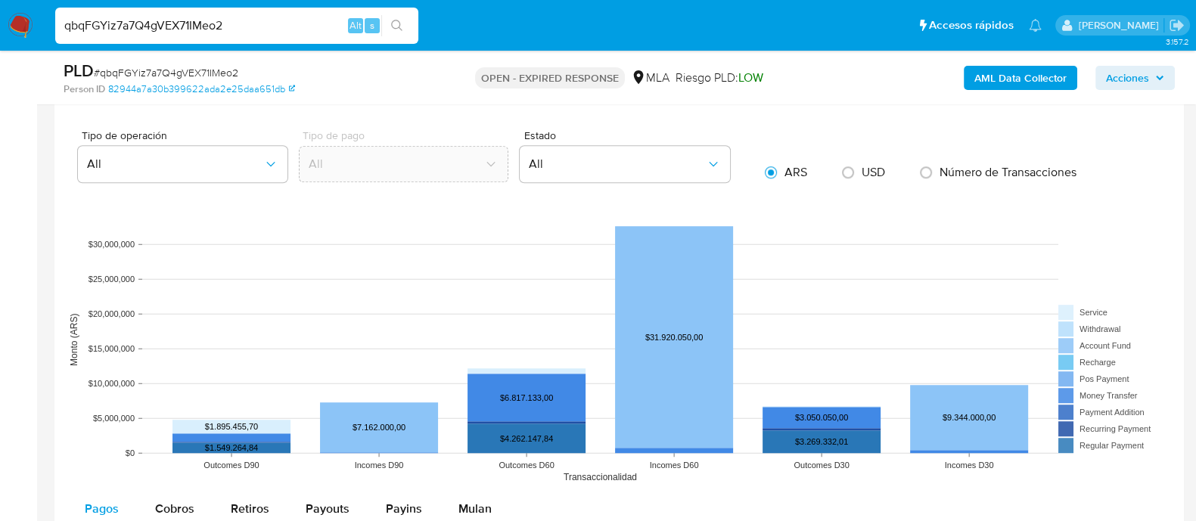
click at [212, 26] on input "qbqFGYiz7a7Q4gVEX71IMeo2" at bounding box center [236, 26] width 363 height 20
paste input "3iDIs3ZbuLldbvFJ9A1FDxqN"
type input "3iDIs3ZbuLldbvFJ9A1FDxqN"
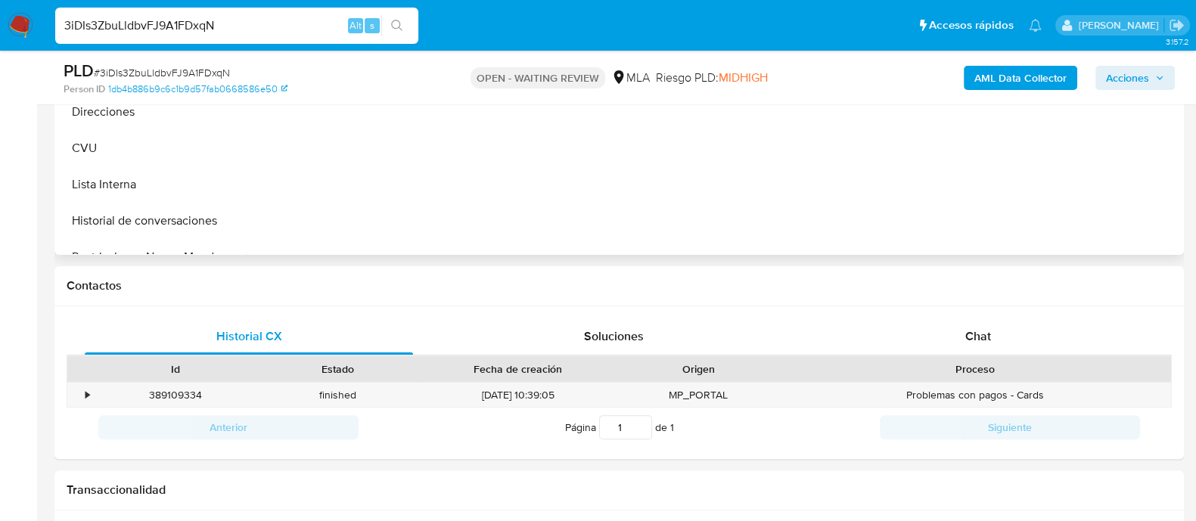
scroll to position [567, 0]
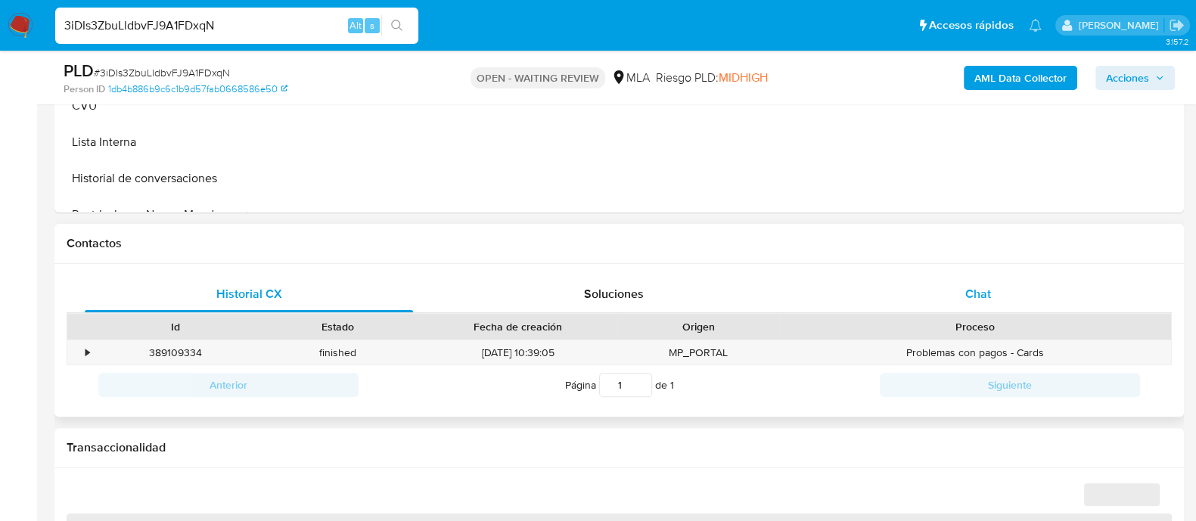
click at [888, 278] on div "Chat" at bounding box center [978, 294] width 328 height 36
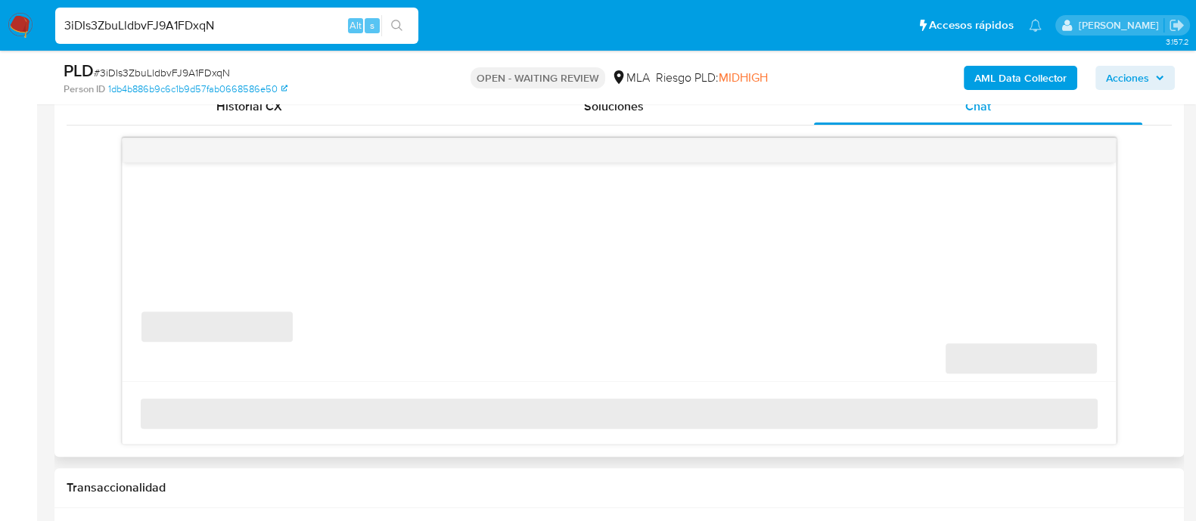
select select "10"
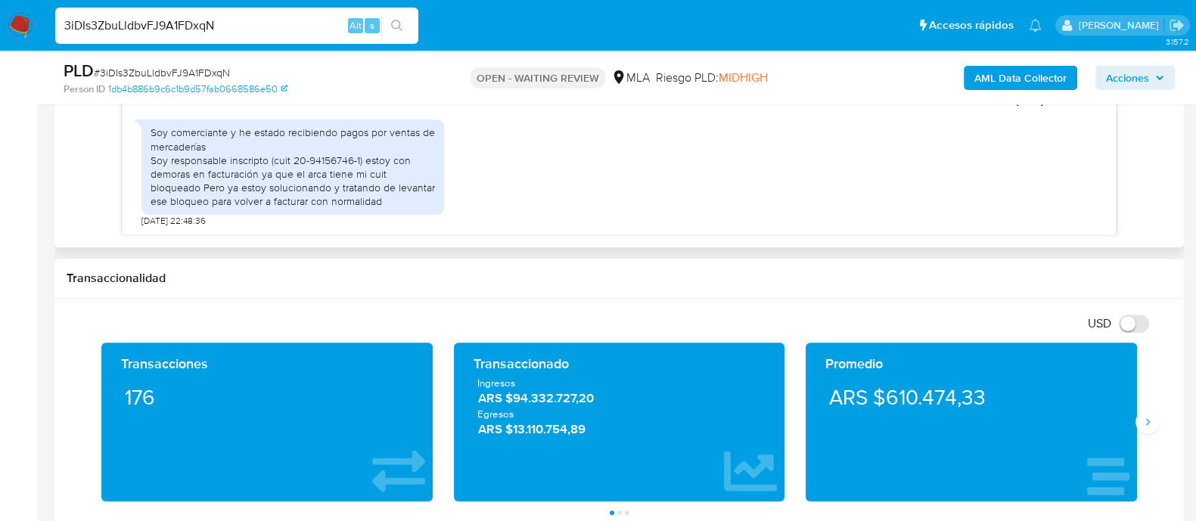
scroll to position [945, 0]
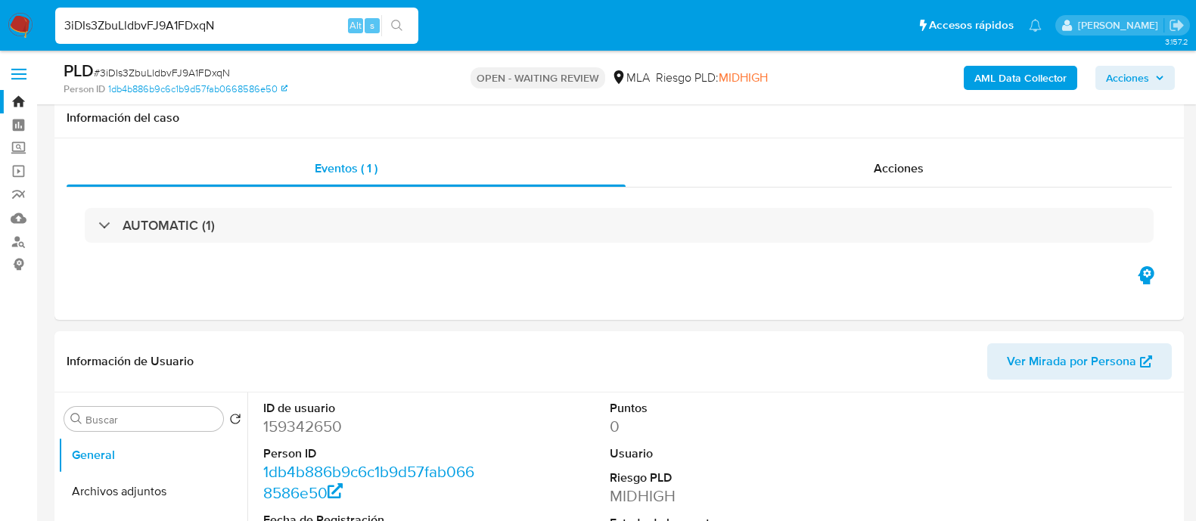
select select "10"
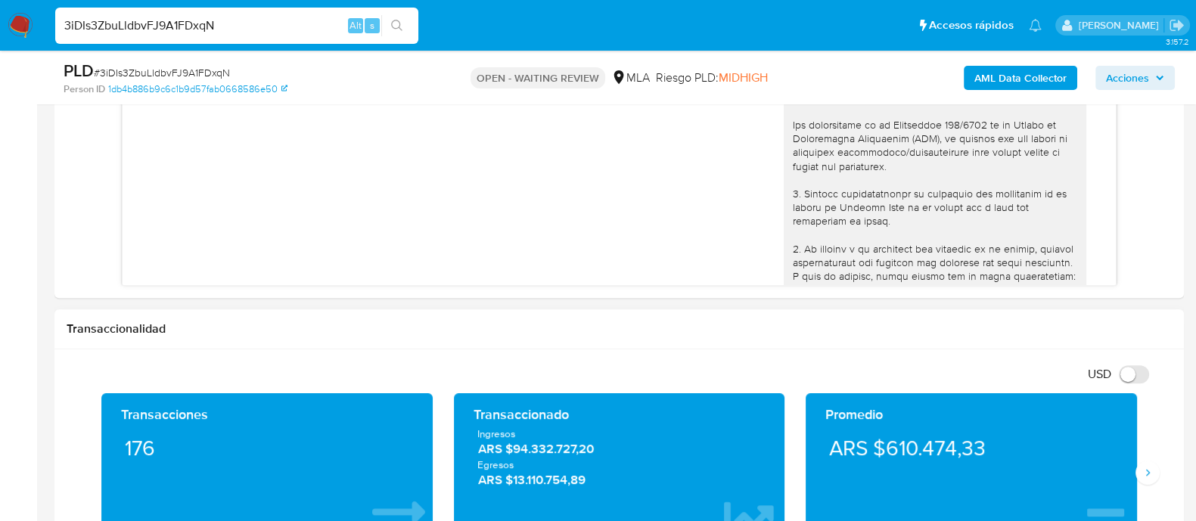
scroll to position [766, 0]
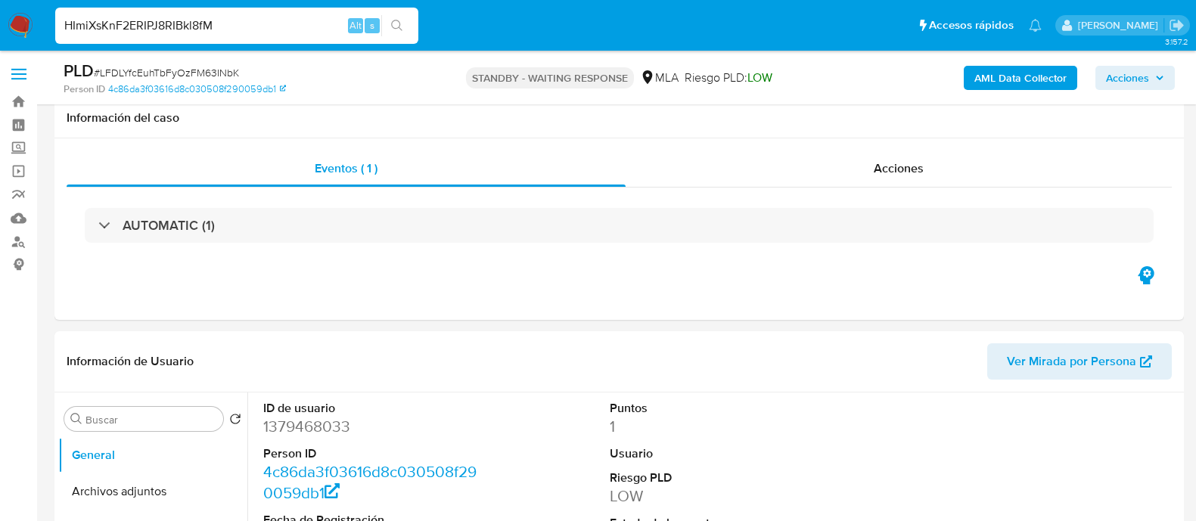
select select "10"
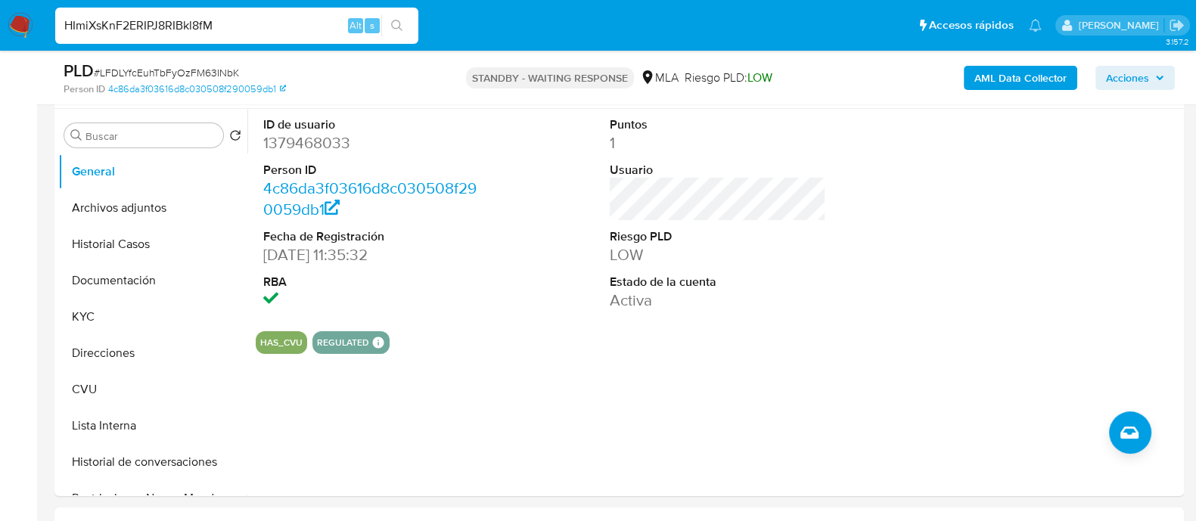
scroll to position [1289, 0]
type input "HImiXsKnF2ERIPJ8RIBkl8fM"
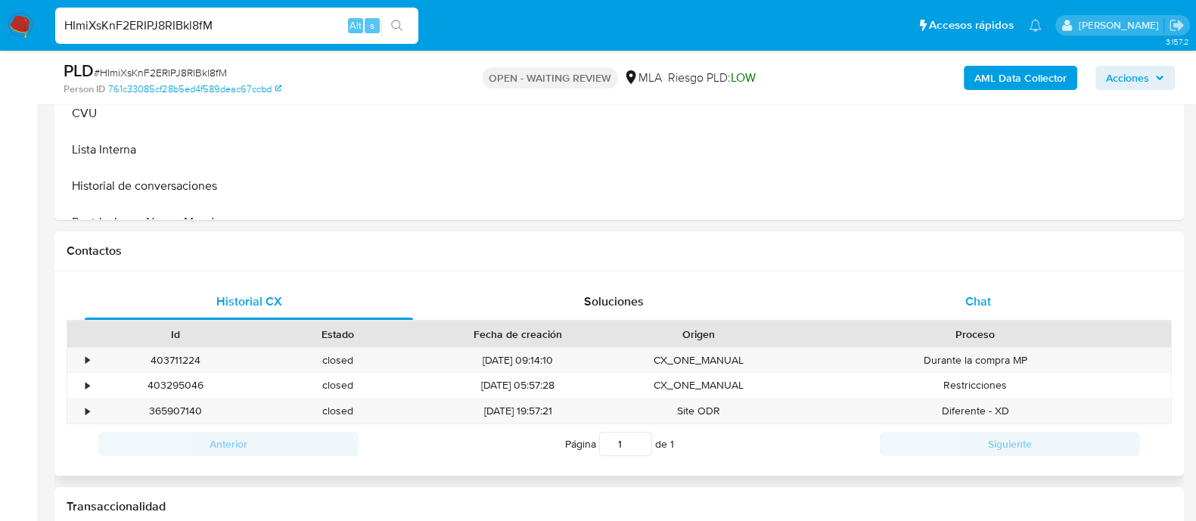
scroll to position [567, 0]
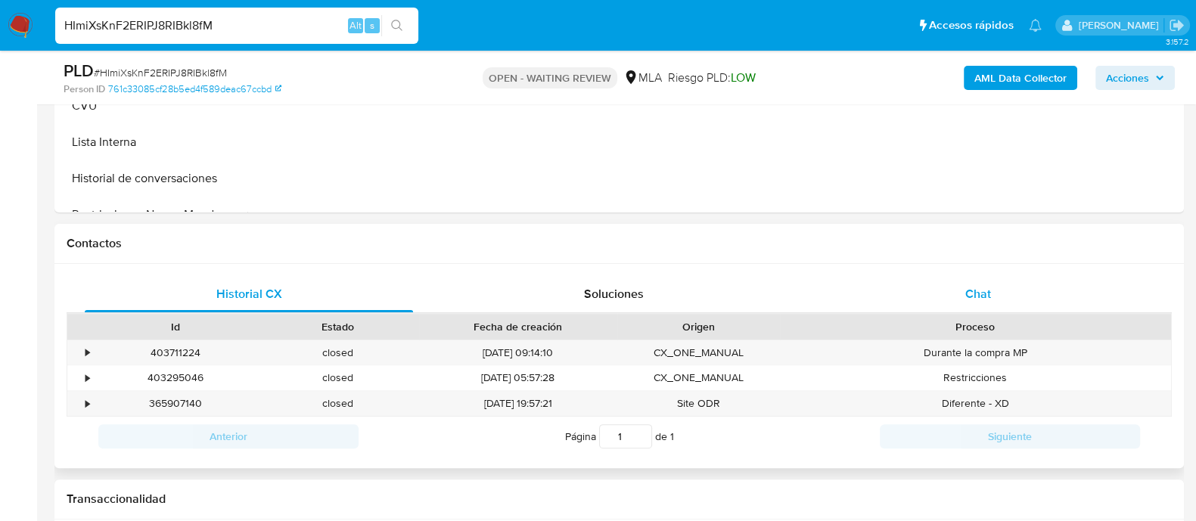
select select "10"
click at [968, 282] on div "Chat" at bounding box center [978, 294] width 328 height 36
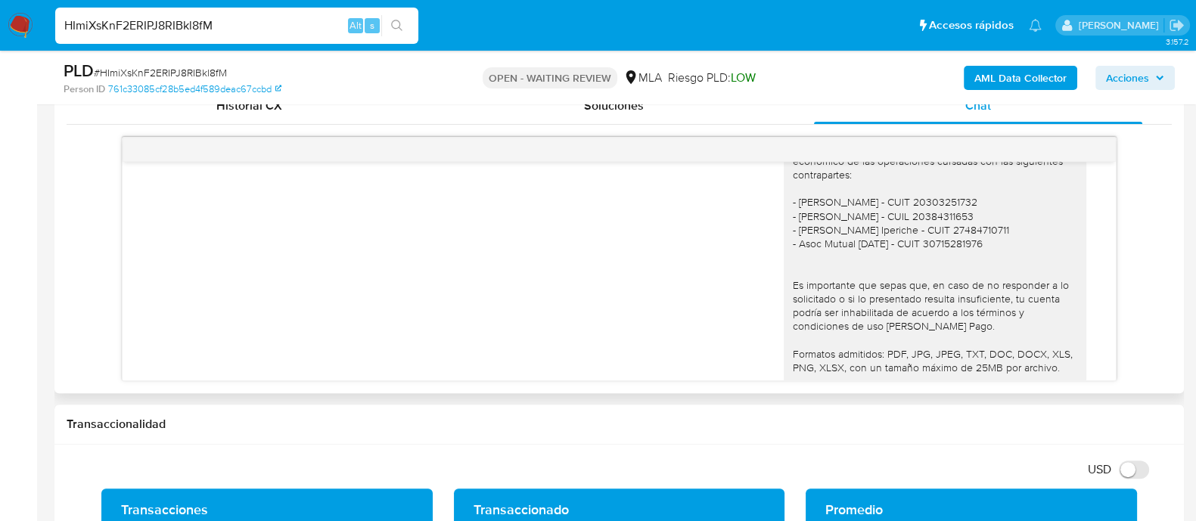
scroll to position [1249, 0]
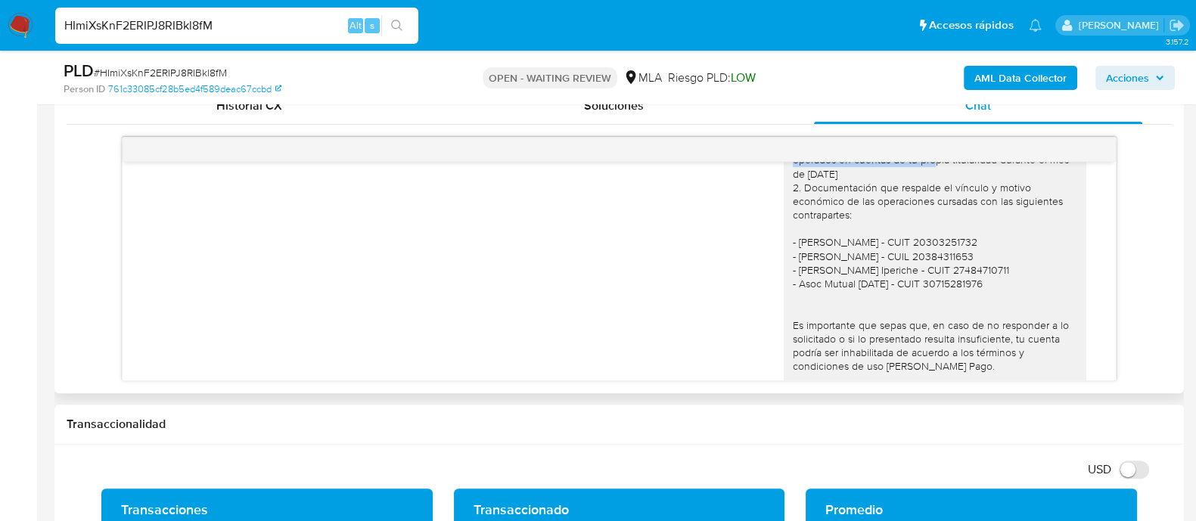
drag, startPoint x: 791, startPoint y: 202, endPoint x: 898, endPoint y: 198, distance: 107.5
click at [907, 198] on div "Hola Jesica, En función de las operaciones registradas en tu cuenta de Mercado …" at bounding box center [935, 276] width 284 height 413
click at [816, 190] on div "Hola Jesica, En función de las operaciones registradas en tu cuenta de Mercado …" at bounding box center [935, 276] width 284 height 413
drag, startPoint x: 829, startPoint y: 180, endPoint x: 896, endPoint y: 206, distance: 72.0
click at [896, 206] on div "Hola Jesica, En función de las operaciones registradas en tu cuenta de Mercado …" at bounding box center [935, 276] width 284 height 413
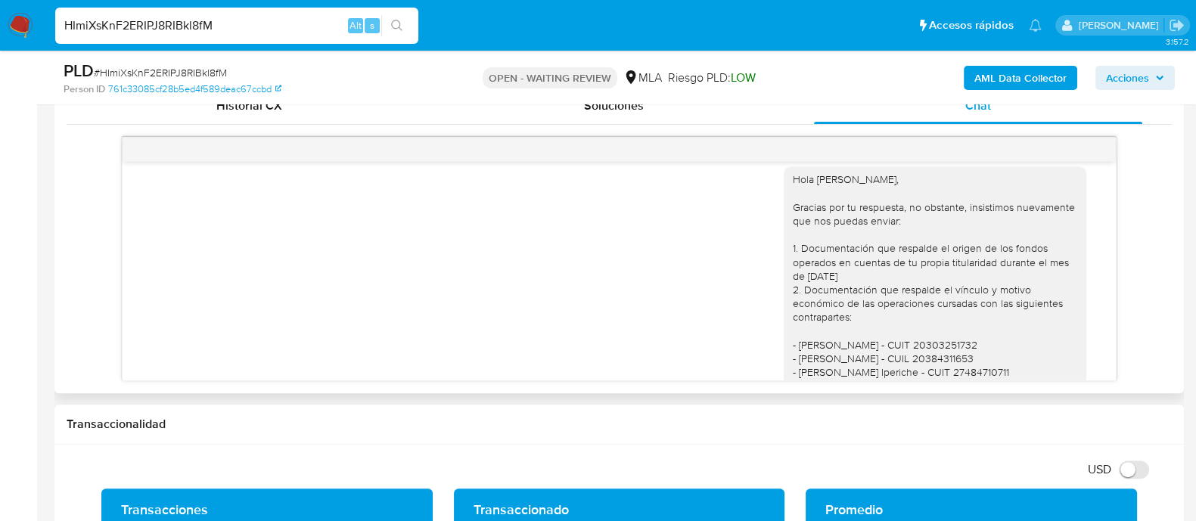
scroll to position [1721, 0]
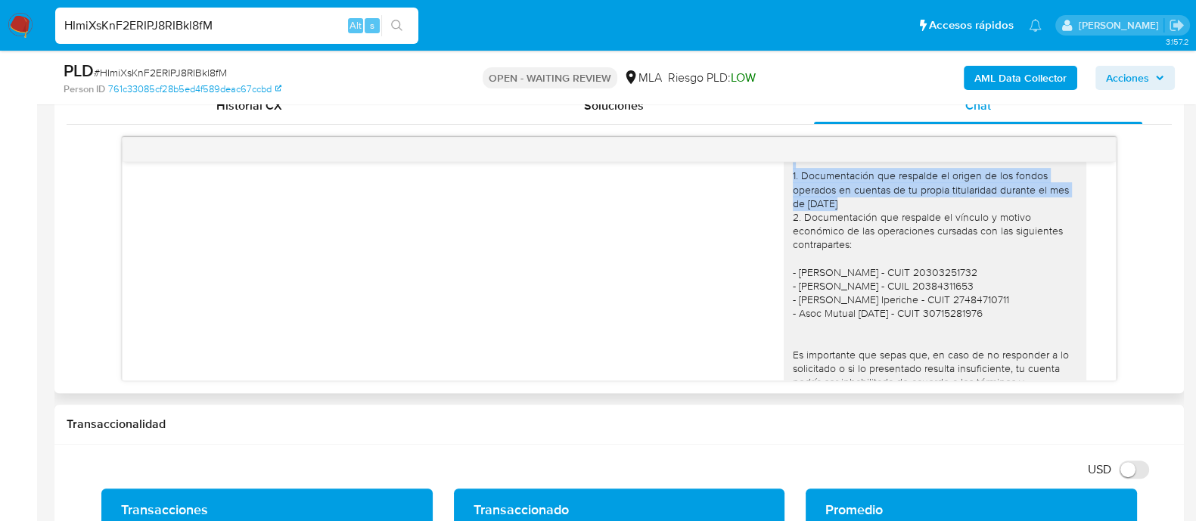
drag, startPoint x: 786, startPoint y: 213, endPoint x: 878, endPoint y: 238, distance: 94.8
click at [878, 238] on div "Hola Jesica, Gracias por tu respuesta, no obstante, insistimos nuevamente que n…" at bounding box center [935, 306] width 284 height 413
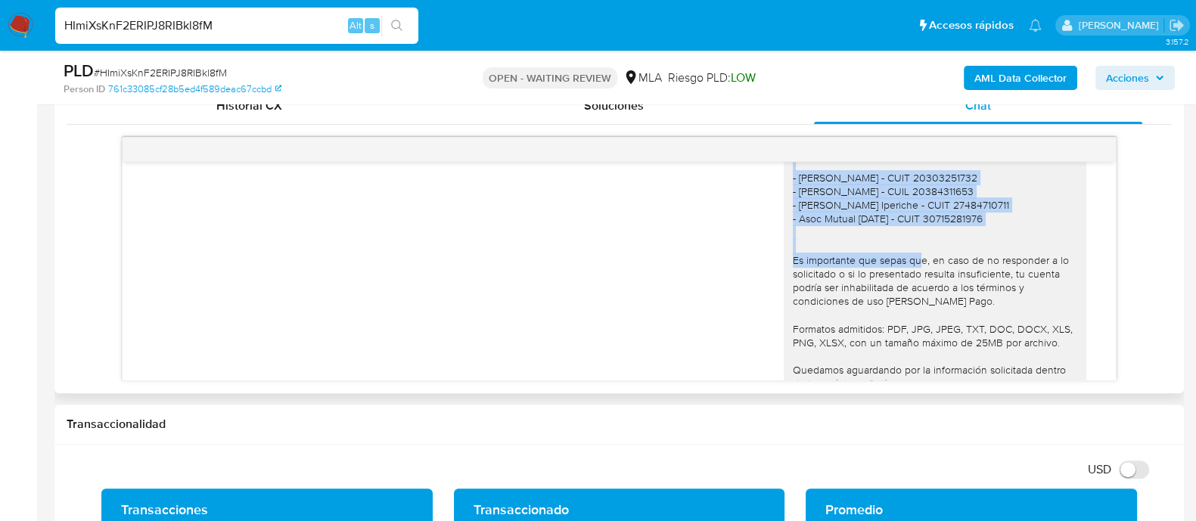
drag, startPoint x: 809, startPoint y: 265, endPoint x: 773, endPoint y: 197, distance: 77.8
click at [783, 194] on div "Hola Jesica, Gracias por tu respuesta, no obstante, insistimos nuevamente que n…" at bounding box center [934, 211] width 302 height 425
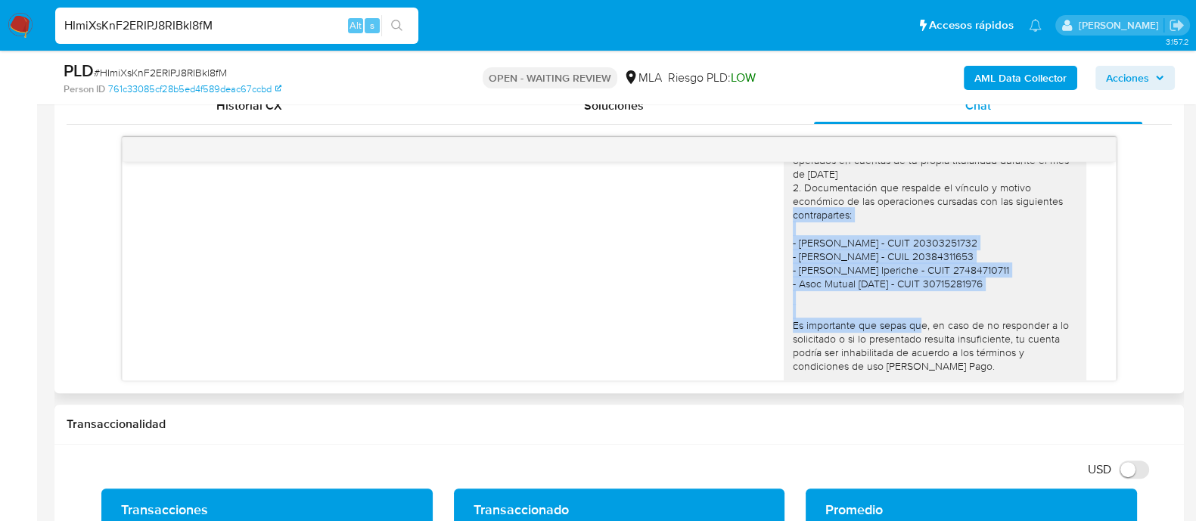
scroll to position [1721, 0]
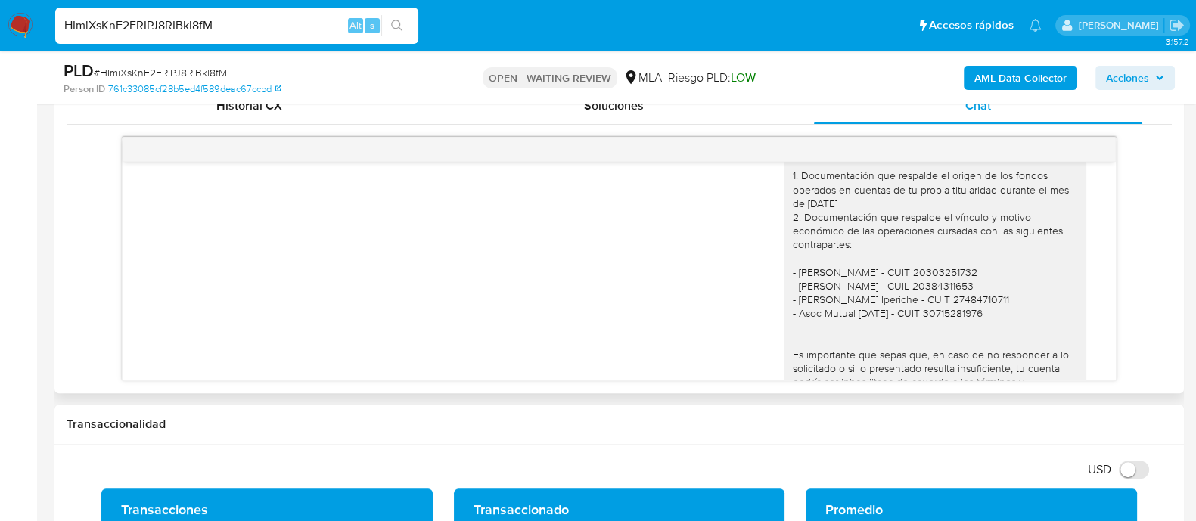
click at [813, 268] on div "Hola Jesica, Gracias por tu respuesta, no obstante, insistimos nuevamente que n…" at bounding box center [935, 306] width 284 height 413
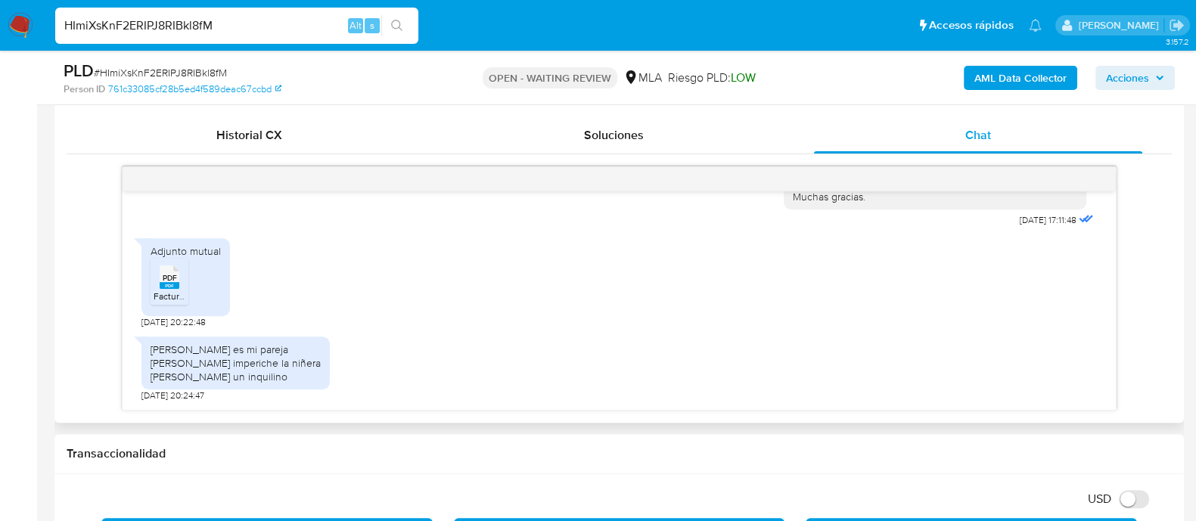
scroll to position [755, 0]
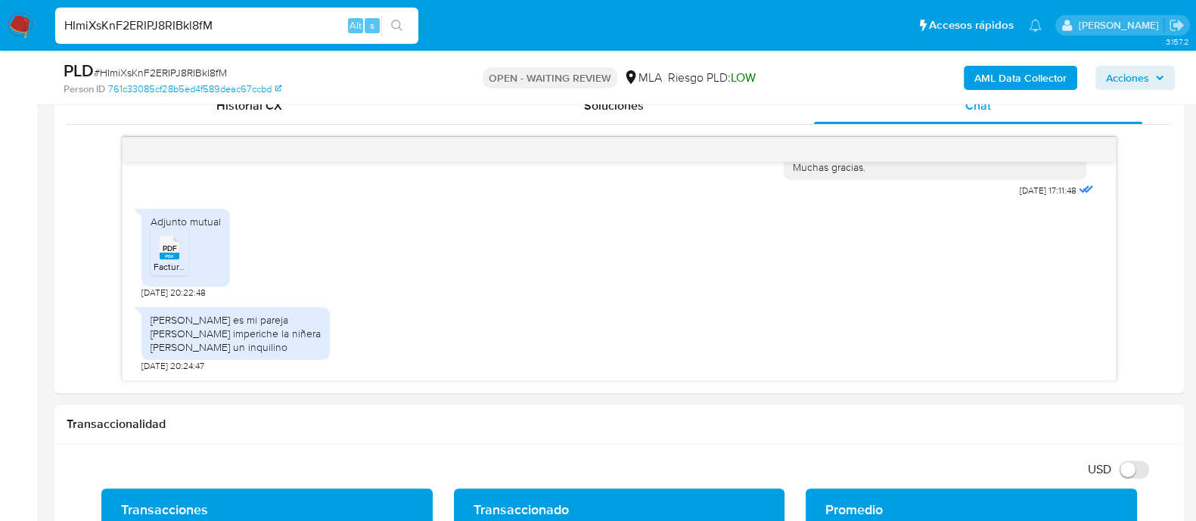
click at [175, 5] on div "HImiXsKnF2ERIPJ8RIBkl8fM Alt s" at bounding box center [236, 26] width 363 height 42
click at [171, 20] on input "HImiXsKnF2ERIPJ8RIBkl8fM" at bounding box center [236, 26] width 363 height 20
paste input "qisbEyxUCdRA2zXz9IeKUWrO"
type input "qisbEyxUCdRA2zXz9IeKUWrO"
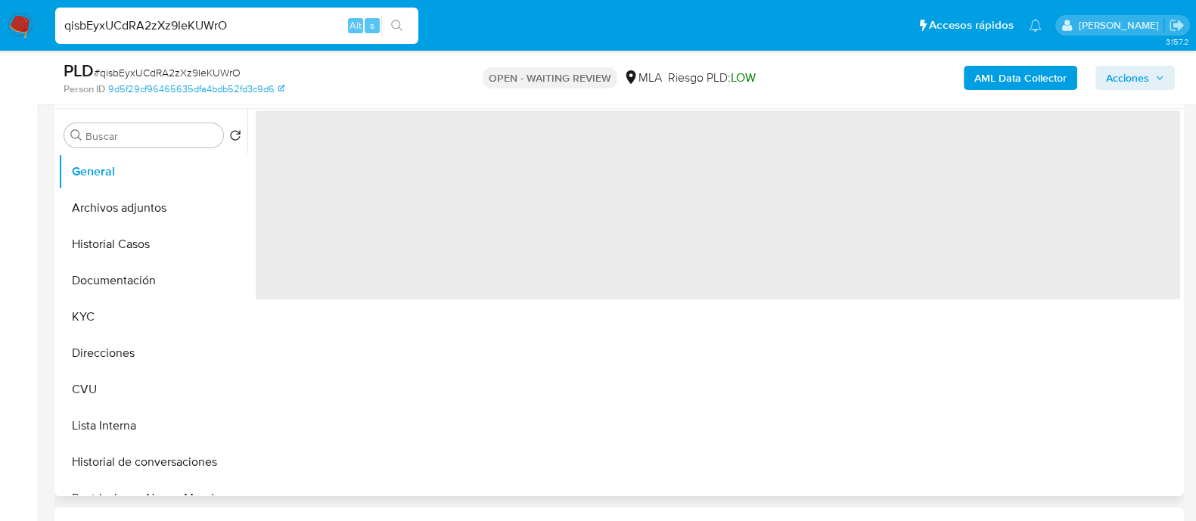
scroll to position [567, 0]
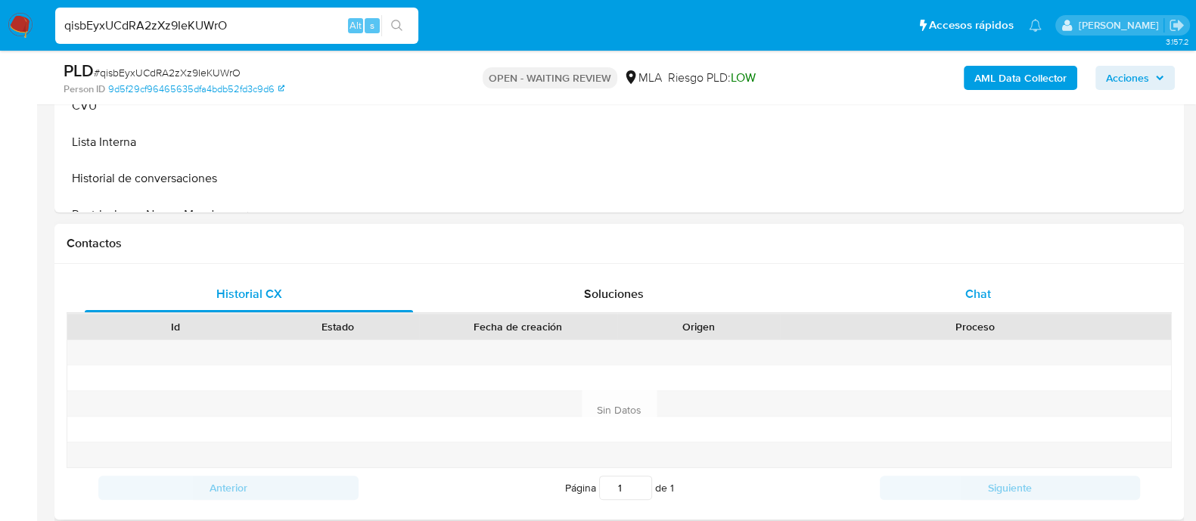
click at [956, 293] on div "Chat" at bounding box center [978, 294] width 328 height 36
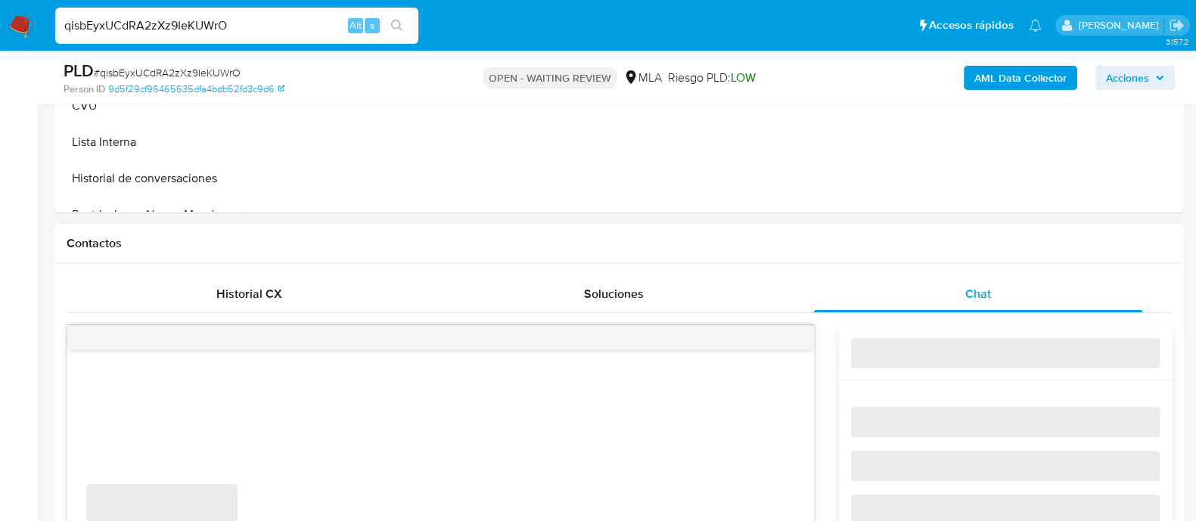
select select "10"
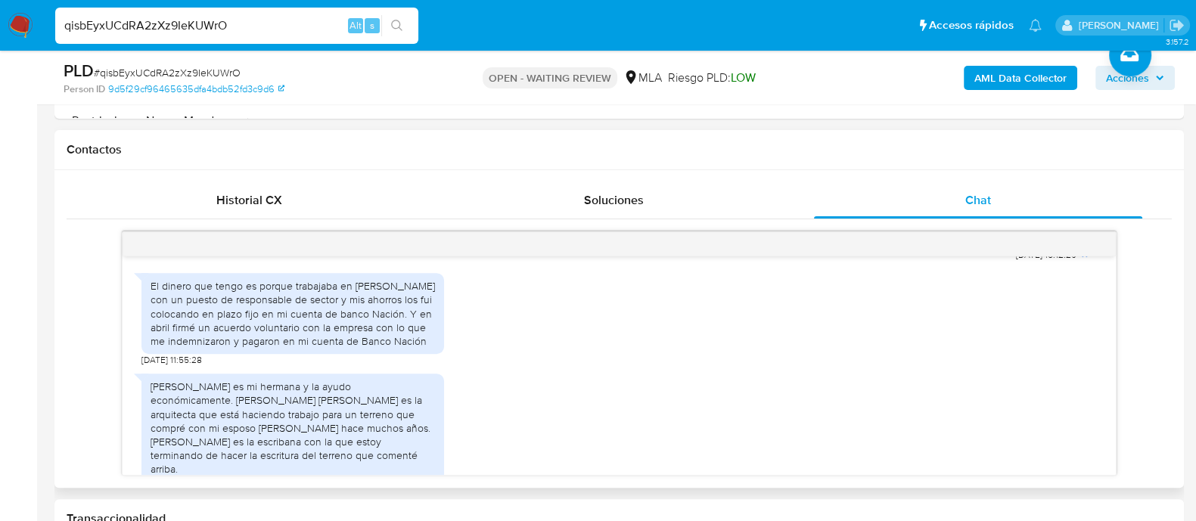
scroll to position [790, 0]
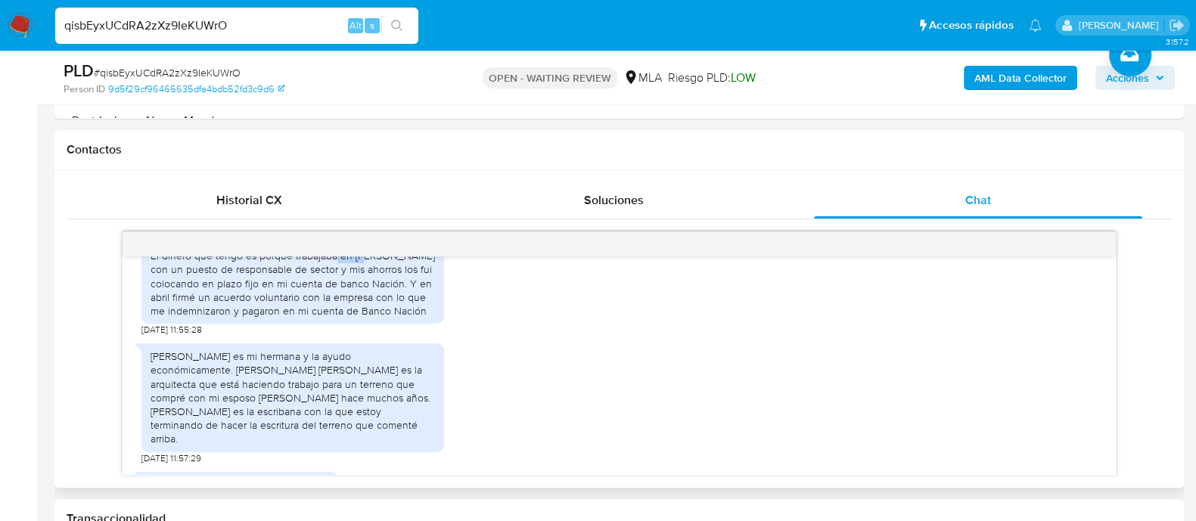
drag, startPoint x: 337, startPoint y: 284, endPoint x: 365, endPoint y: 284, distance: 28.0
click at [365, 284] on div "El dinero que tengo es porque trabajaba en Mirgor con un puesto de responsable …" at bounding box center [292, 283] width 284 height 69
click at [272, 318] on div "El dinero que tengo es porque trabajaba en Mirgor con un puesto de responsable …" at bounding box center [292, 283] width 284 height 69
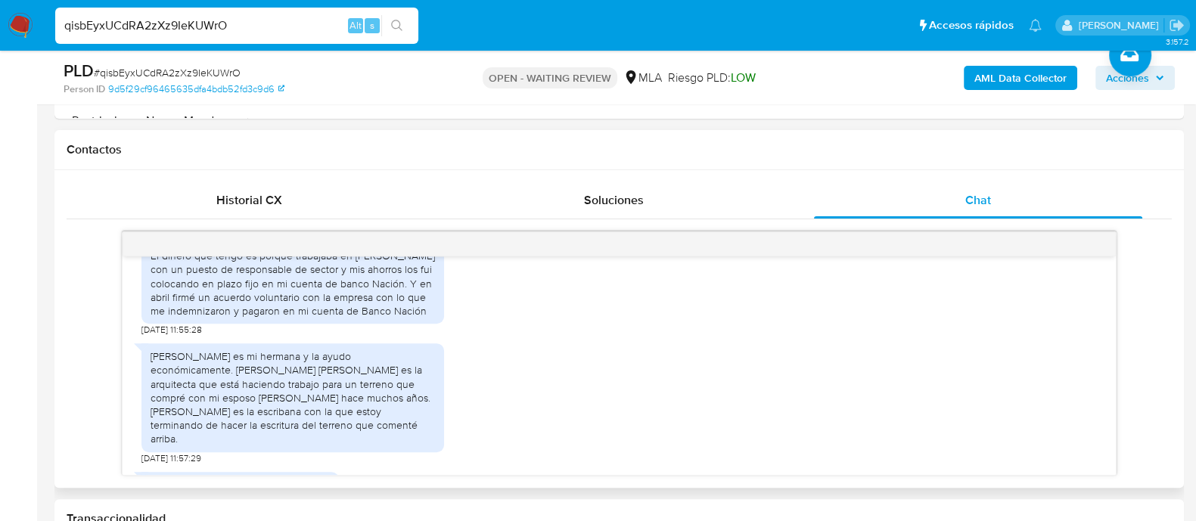
click at [194, 318] on div "El dinero que tengo es porque trabajaba en Mirgor con un puesto de responsable …" at bounding box center [292, 283] width 284 height 69
drag, startPoint x: 294, startPoint y: 319, endPoint x: 268, endPoint y: 338, distance: 32.5
click at [295, 318] on div "El dinero que tengo es porque trabajaba en Mirgor con un puesto de responsable …" at bounding box center [292, 283] width 284 height 69
click at [176, 398] on div "Estela Milagros es mi hermana y la ayudo económicamente. Antista Shinka es la a…" at bounding box center [292, 397] width 284 height 96
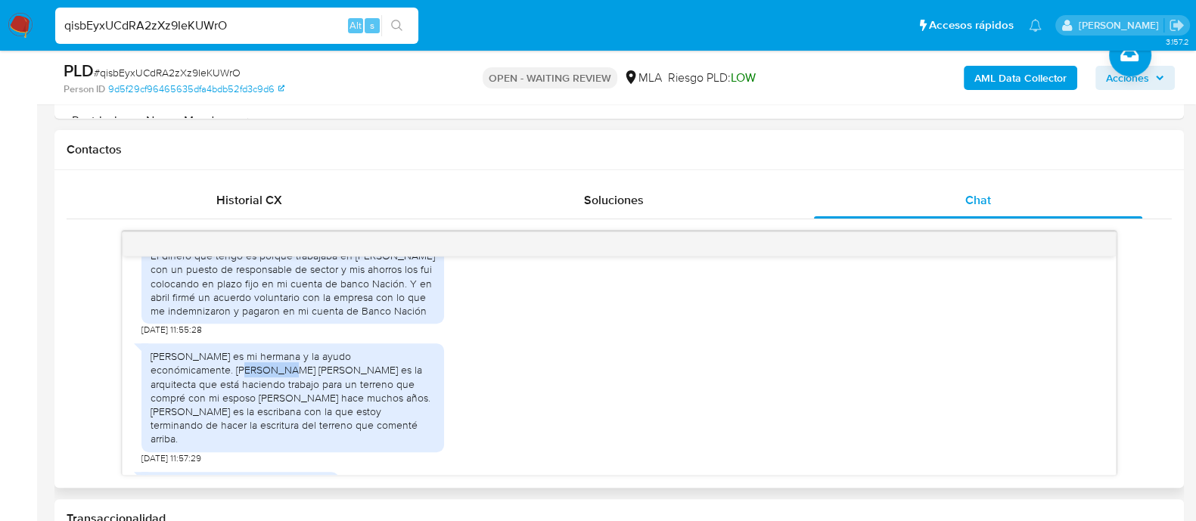
click at [176, 398] on div "Estela Milagros es mi hermana y la ayudo económicamente. Antista Shinka es la a…" at bounding box center [292, 397] width 284 height 96
drag, startPoint x: 326, startPoint y: 408, endPoint x: 411, endPoint y: 414, distance: 85.7
click at [411, 414] on div "Estela Milagros es mi hermana y la ayudo económicamente. Antista Shinka es la a…" at bounding box center [292, 397] width 284 height 96
drag, startPoint x: 246, startPoint y: 421, endPoint x: 313, endPoint y: 425, distance: 67.4
click at [324, 421] on div "Estela Milagros es mi hermana y la ayudo económicamente. Antista Shinka es la a…" at bounding box center [292, 397] width 284 height 96
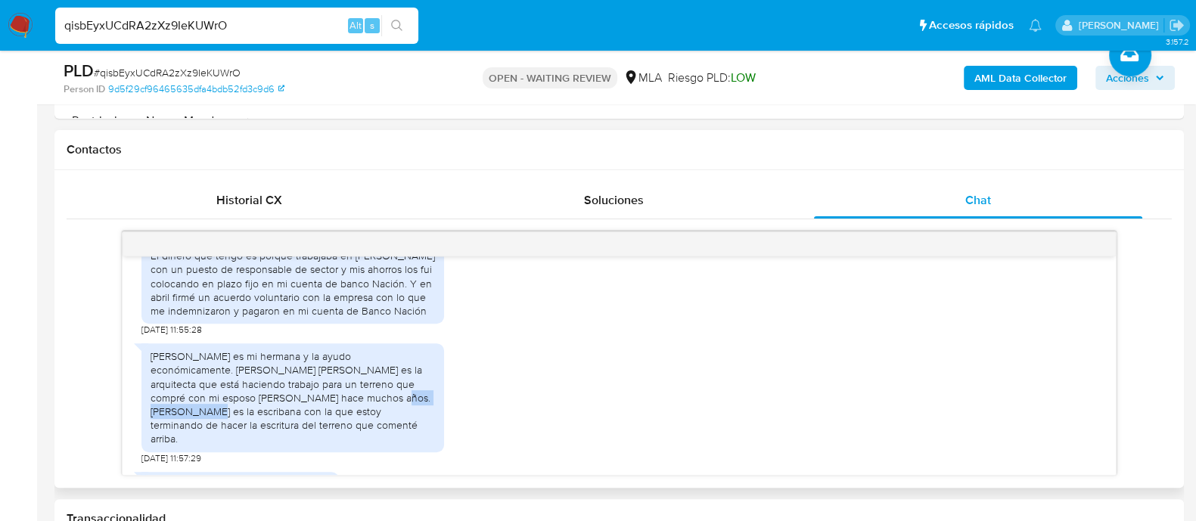
click at [279, 423] on div "Estela Milagros es mi hermana y la ayudo económicamente. Antista Shinka es la a…" at bounding box center [292, 397] width 284 height 96
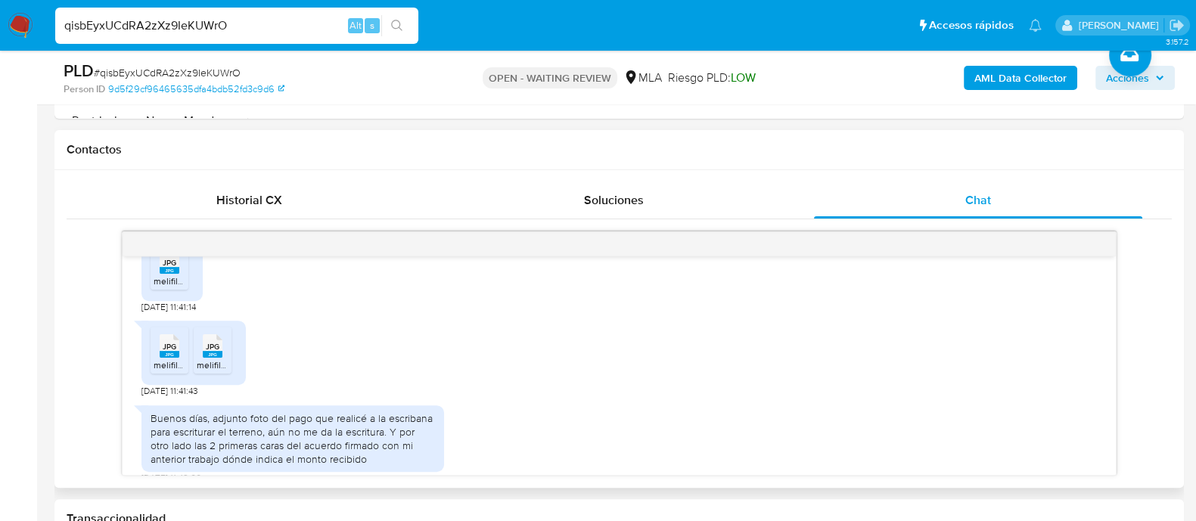
scroll to position [1451, 0]
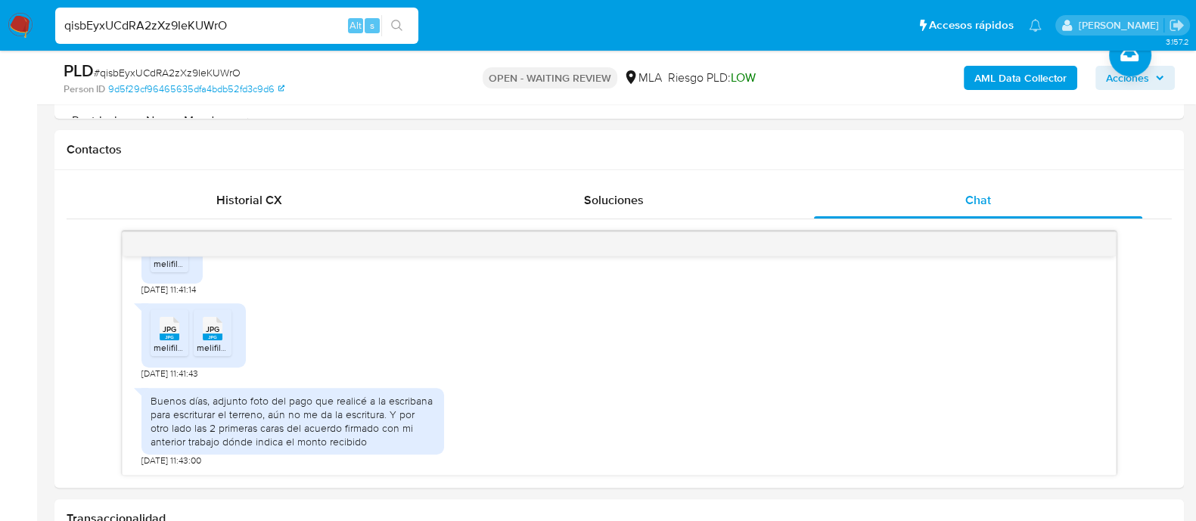
click at [195, 32] on input "qisbEyxUCdRA2zXz9IeKUWrO" at bounding box center [236, 26] width 363 height 20
paste input "mEd68ZWVvcujuU8pgSraOIAu"
type input "mEd68ZWVvcujuU8pgSraOIAu"
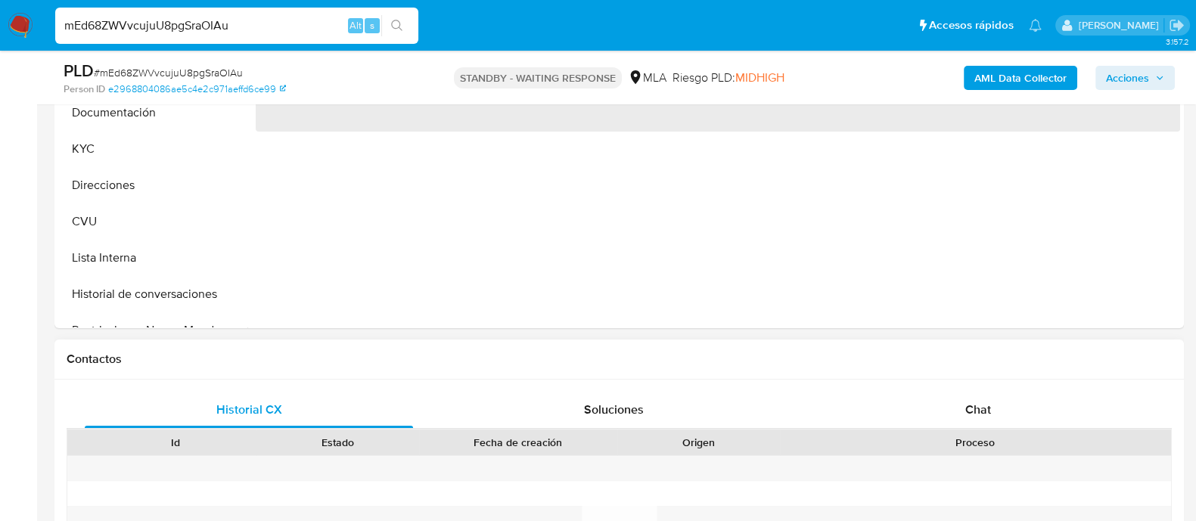
scroll to position [567, 0]
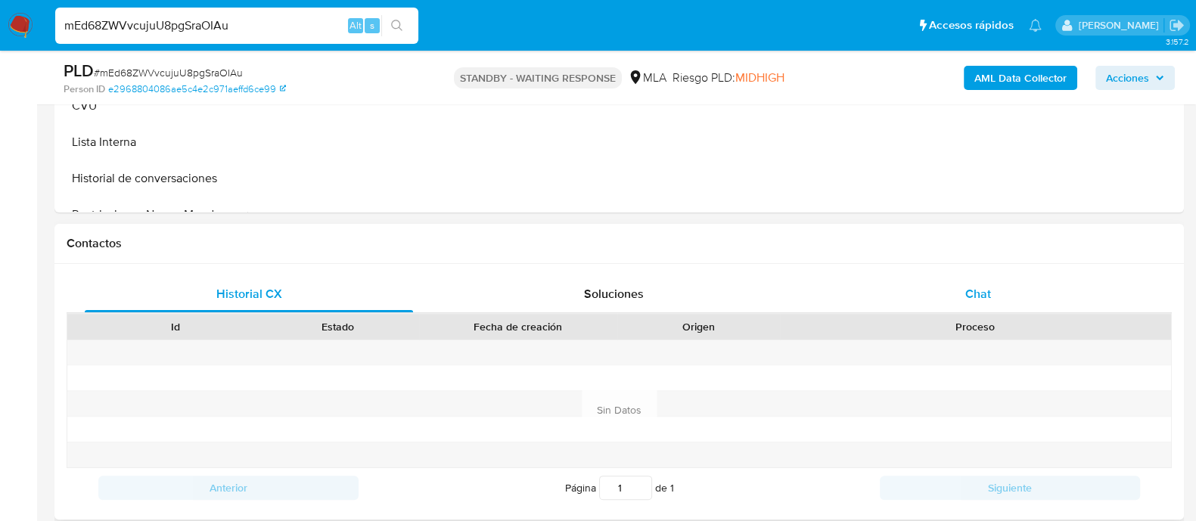
click at [927, 298] on div "Chat" at bounding box center [978, 294] width 328 height 36
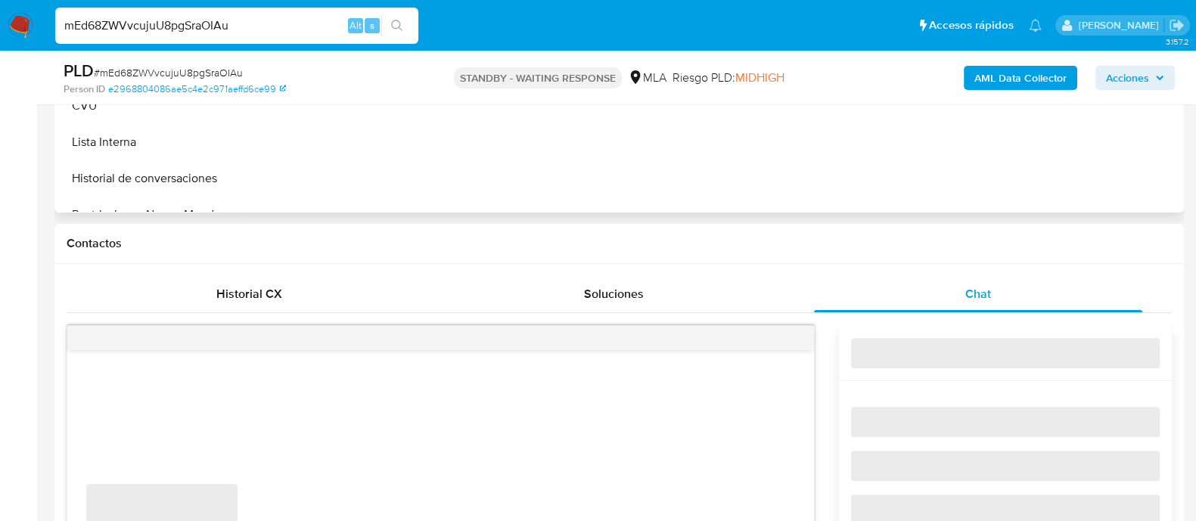
select select "10"
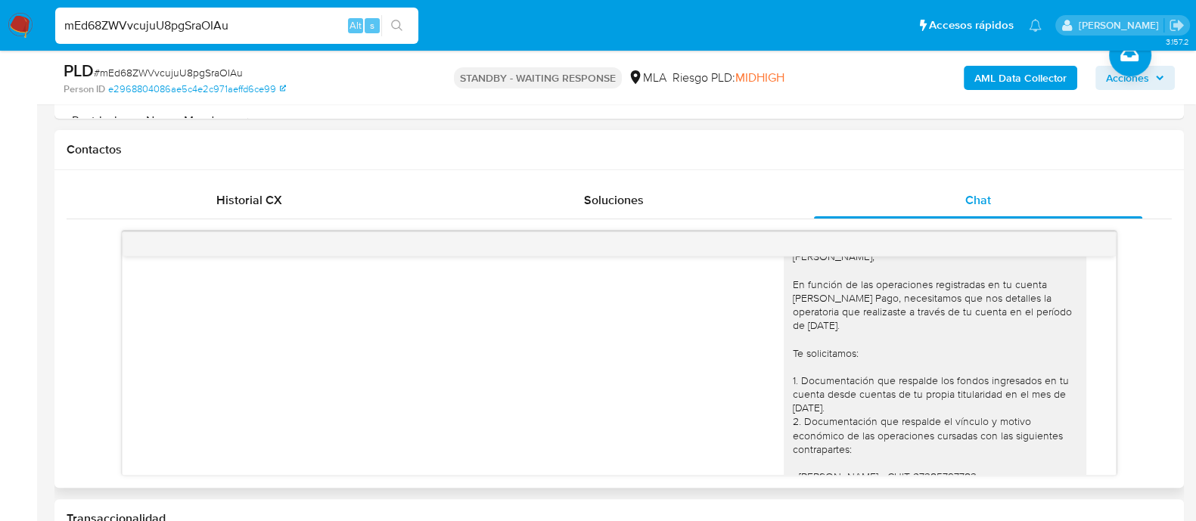
scroll to position [1134, 0]
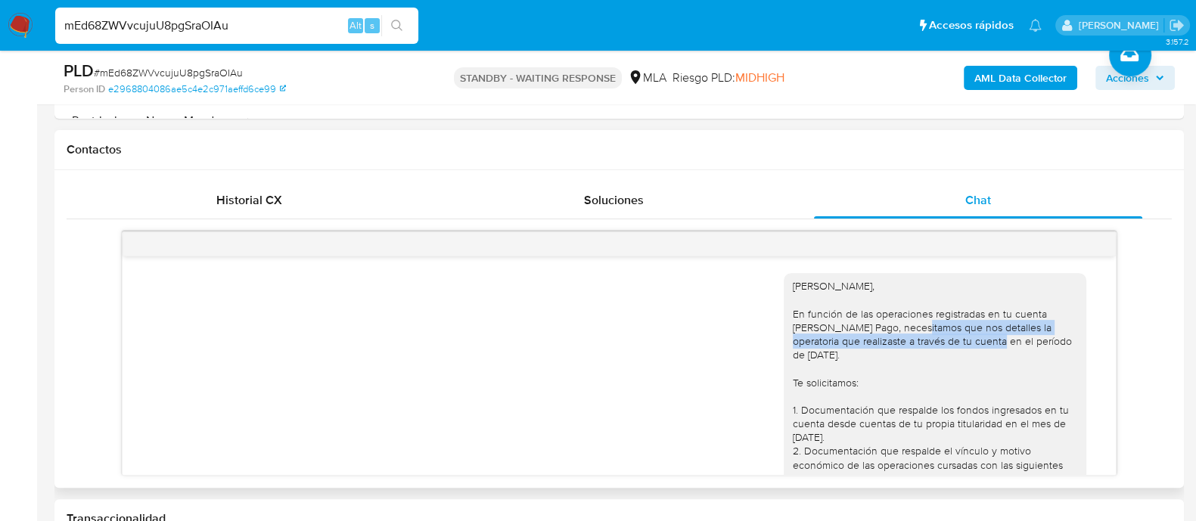
drag, startPoint x: 892, startPoint y: 368, endPoint x: 957, endPoint y: 377, distance: 64.8
click at [957, 377] on div "Hola Agustin, En función de las operaciones registradas en tu cuenta de Mercado…" at bounding box center [935, 492] width 284 height 427
click at [876, 386] on div "Hola Agustin, En función de las operaciones registradas en tu cuenta de Mercado…" at bounding box center [935, 492] width 284 height 427
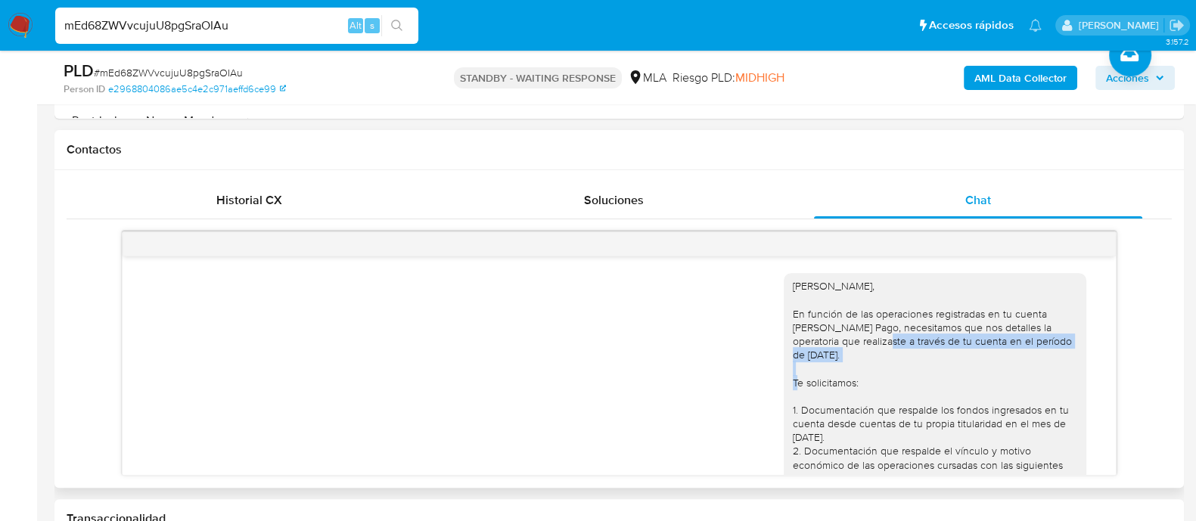
drag, startPoint x: 867, startPoint y: 375, endPoint x: 942, endPoint y: 392, distance: 76.7
click at [942, 392] on div "Hola Agustin, En función de las operaciones registradas en tu cuenta de Mercado…" at bounding box center [935, 492] width 284 height 427
click at [1035, 380] on div "Hola Agustin, En función de las operaciones registradas en tu cuenta de Mercado…" at bounding box center [935, 492] width 284 height 427
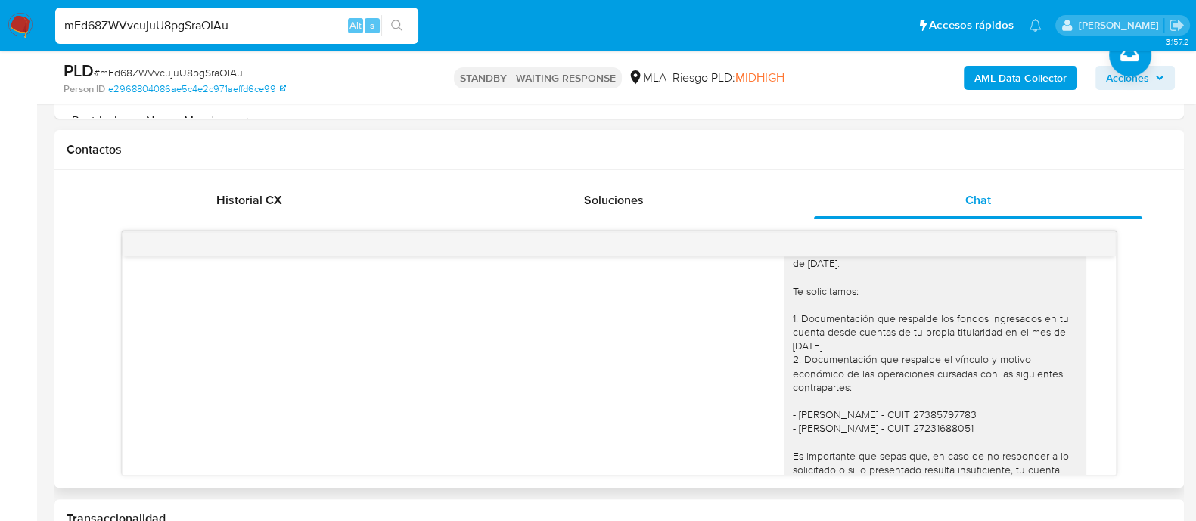
scroll to position [1228, 0]
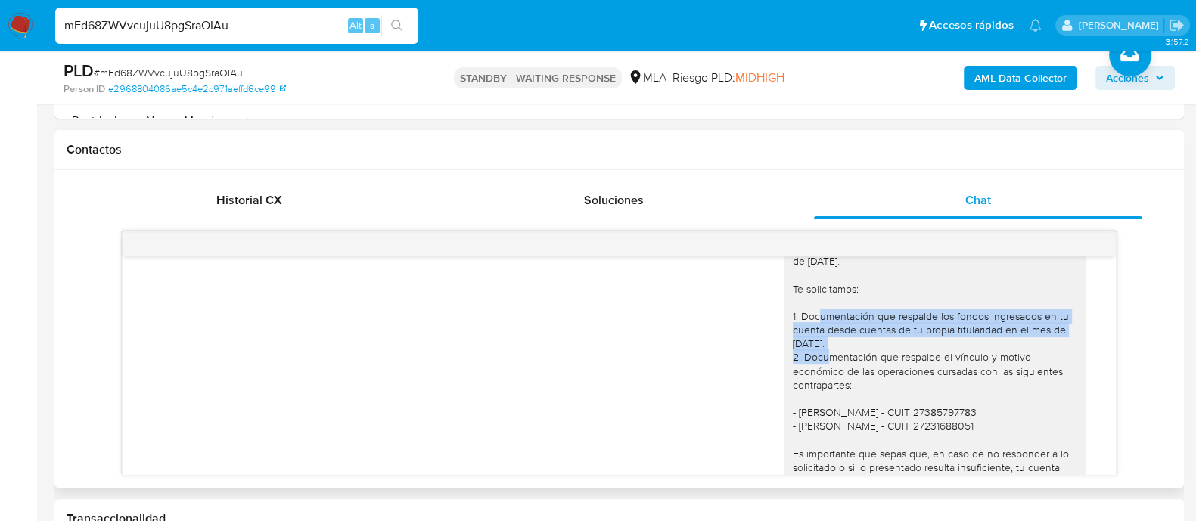
drag, startPoint x: 790, startPoint y: 353, endPoint x: 837, endPoint y: 380, distance: 54.5
click at [837, 380] on div "Hola Agustin, En función de las operaciones registradas en tu cuenta de Mercado…" at bounding box center [935, 398] width 284 height 427
click at [793, 383] on div "Hola Agustin, En función de las operaciones registradas en tu cuenta de Mercado…" at bounding box center [935, 398] width 284 height 427
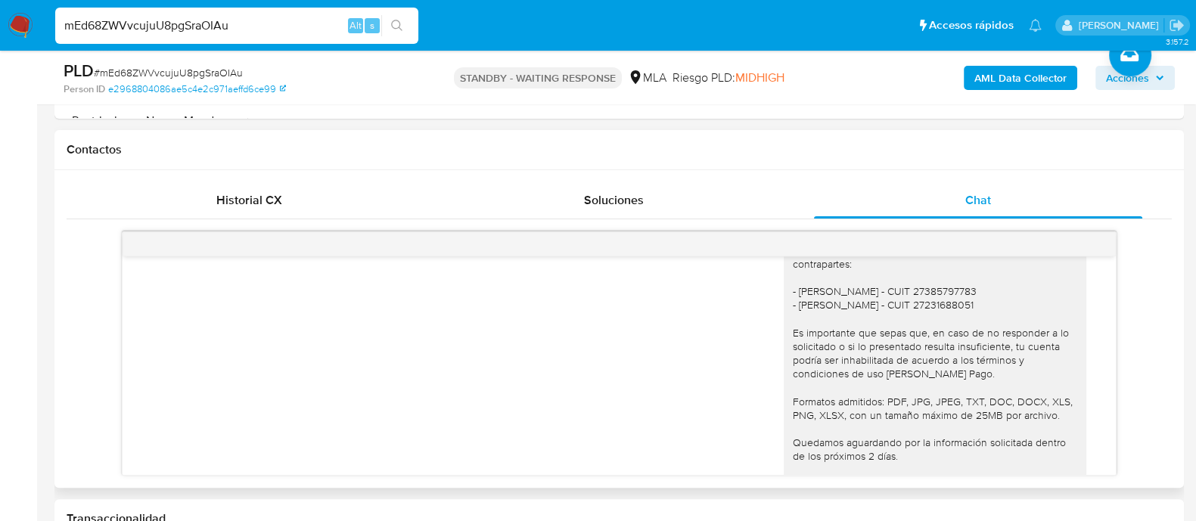
scroll to position [1323, 0]
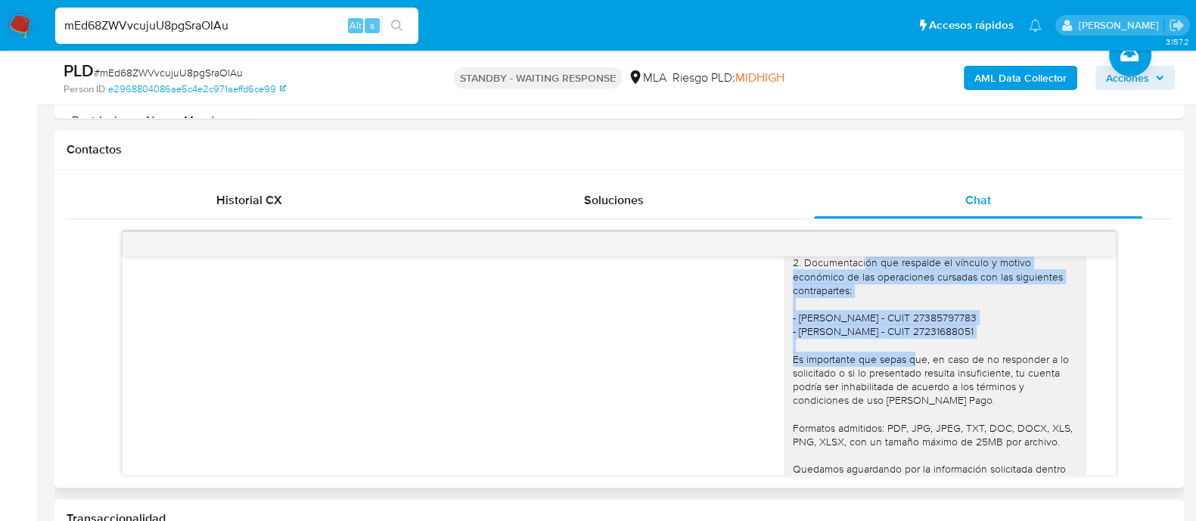
drag, startPoint x: 794, startPoint y: 297, endPoint x: 866, endPoint y: 372, distance: 103.8
click at [1001, 367] on div "Hola Agustin, En función de las operaciones registradas en tu cuenta de Mercado…" at bounding box center [935, 304] width 284 height 427
click at [856, 369] on div "Hola Agustin, En función de las operaciones registradas en tu cuenta de Mercado…" at bounding box center [935, 304] width 284 height 427
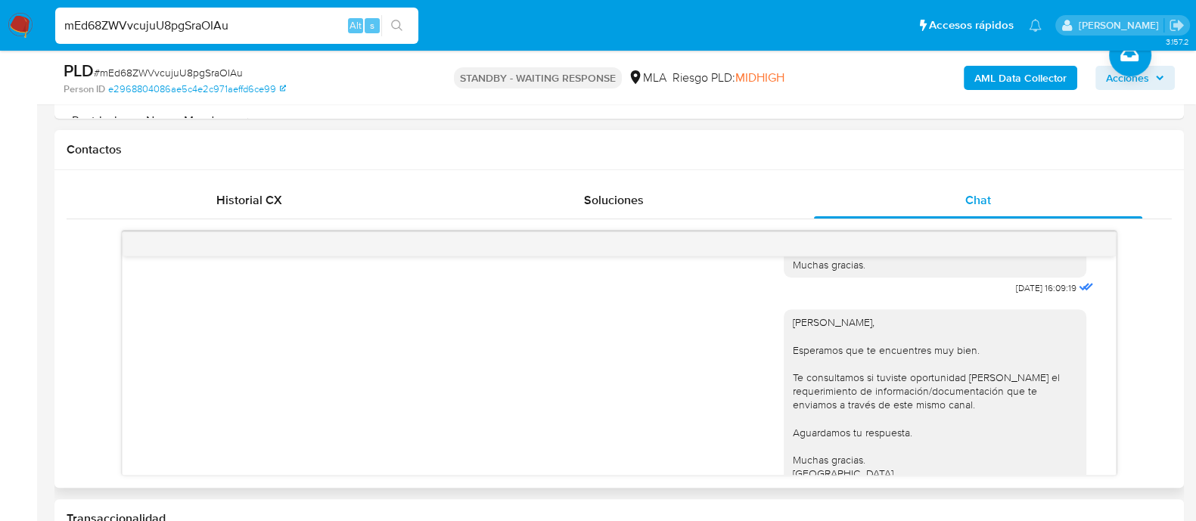
scroll to position [1663, 0]
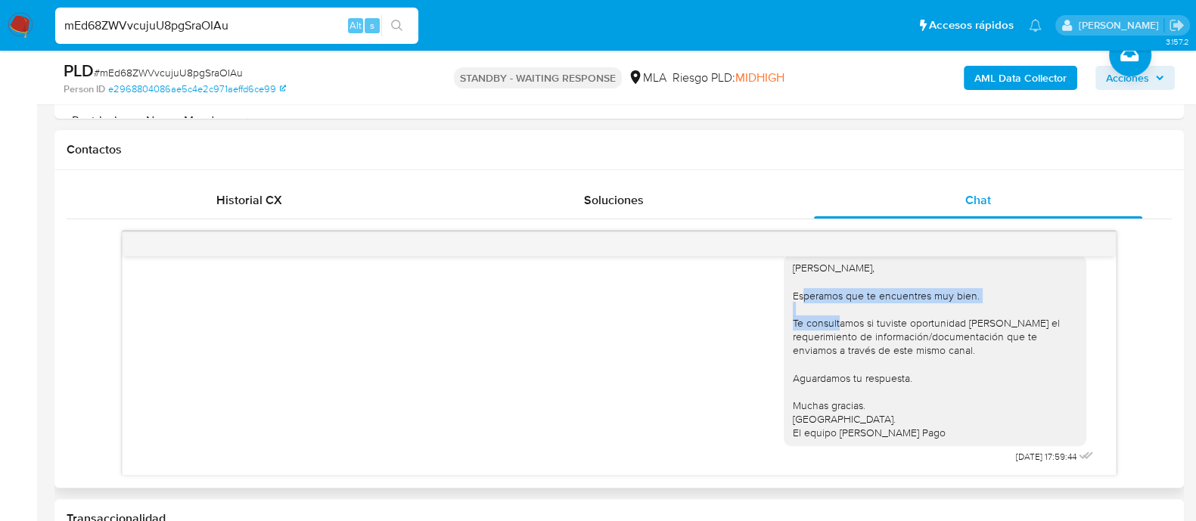
drag, startPoint x: 796, startPoint y: 291, endPoint x: 827, endPoint y: 323, distance: 44.4
click at [827, 323] on div "Hola Agustin, Esperamos que te encuentres muy bien. Te consultamos si tuviste o…" at bounding box center [935, 350] width 284 height 178
click at [824, 328] on div "Hola Agustin, Esperamos que te encuentres muy bien. Te consultamos si tuviste o…" at bounding box center [935, 350] width 284 height 178
click at [915, 329] on div "Hola Agustin, Esperamos que te encuentres muy bien. Te consultamos si tuviste o…" at bounding box center [935, 350] width 284 height 178
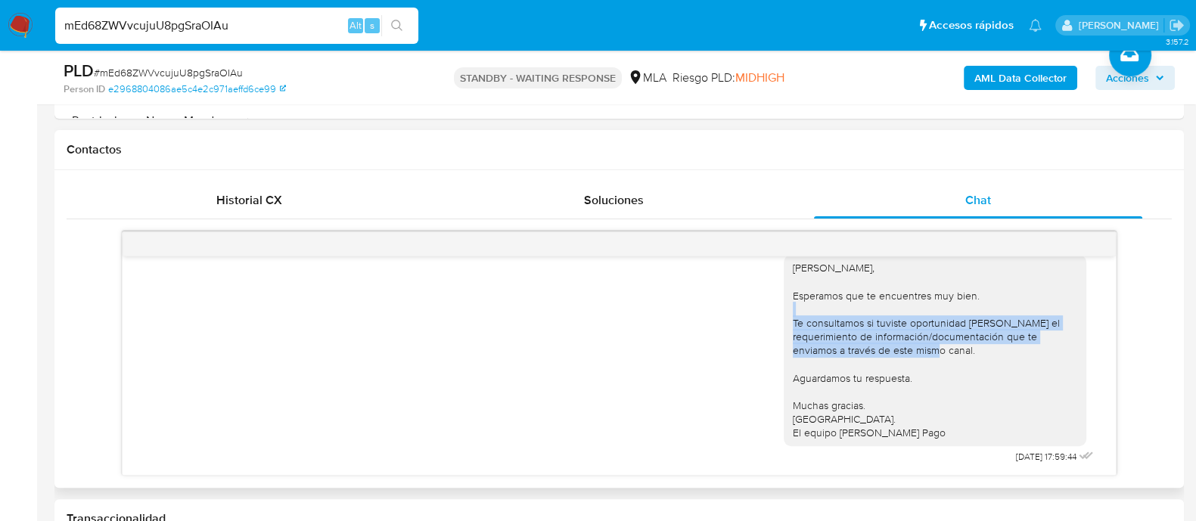
drag, startPoint x: 957, startPoint y: 353, endPoint x: 761, endPoint y: 321, distance: 199.3
click at [761, 321] on div "Hola Agustin, Esperamos que te encuentres muy bien. Te consultamos si tuviste o…" at bounding box center [618, 355] width 955 height 223
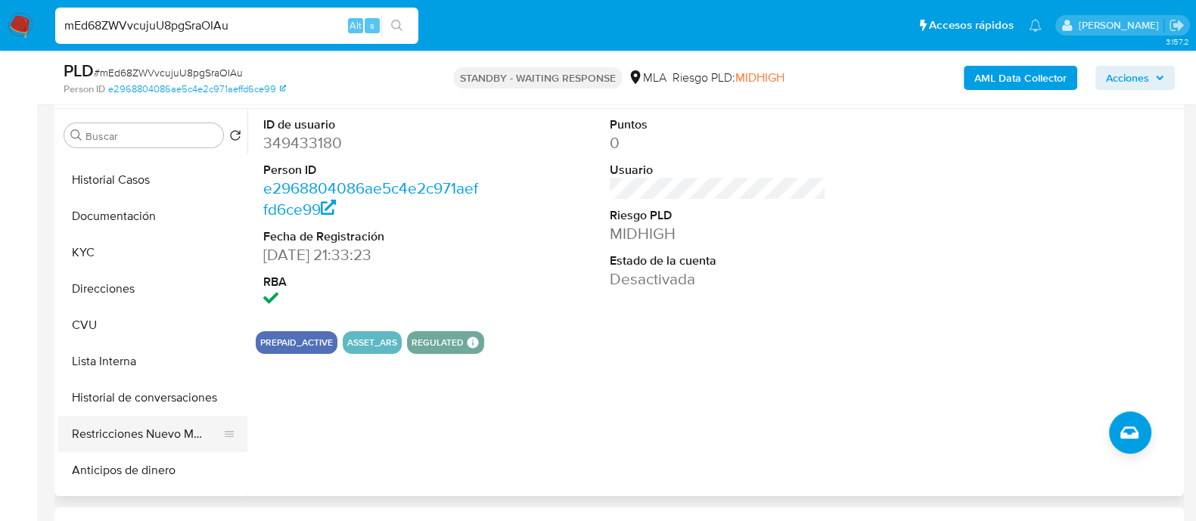
scroll to position [94, 0]
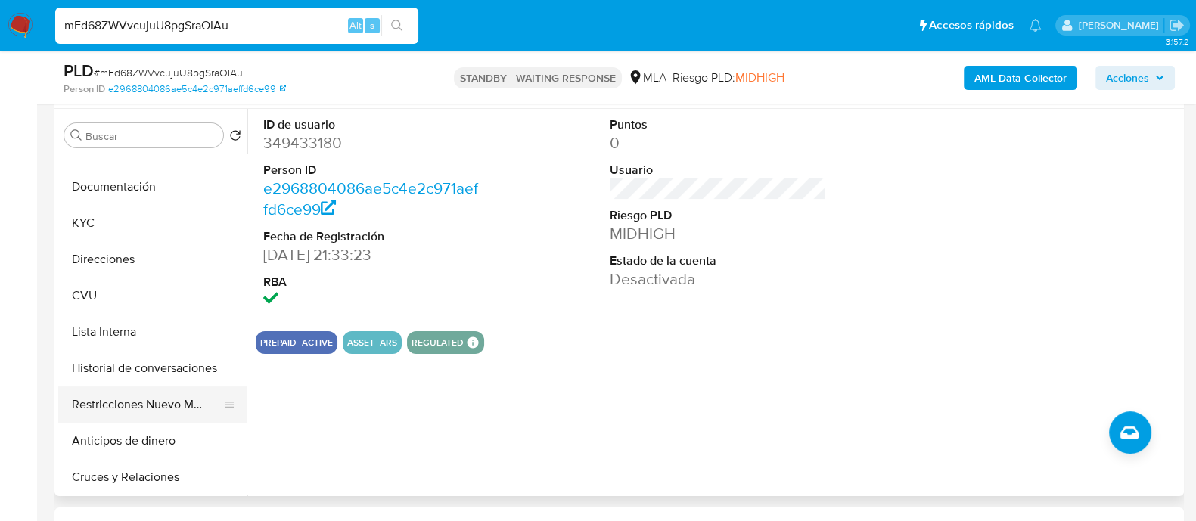
click at [133, 397] on button "Restricciones Nuevo Mundo" at bounding box center [146, 404] width 177 height 36
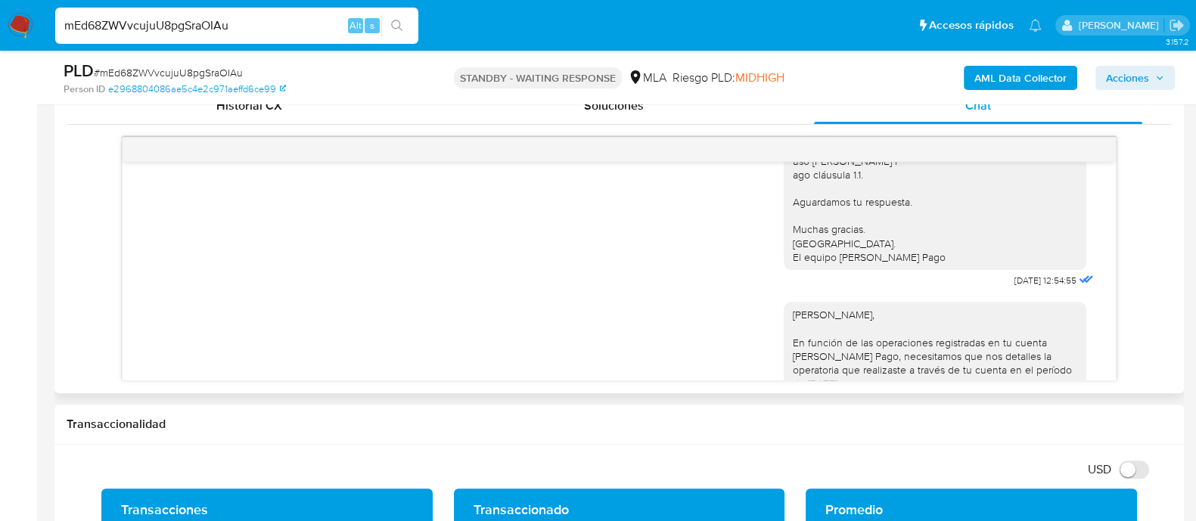
scroll to position [907, 0]
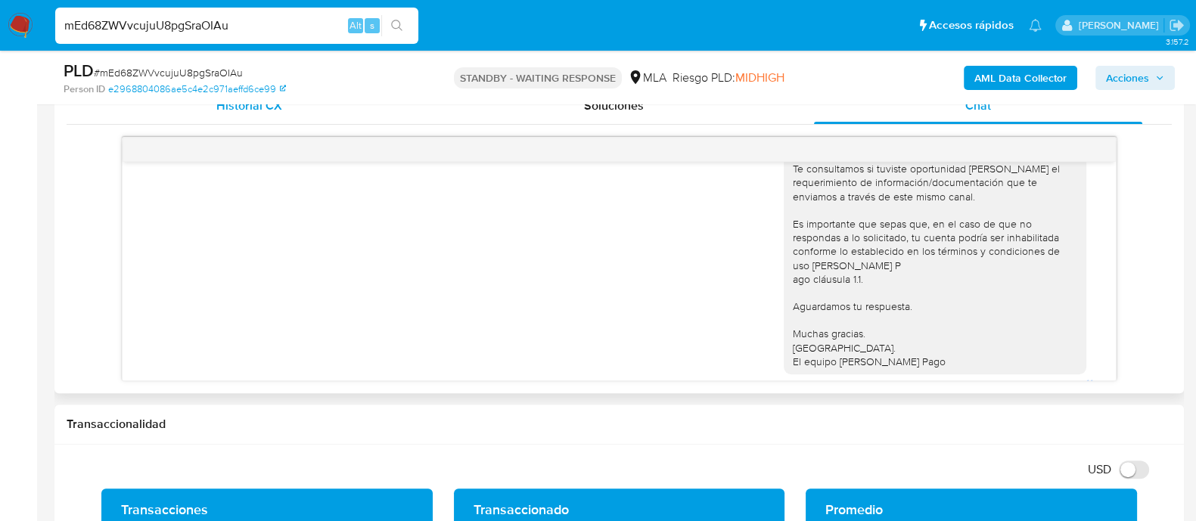
click at [274, 109] on span "Historial CX" at bounding box center [249, 105] width 66 height 17
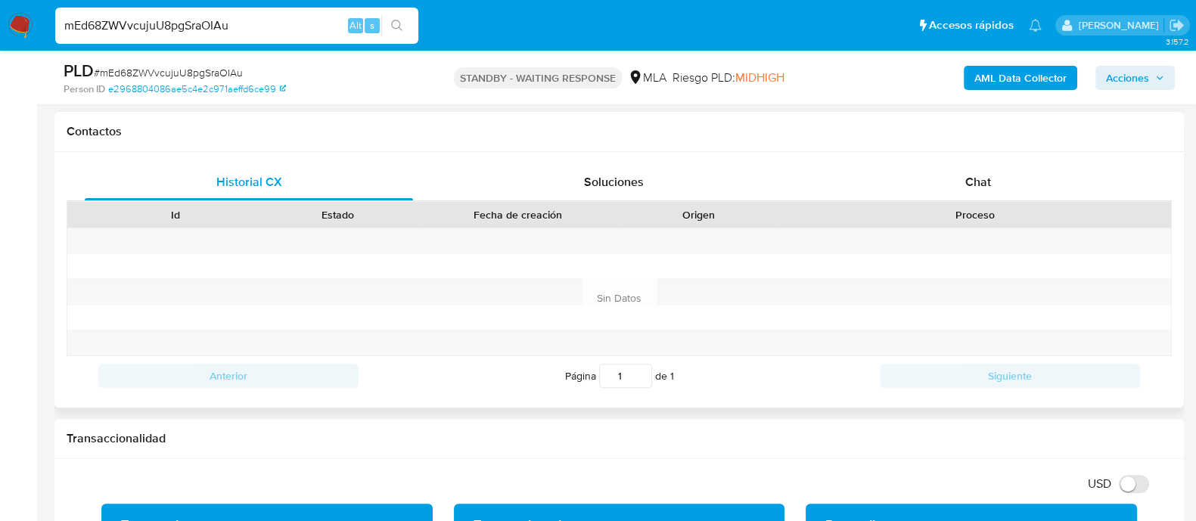
scroll to position [661, 0]
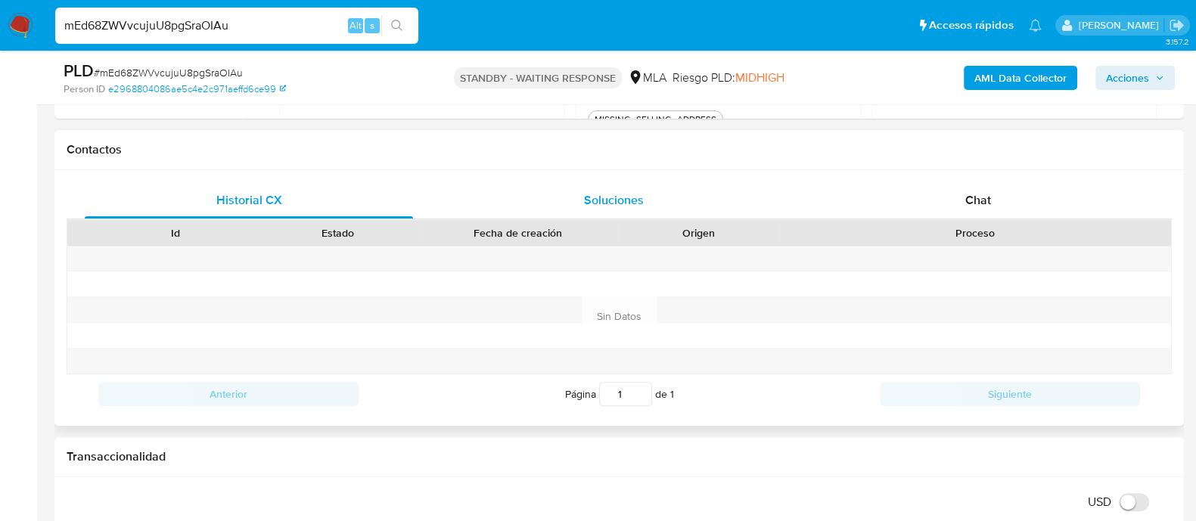
click at [628, 197] on span "Soluciones" at bounding box center [614, 199] width 60 height 17
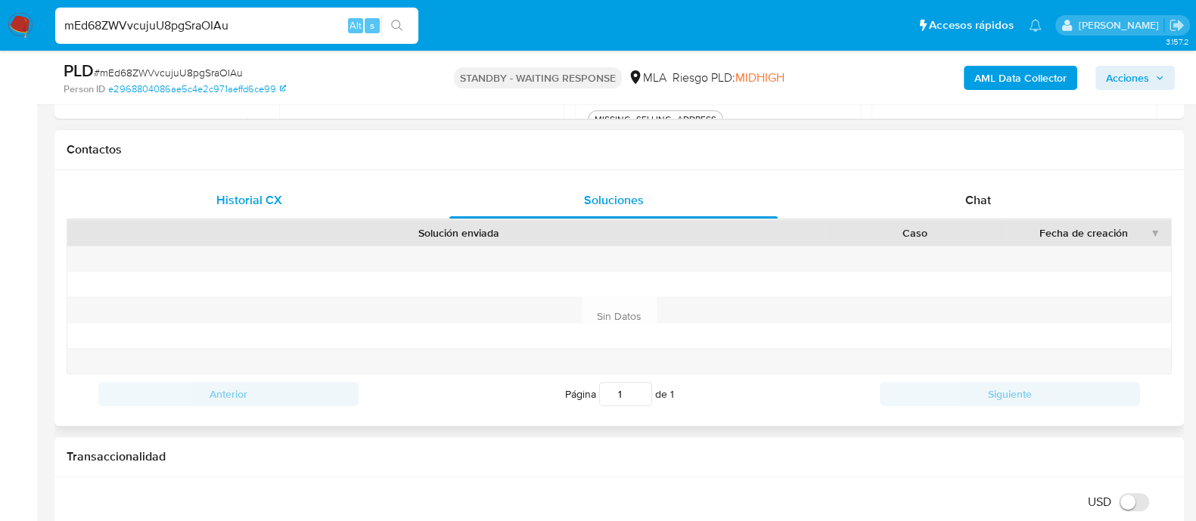
click at [343, 193] on div "Historial CX" at bounding box center [249, 200] width 328 height 36
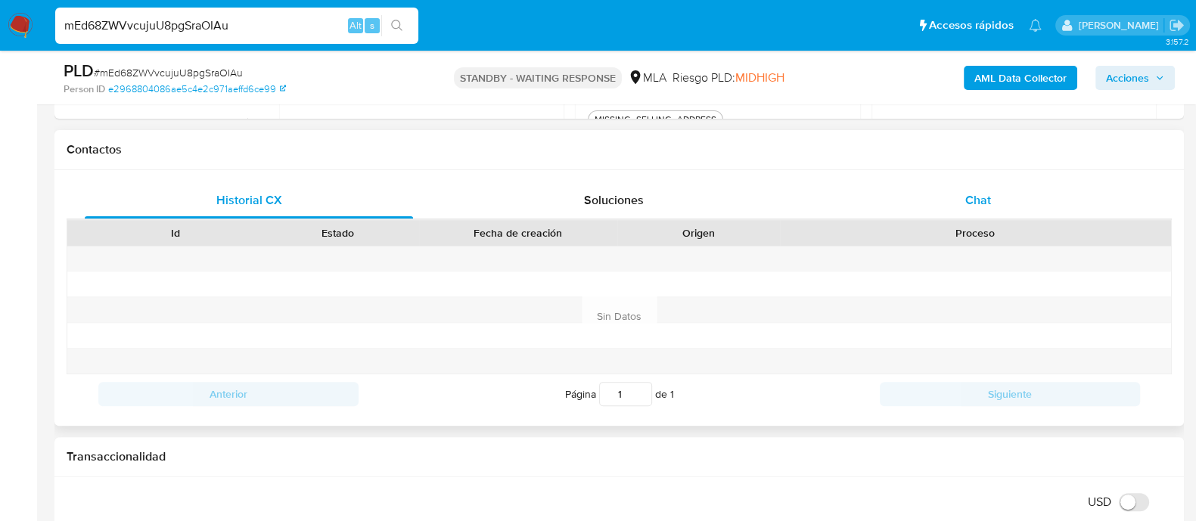
click at [994, 191] on div "Chat" at bounding box center [978, 200] width 328 height 36
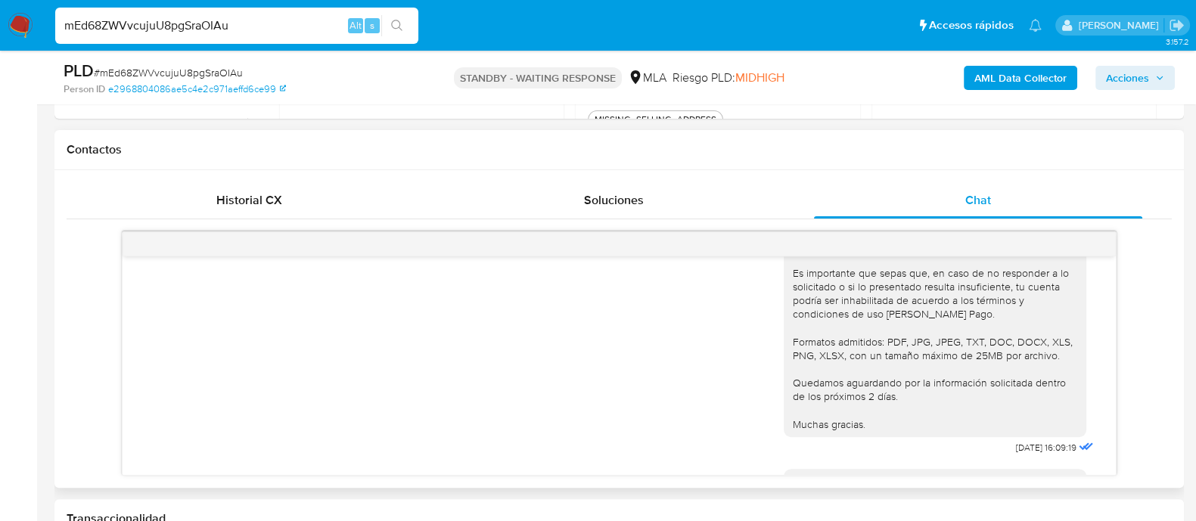
scroll to position [1379, 0]
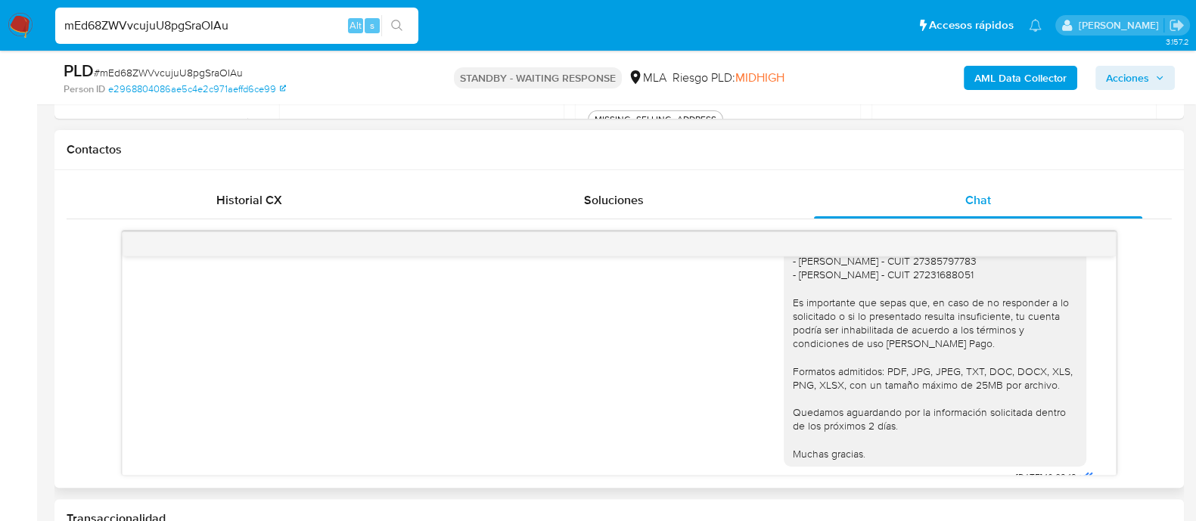
click at [879, 297] on div "Hola Agustin, En función de las operaciones registradas en tu cuenta de Mercado…" at bounding box center [935, 247] width 284 height 427
click at [868, 314] on div "Hola Agustin, En función de las operaciones registradas en tu cuenta de Mercado…" at bounding box center [935, 247] width 284 height 427
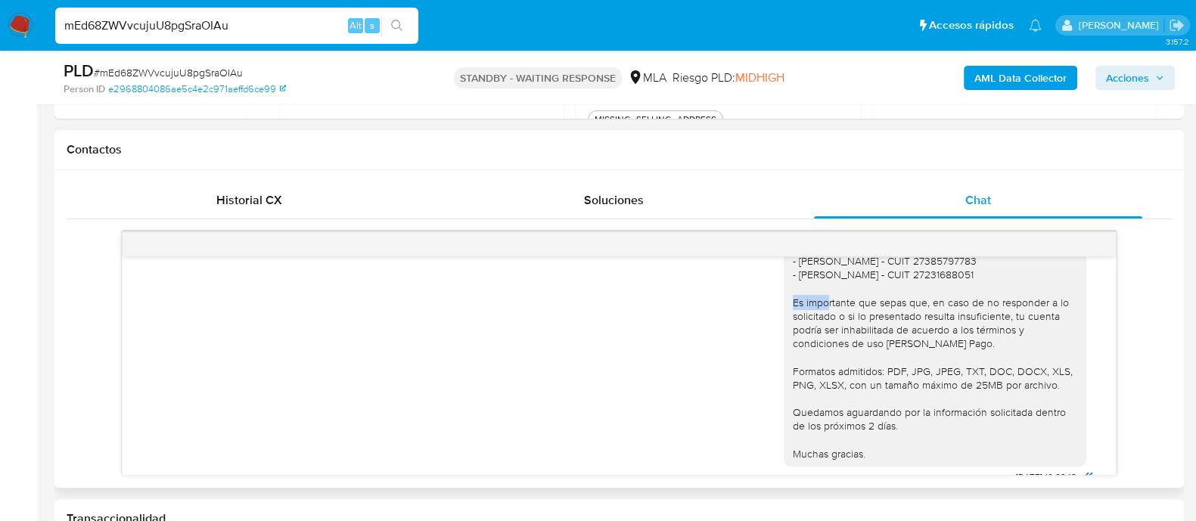
click at [868, 314] on div "Hola Agustin, En función de las operaciones registradas en tu cuenta de Mercado…" at bounding box center [935, 247] width 284 height 427
drag, startPoint x: 783, startPoint y: 315, endPoint x: 1024, endPoint y: 315, distance: 240.5
click at [1024, 315] on div "Hola Agustin, En función de las operaciones registradas en tu cuenta de Mercado…" at bounding box center [935, 247] width 284 height 427
click at [938, 354] on div "Hola Agustin, En función de las operaciones registradas en tu cuenta de Mercado…" at bounding box center [935, 247] width 284 height 427
click at [183, 26] on input "mEd68ZWVvcujuU8pgSraOIAu" at bounding box center [236, 26] width 363 height 20
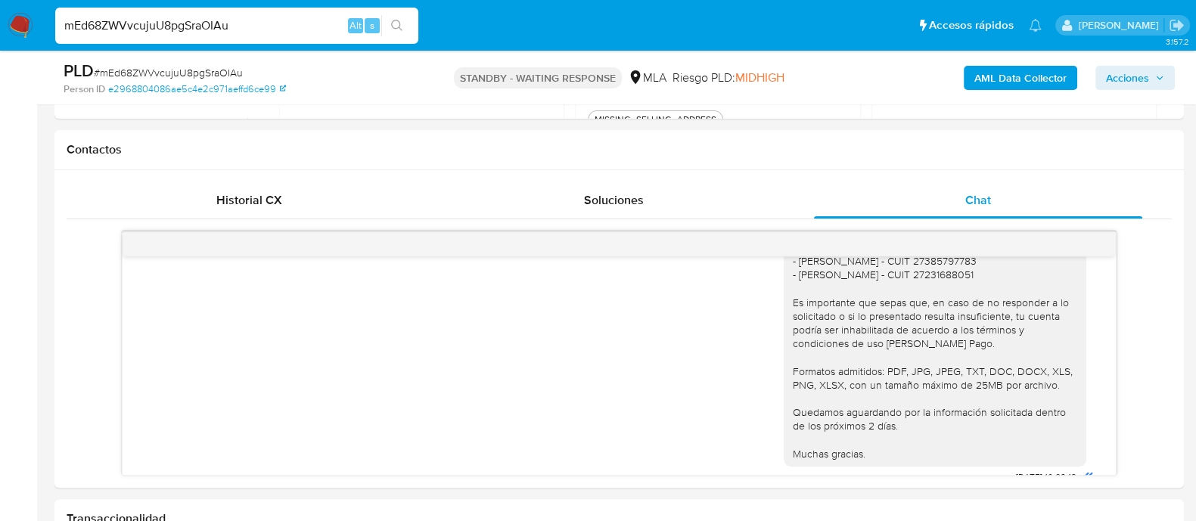
click at [181, 24] on input "mEd68ZWVvcujuU8pgSraOIAu" at bounding box center [236, 26] width 363 height 20
paste input "OoJ7oLLbn94UqlMAYTzf6B5U"
type input "OoJ7oLLbn94UqlMAYTzf6B5U"
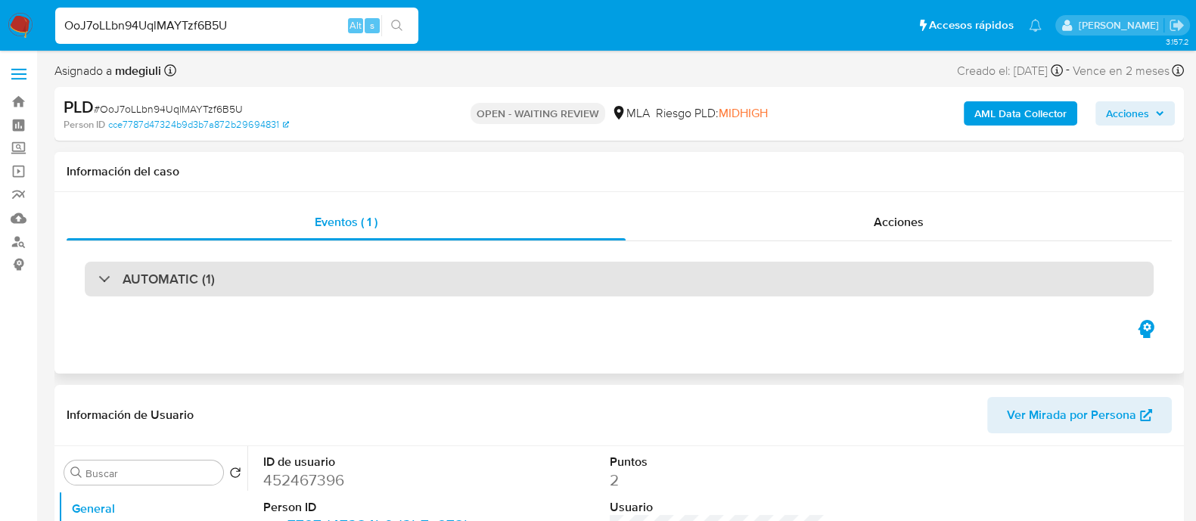
select select "10"
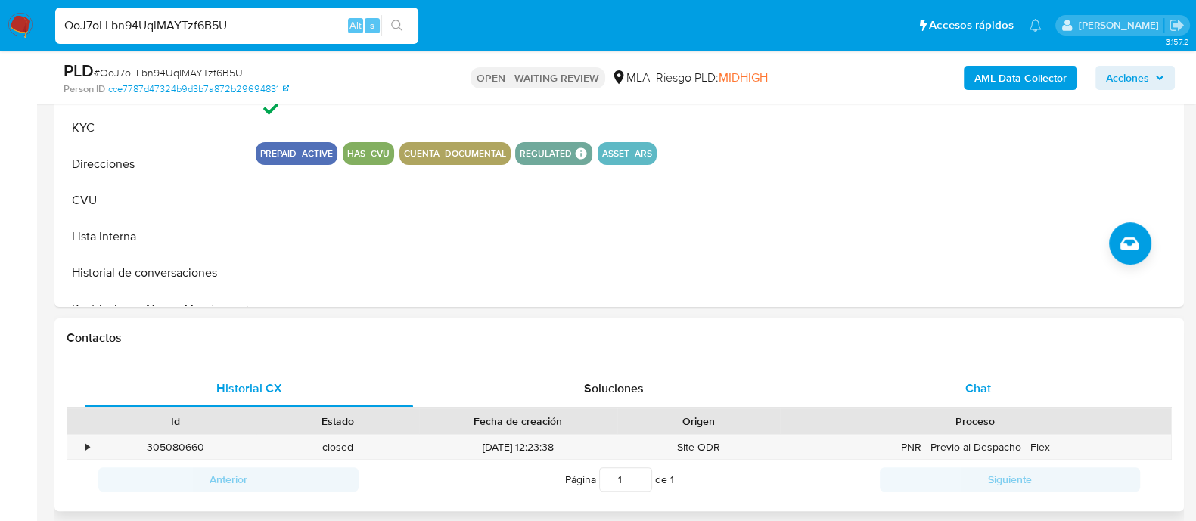
drag, startPoint x: 931, startPoint y: 380, endPoint x: 665, endPoint y: 185, distance: 329.9
click at [931, 381] on div "Chat" at bounding box center [978, 389] width 328 height 36
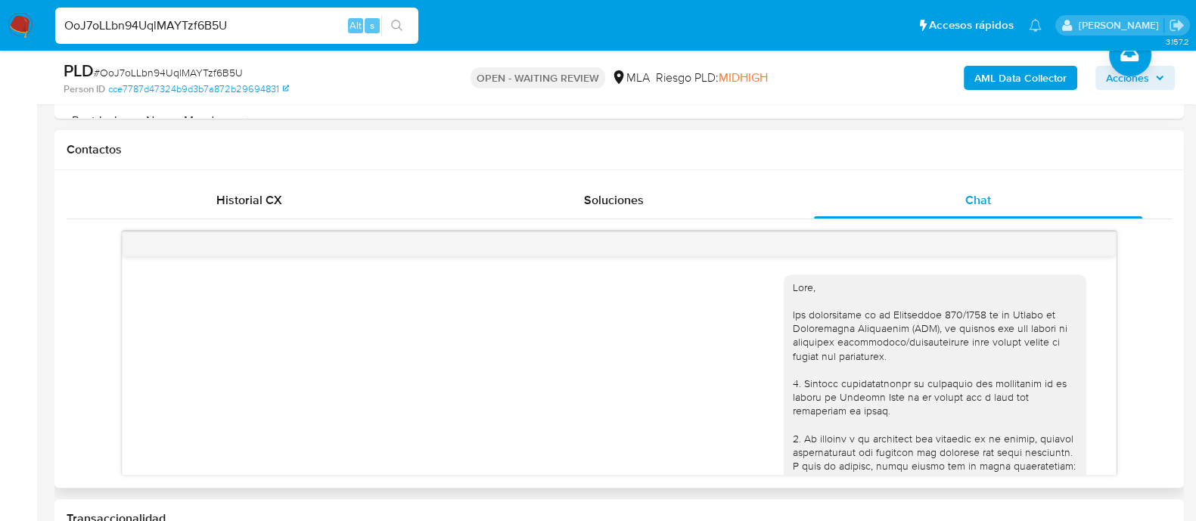
scroll to position [1822, 0]
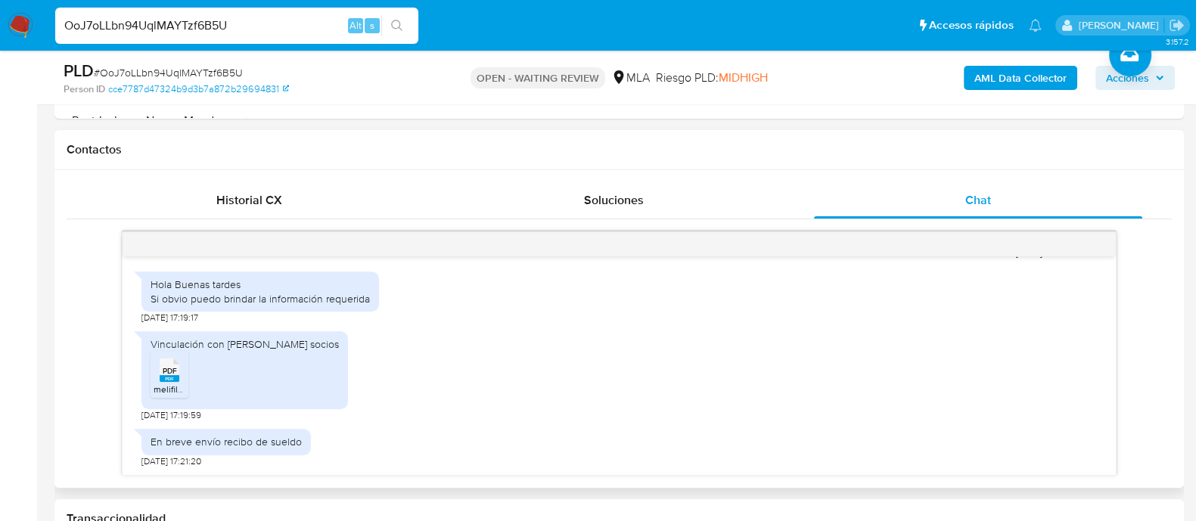
drag, startPoint x: 196, startPoint y: 345, endPoint x: 410, endPoint y: 355, distance: 214.3
click at [340, 344] on div "Vinculación con Héctor Luis peci socios PDF PDF melifile8946570343552804890.pdf" at bounding box center [244, 370] width 206 height 78
click at [454, 356] on div "Vinculación con Héctor Luis peci socios PDF PDF melifile8946570343552804890.pdf…" at bounding box center [618, 373] width 955 height 98
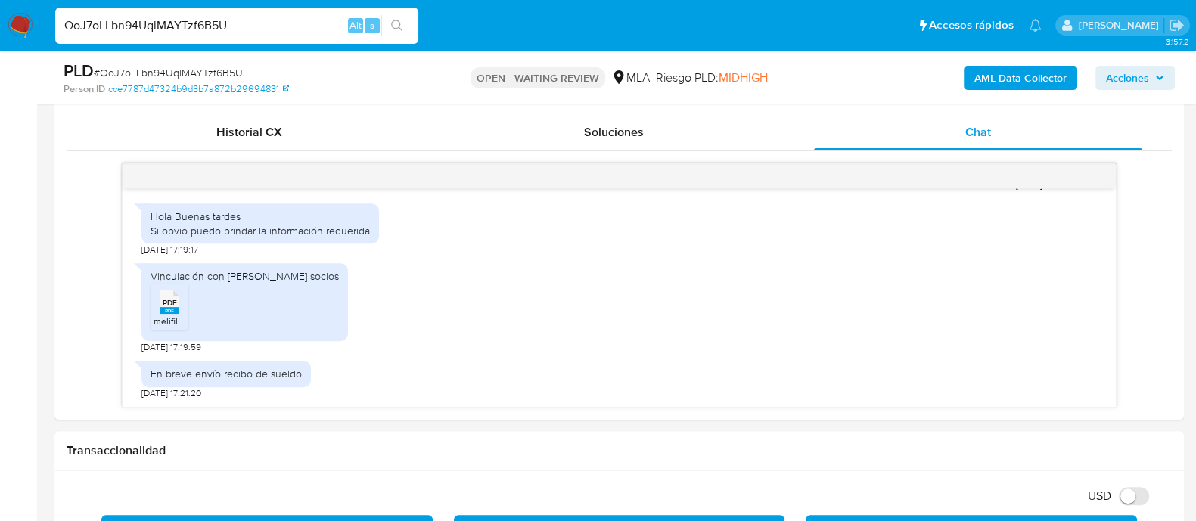
scroll to position [755, 0]
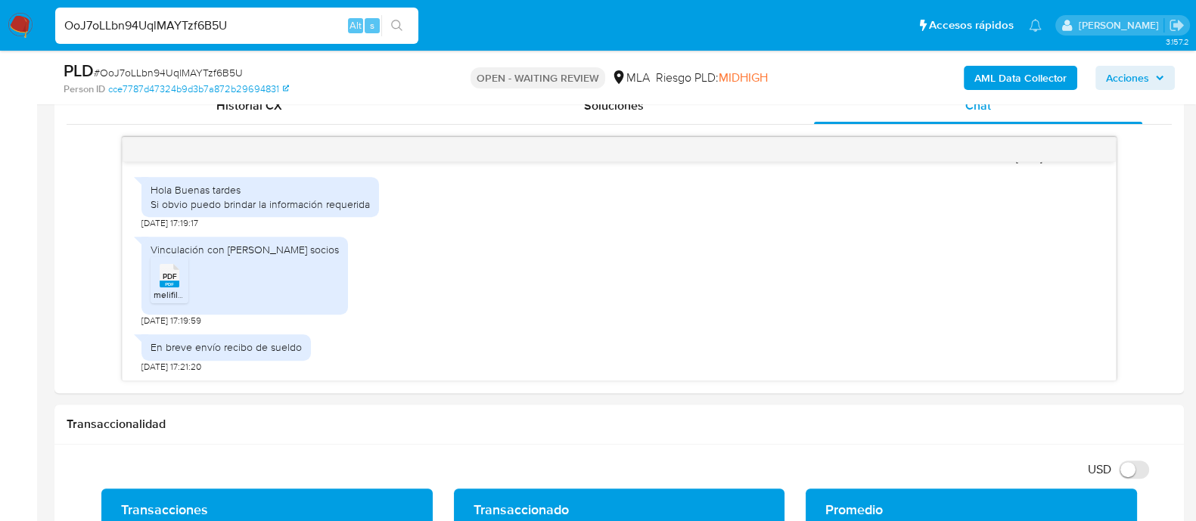
click at [132, 24] on input "OoJ7oLLbn94UqlMAYTzf6B5U" at bounding box center [236, 26] width 363 height 20
paste input "Cea1yPvkhExRbxOORtXdmnwl"
type input "Cea1yPvkhExRbxOORtXdmnwl"
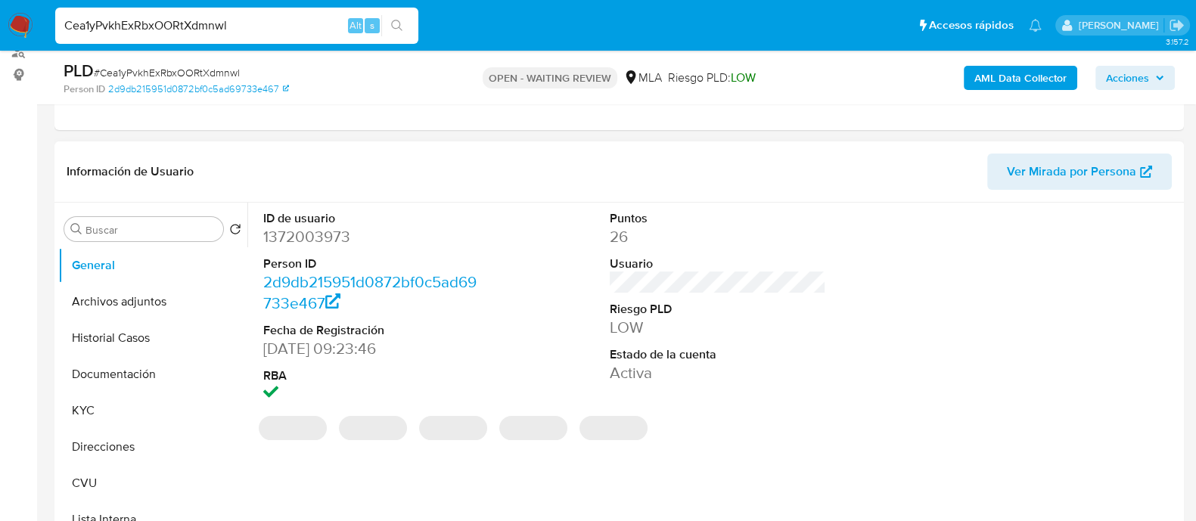
select select "10"
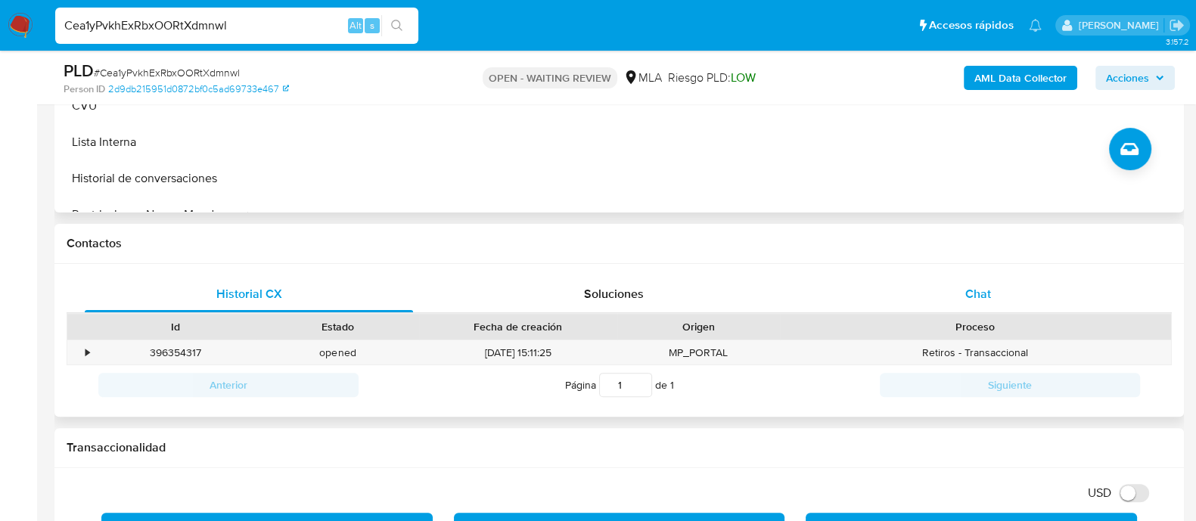
click at [944, 287] on div "Chat" at bounding box center [978, 294] width 328 height 36
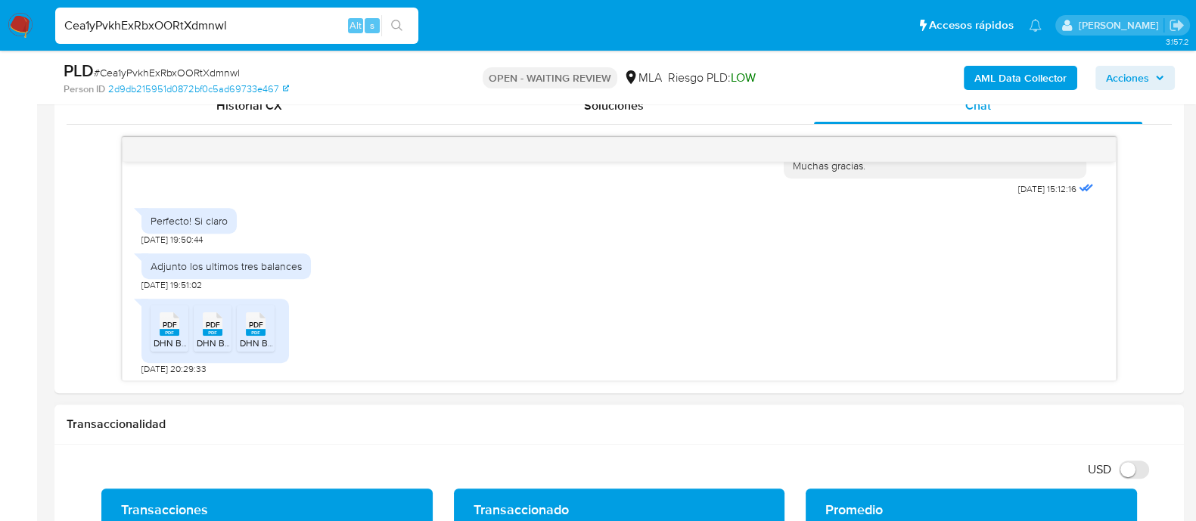
scroll to position [1196, 0]
click at [185, 28] on input "Cea1yPvkhExRbxOORtXdmnwl" at bounding box center [236, 26] width 363 height 20
paste input "yFZdo2Uk95CXZ4OVKb5d9ZAu"
type input "yFZdo2Uk95CXZ4OVKb5d9ZAu"
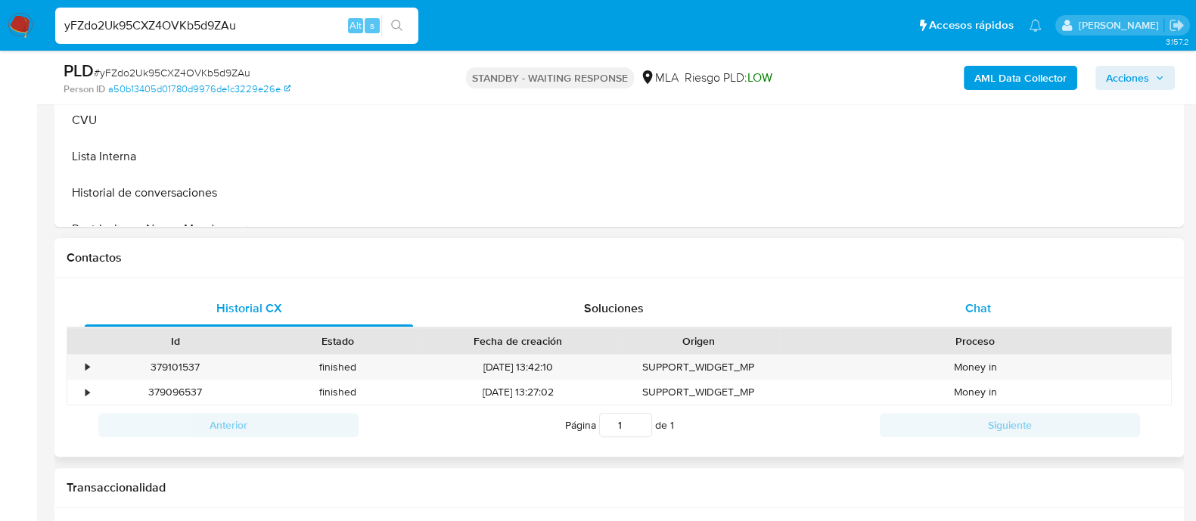
scroll to position [567, 0]
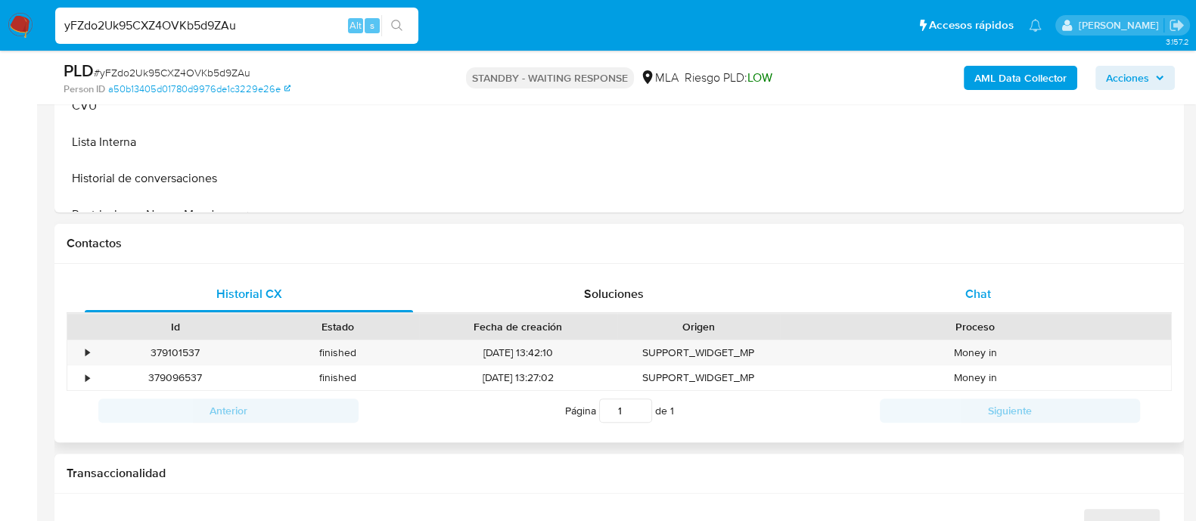
click at [920, 283] on div "Chat" at bounding box center [978, 294] width 328 height 36
select select "10"
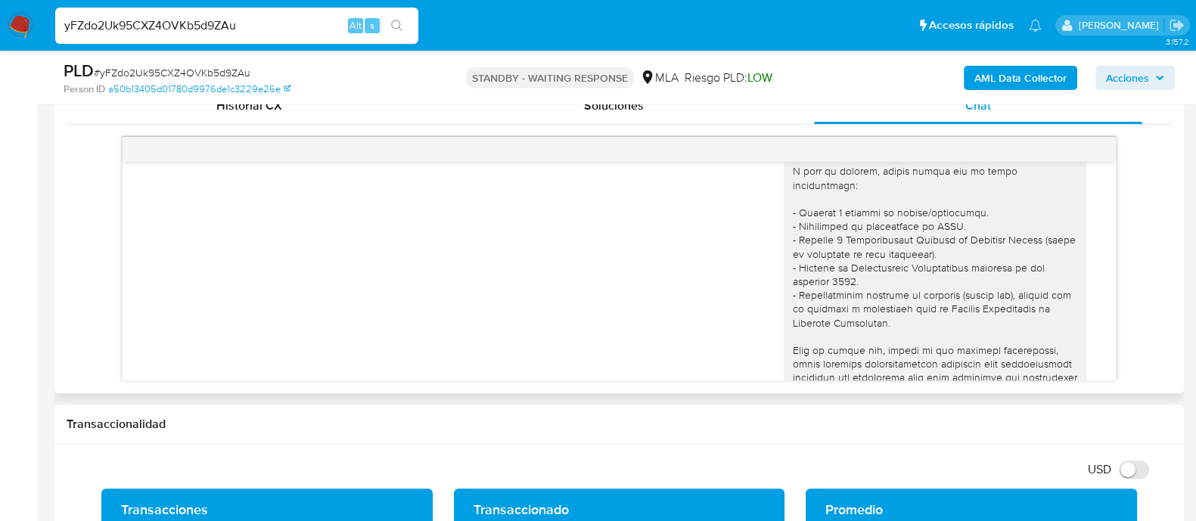
scroll to position [1363, 0]
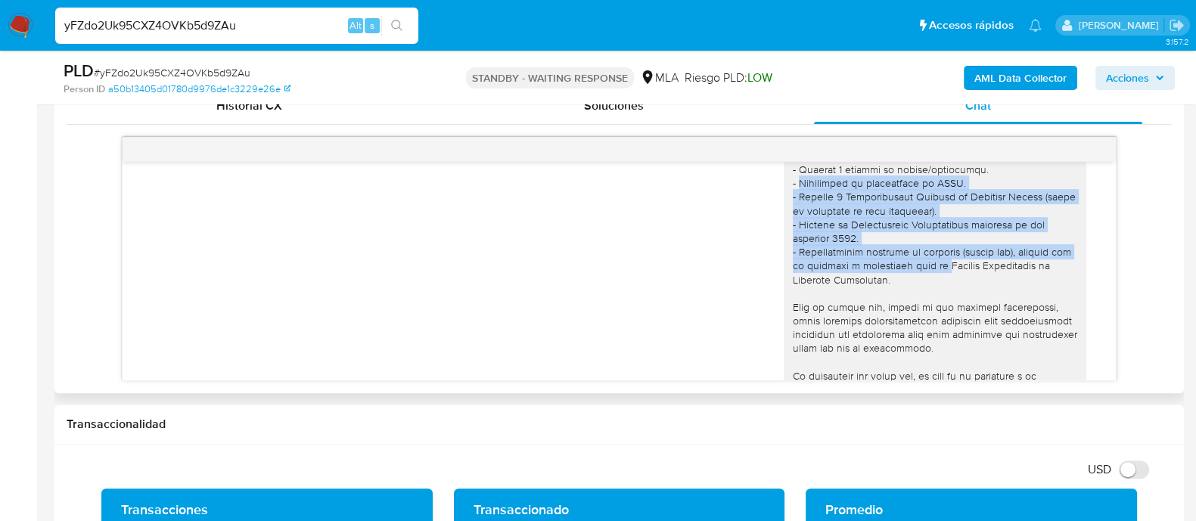
drag, startPoint x: 786, startPoint y: 219, endPoint x: 929, endPoint y: 303, distance: 166.1
click at [929, 303] on div at bounding box center [935, 272] width 284 height 633
click at [737, 274] on div "02/09/2025 18:14:34" at bounding box center [618, 278] width 955 height 677
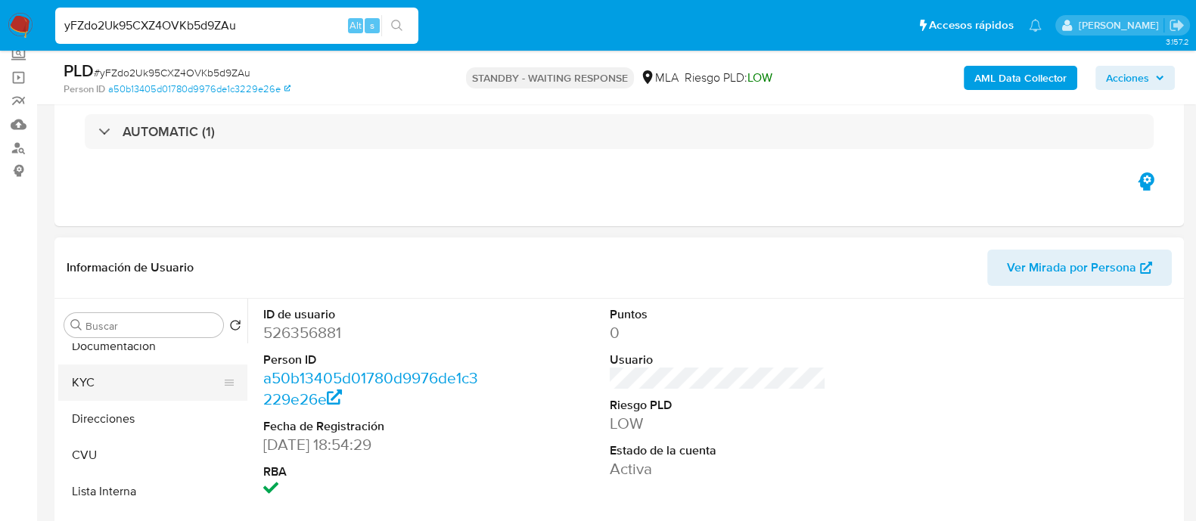
scroll to position [94, 0]
click at [114, 410] on button "KYC" at bounding box center [146, 413] width 177 height 36
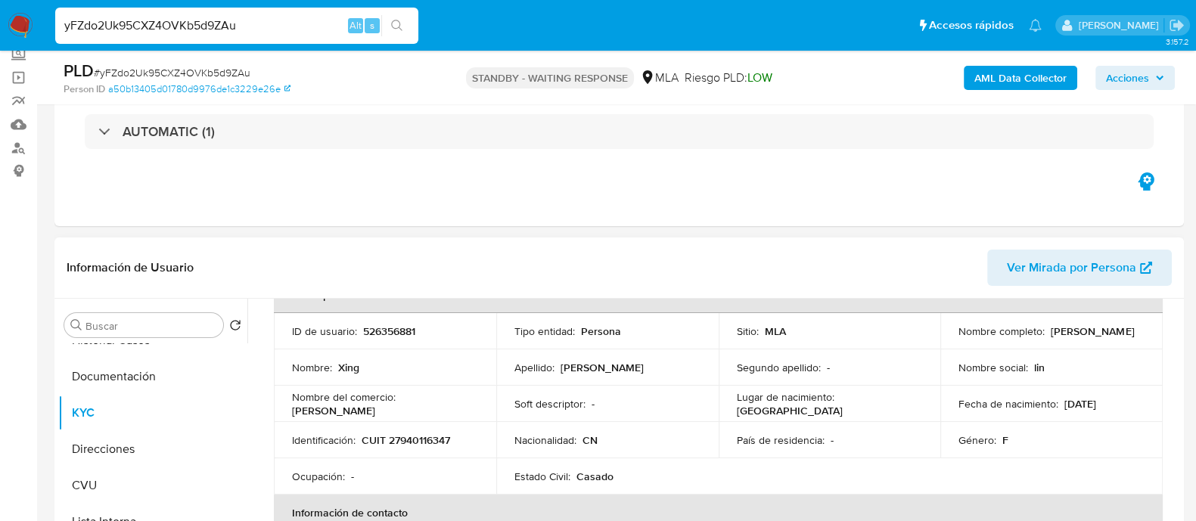
click at [409, 440] on p "CUIT 27940116347" at bounding box center [405, 440] width 88 height 14
copy p "27940116347"
click at [19, 28] on img at bounding box center [21, 26] width 26 height 26
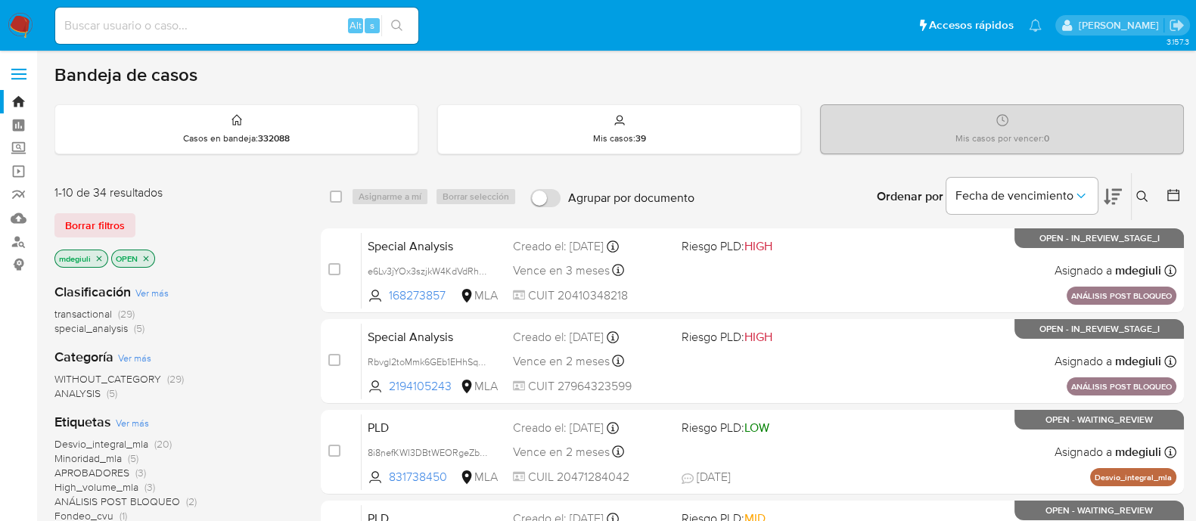
click at [1138, 192] on icon at bounding box center [1142, 197] width 12 height 12
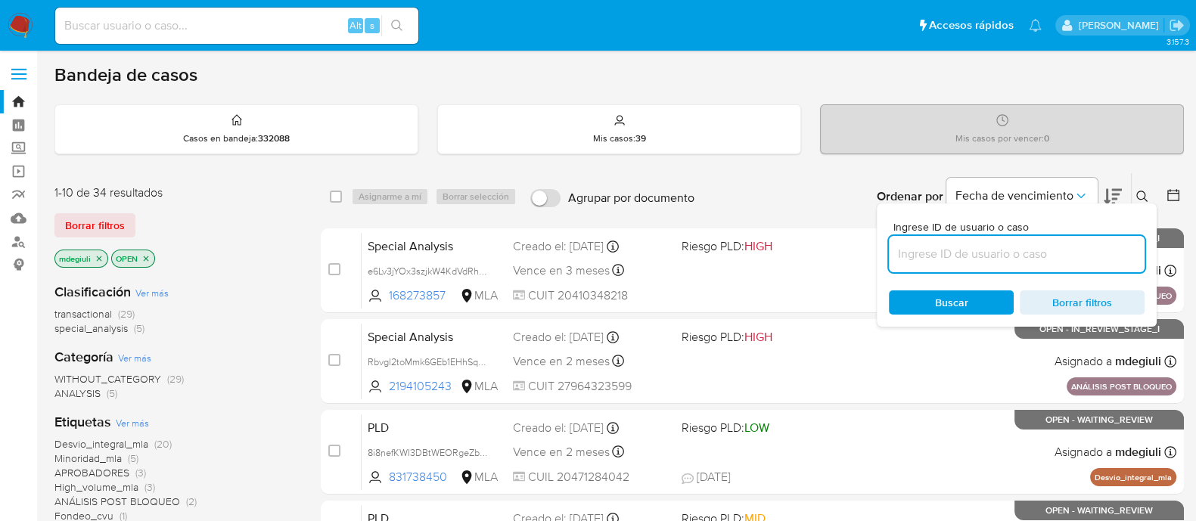
click at [982, 247] on input at bounding box center [1017, 254] width 256 height 20
type input "HImiXsKnF2ERIPJ8RIBkl8fM"
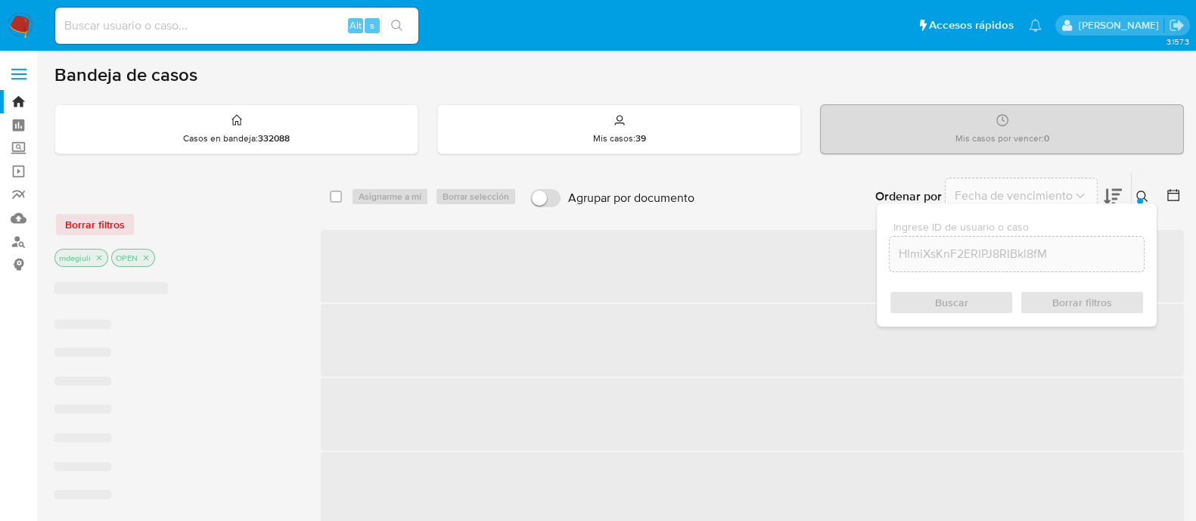
click at [968, 302] on div "Buscar Borrar filtros" at bounding box center [1017, 302] width 256 height 24
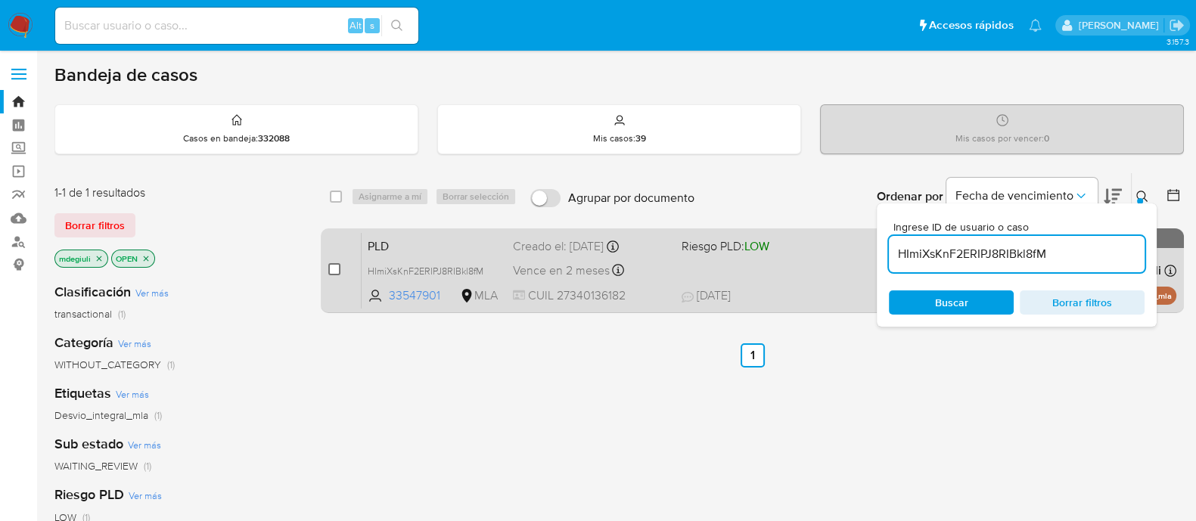
click at [337, 268] on input "checkbox" at bounding box center [334, 269] width 12 height 12
checkbox input "true"
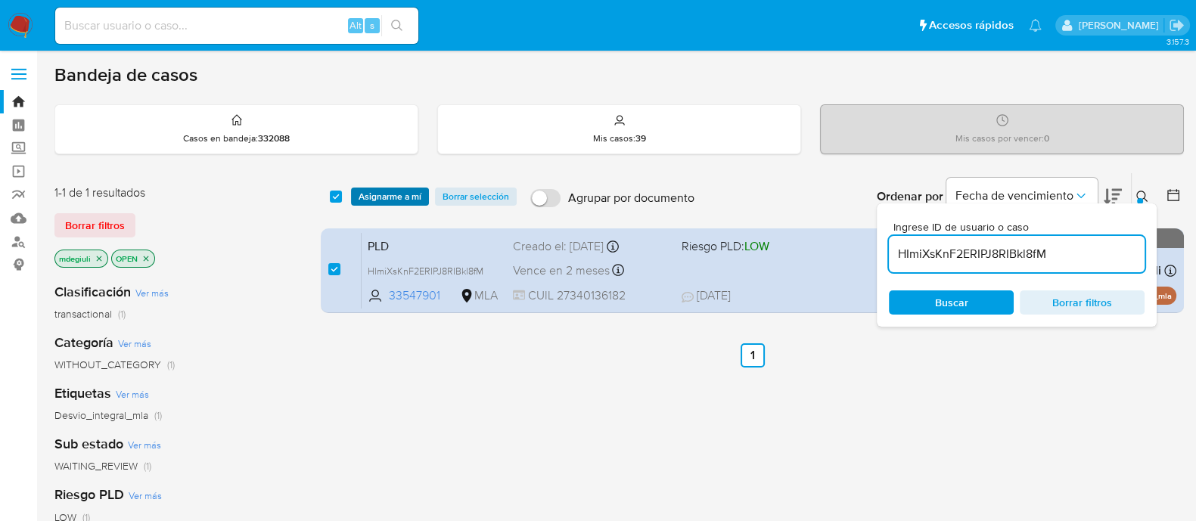
click at [384, 198] on span "Asignarme a mí" at bounding box center [389, 196] width 63 height 15
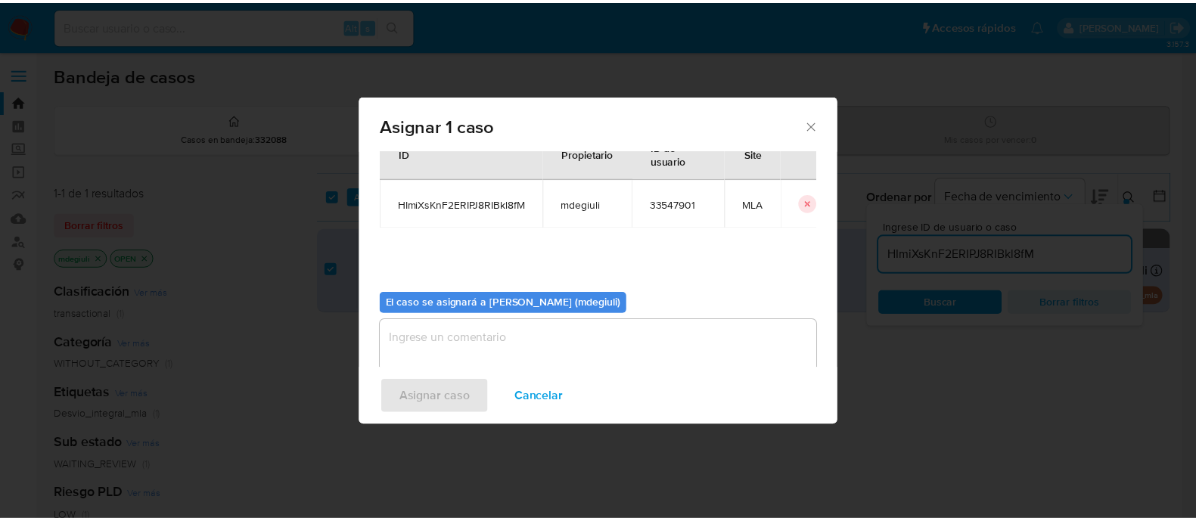
scroll to position [78, 0]
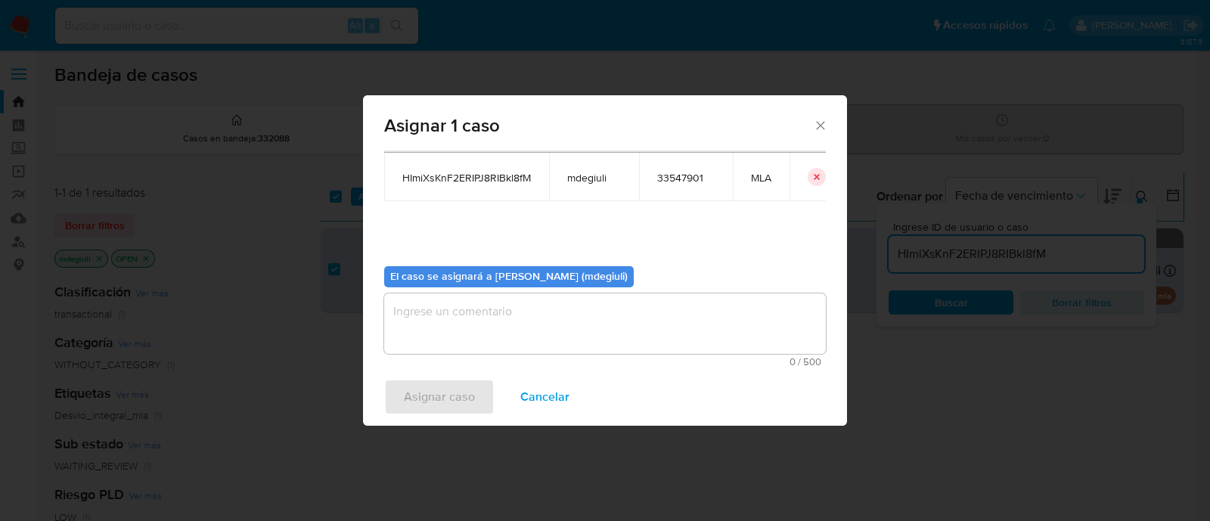
click at [537, 312] on textarea "assign-modal" at bounding box center [605, 323] width 442 height 60
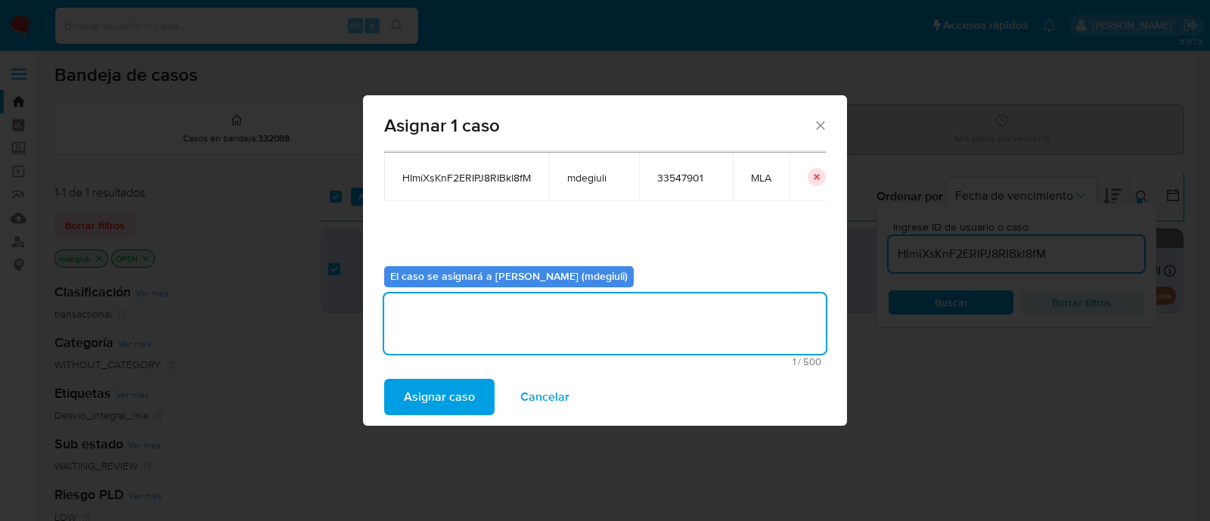
click at [444, 387] on span "Asignar caso" at bounding box center [439, 396] width 71 height 33
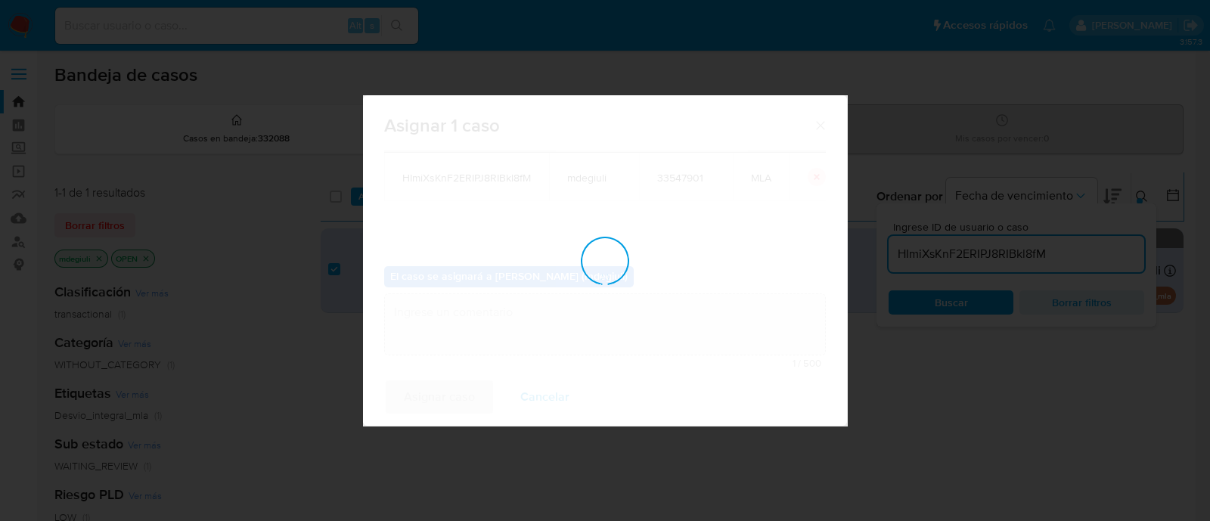
checkbox input "false"
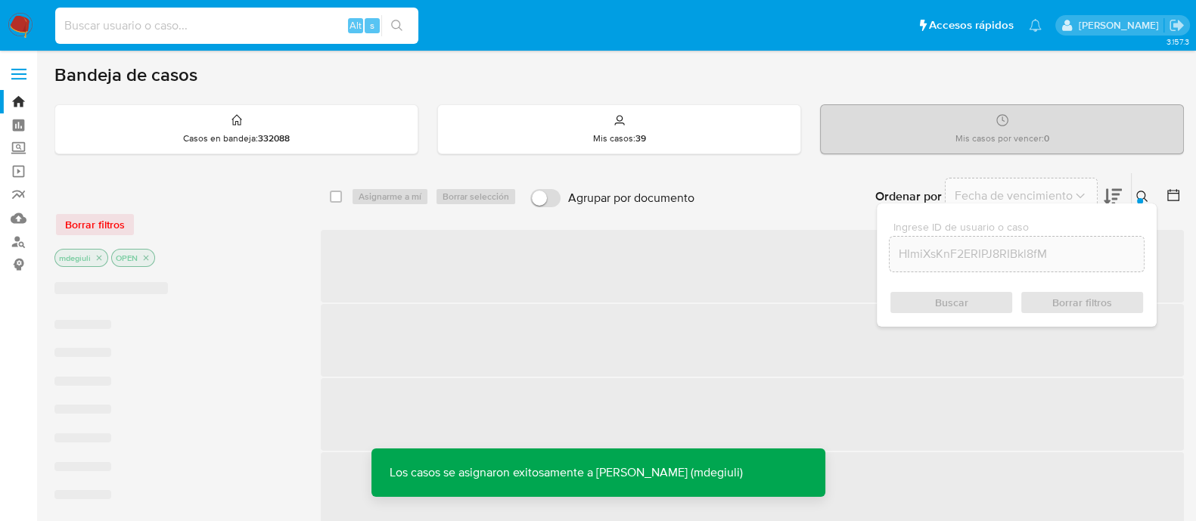
click at [225, 25] on input at bounding box center [236, 26] width 363 height 20
paste input "HImiXsKnF2ERIPJ8RIBkl8fM"
type input "HImiXsKnF2ERIPJ8RIBkl8fM"
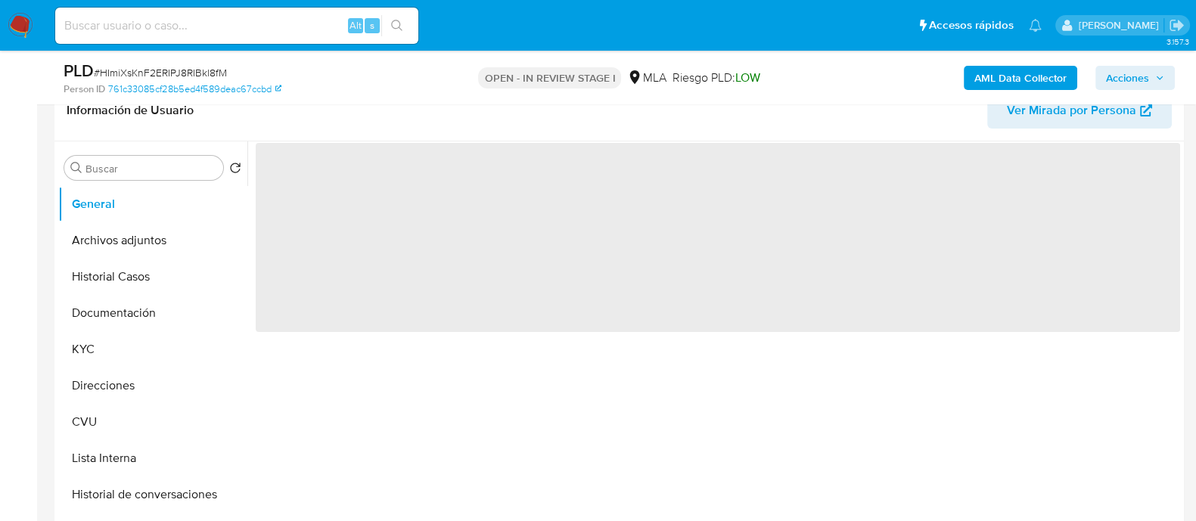
scroll to position [284, 0]
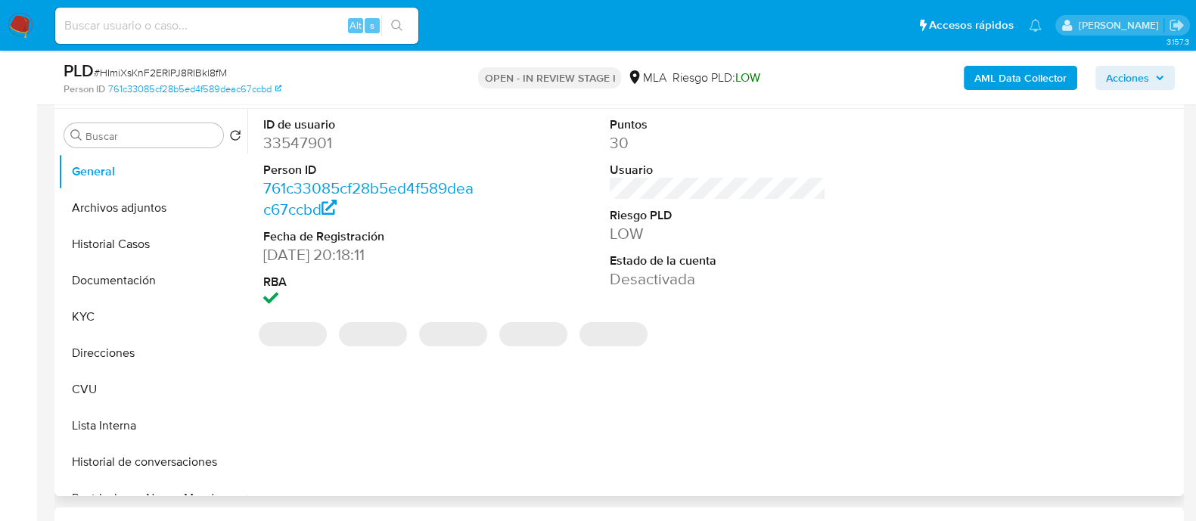
select select "10"
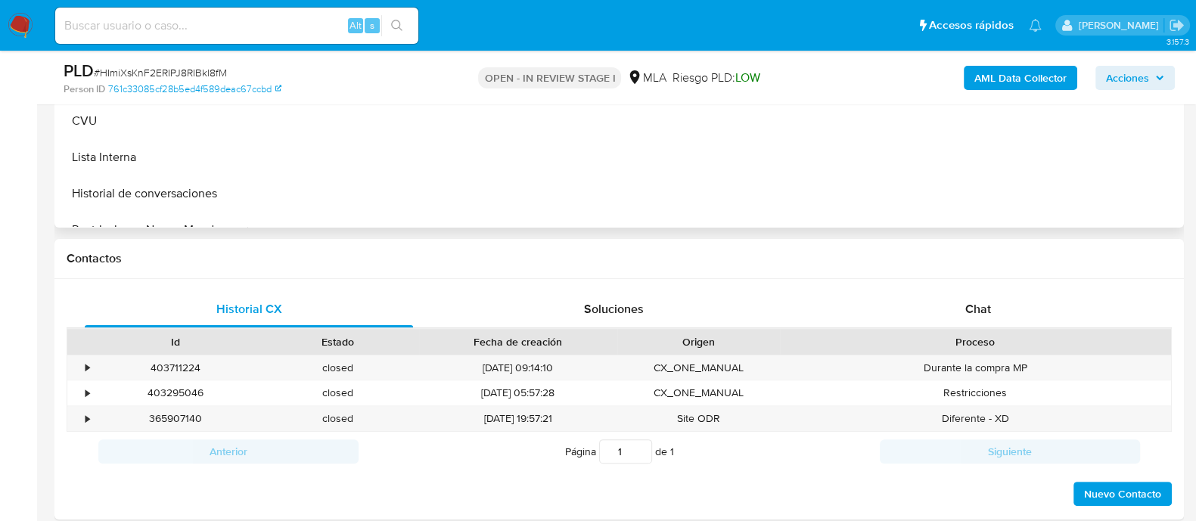
scroll to position [567, 0]
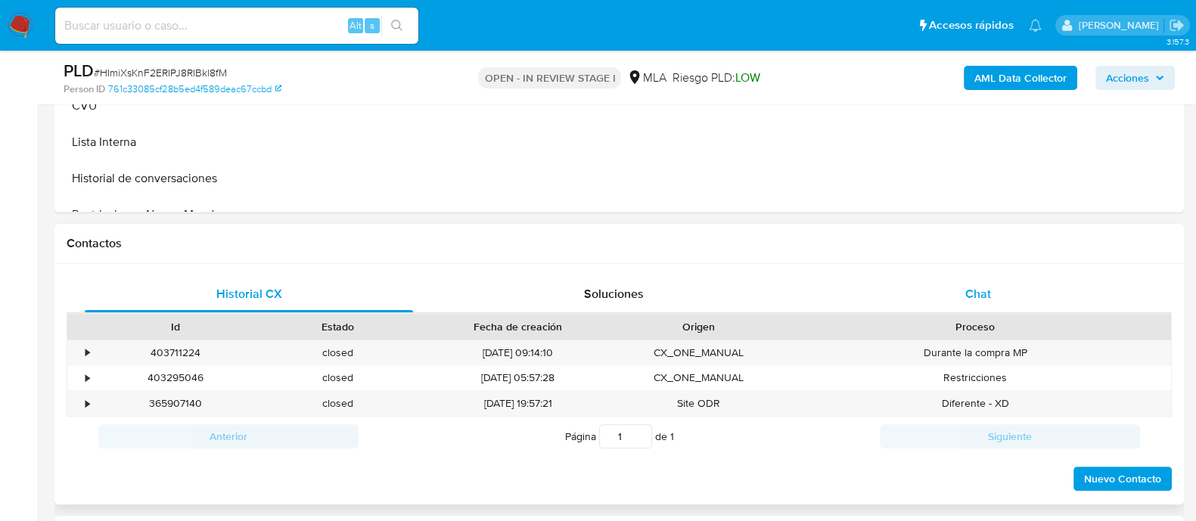
click at [935, 289] on div "Chat" at bounding box center [978, 294] width 328 height 36
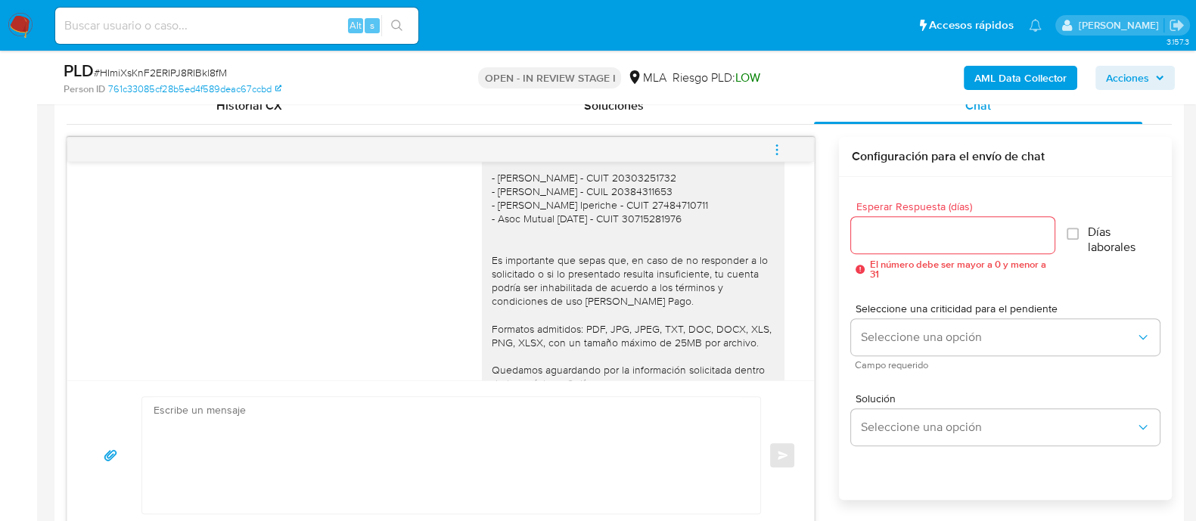
scroll to position [1627, 0]
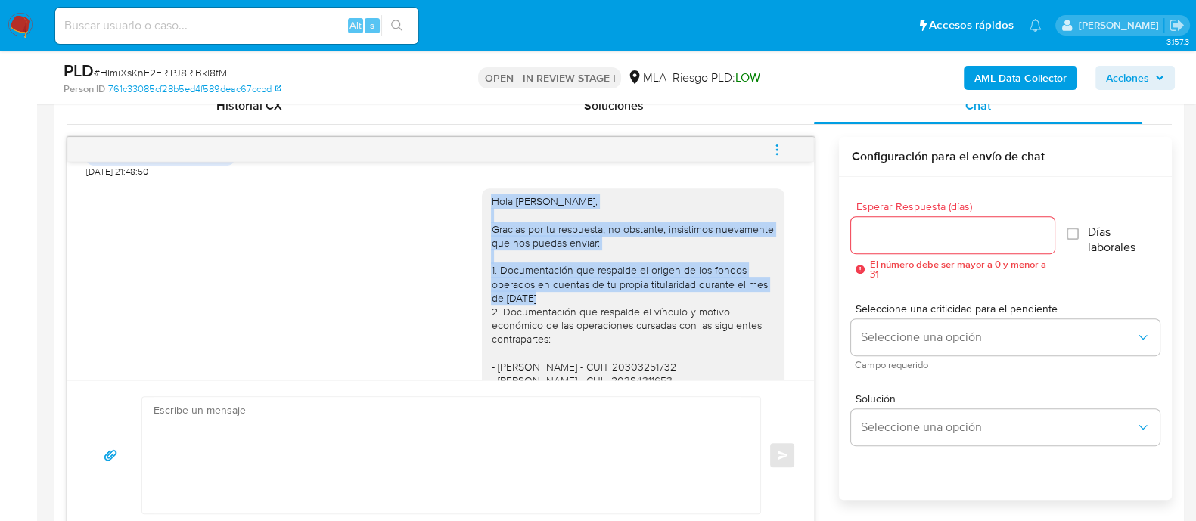
drag, startPoint x: 476, startPoint y: 237, endPoint x: 579, endPoint y: 331, distance: 138.6
click at [579, 331] on div "Hola [PERSON_NAME], Gracias por tu respuesta, no obstante, insistimos nuevament…" at bounding box center [633, 400] width 284 height 413
copy div "[PERSON_NAME], Gracias por tu respuesta, no obstante, insistimos nuevamente que…"
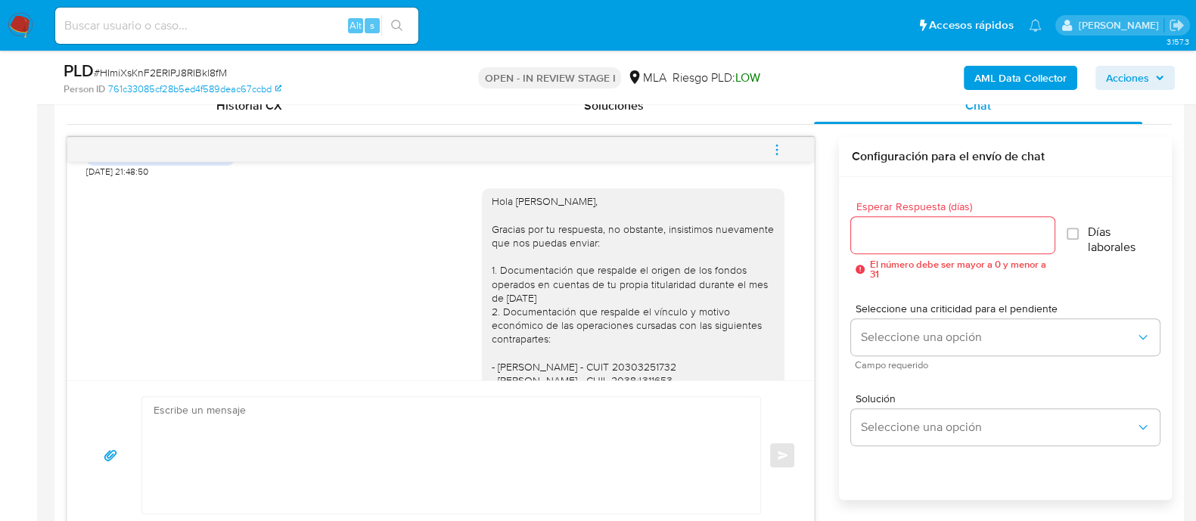
click at [259, 442] on textarea at bounding box center [448, 455] width 588 height 116
paste textarea "Hola [PERSON_NAME], Gracias por tu respuesta, no obstante, insistimos nuevament…"
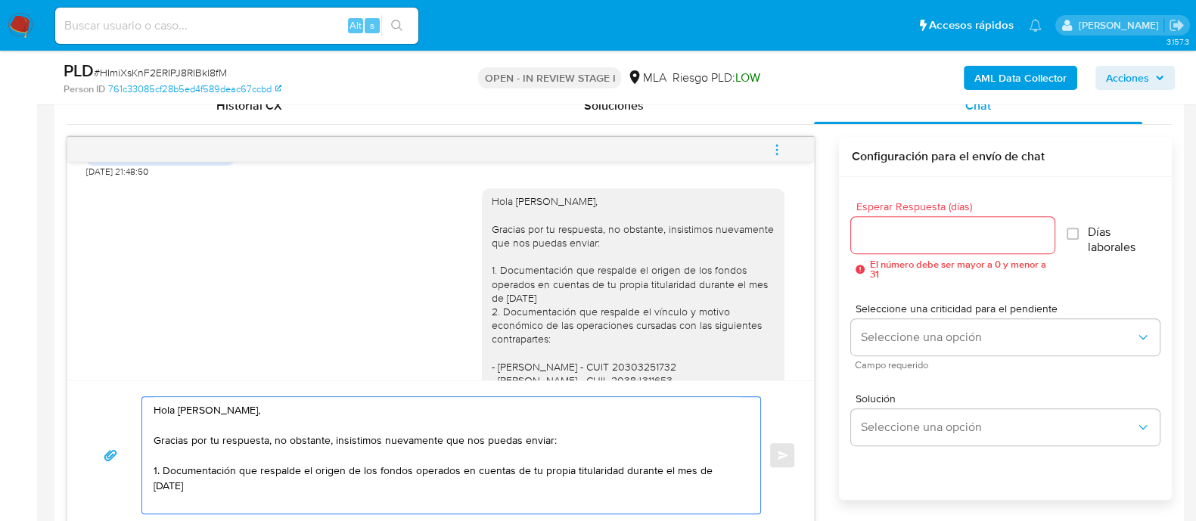
drag, startPoint x: 160, startPoint y: 463, endPoint x: 185, endPoint y: 472, distance: 26.6
click at [161, 464] on textarea "Hola [PERSON_NAME], Gracias por tu respuesta, no obstante, insistimos nuevament…" at bounding box center [448, 455] width 588 height 116
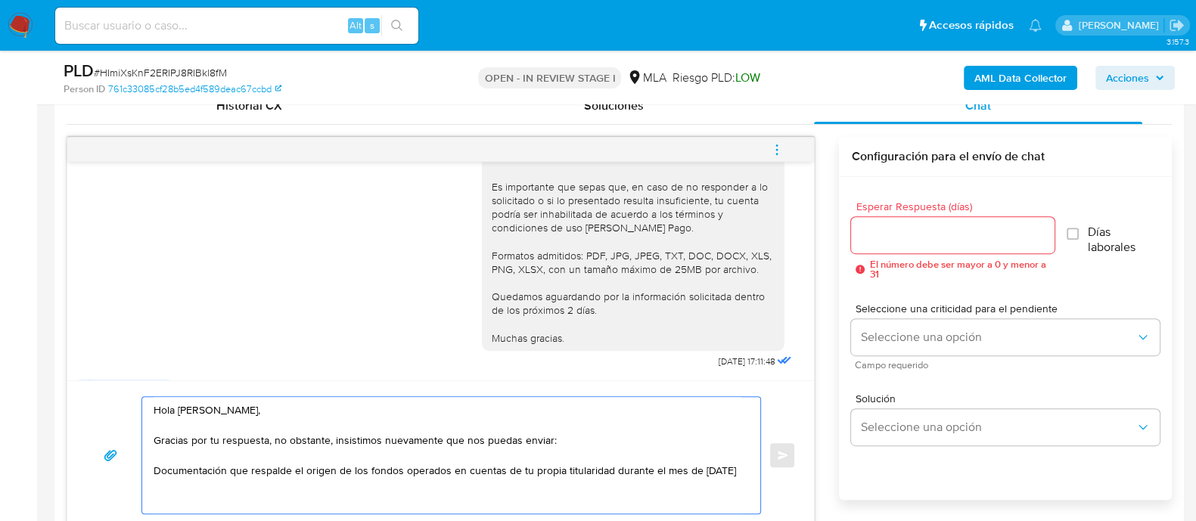
scroll to position [1910, 0]
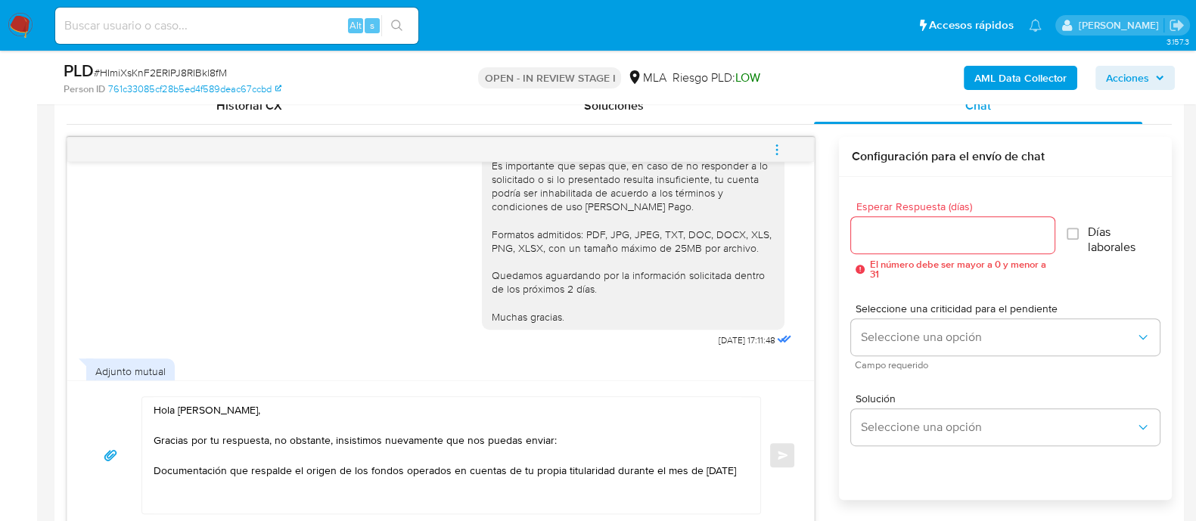
drag, startPoint x: 476, startPoint y: 201, endPoint x: 562, endPoint y: 349, distance: 171.1
click at [562, 324] on div "Hola [PERSON_NAME], Gracias por tu respuesta, no obstante, insistimos nuevament…" at bounding box center [633, 117] width 284 height 413
copy div "Es importante que sepas que, en caso de no responder a lo solicitado o si lo pr…"
click at [231, 486] on textarea "Hola [PERSON_NAME], Gracias por tu respuesta, no obstante, insistimos nuevament…" at bounding box center [448, 455] width 588 height 116
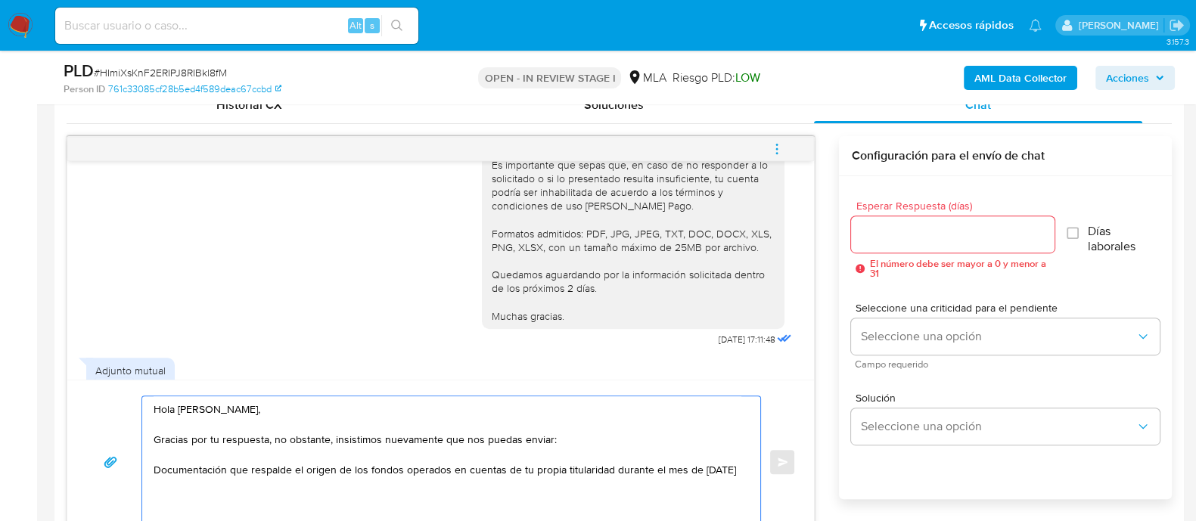
paste textarea "Es importante que sepas que, en caso de no responder a lo solicitado o si lo pr…"
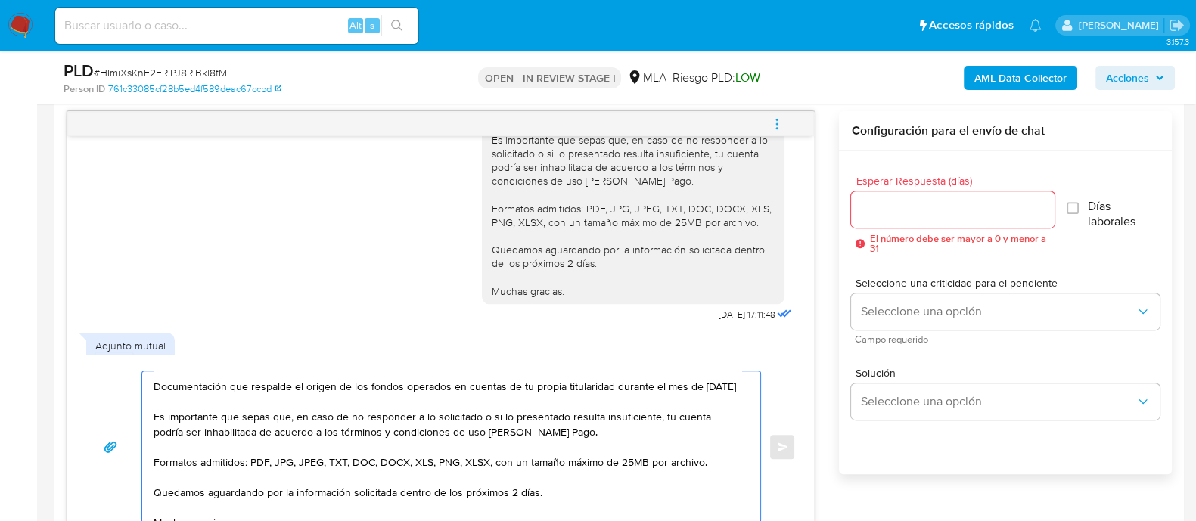
scroll to position [86, 0]
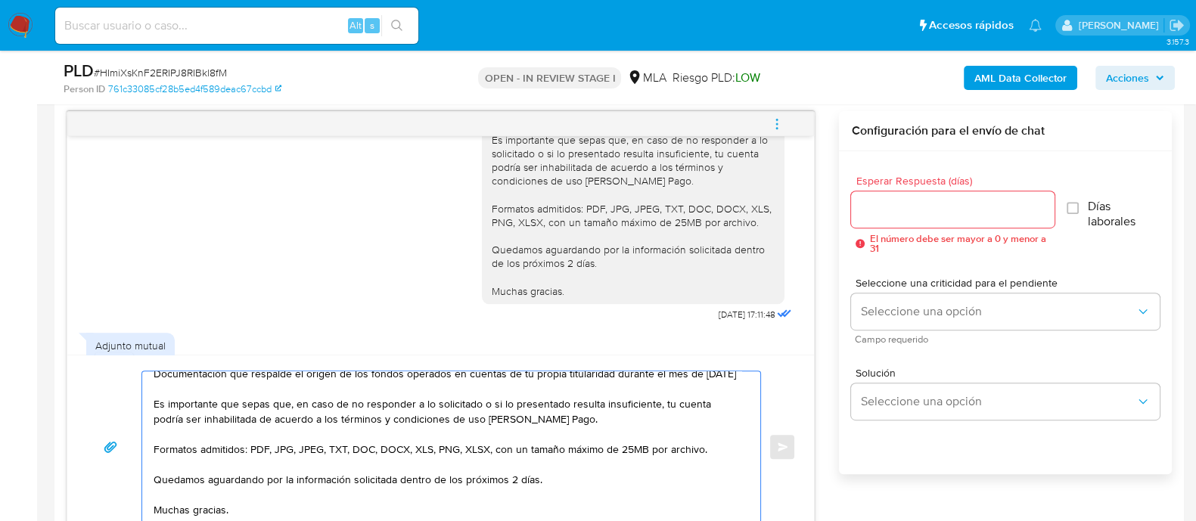
click at [510, 482] on textarea "Hola [PERSON_NAME], Gracias por tu respuesta, no obstante, insistimos nuevament…" at bounding box center [448, 446] width 588 height 151
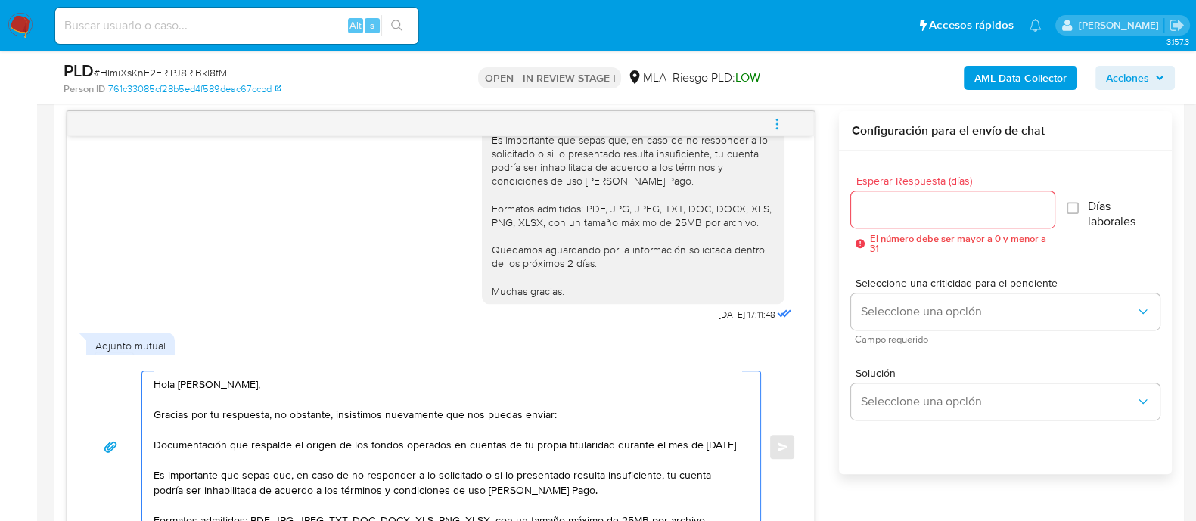
click at [160, 441] on textarea "Hola [PERSON_NAME], Gracias por tu respuesta, no obstante, insistimos nuevament…" at bounding box center [448, 446] width 588 height 151
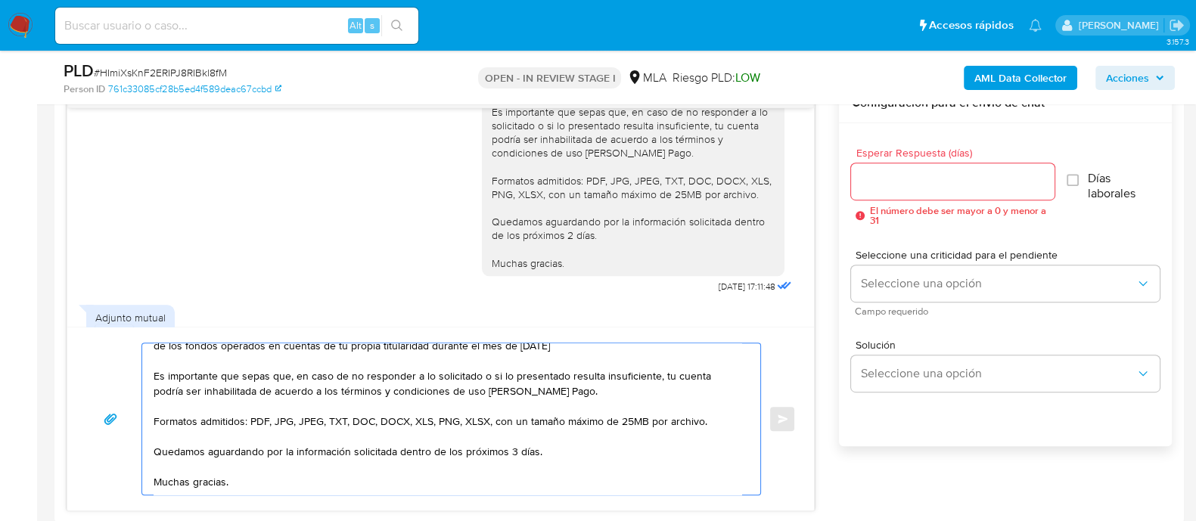
scroll to position [781, 0]
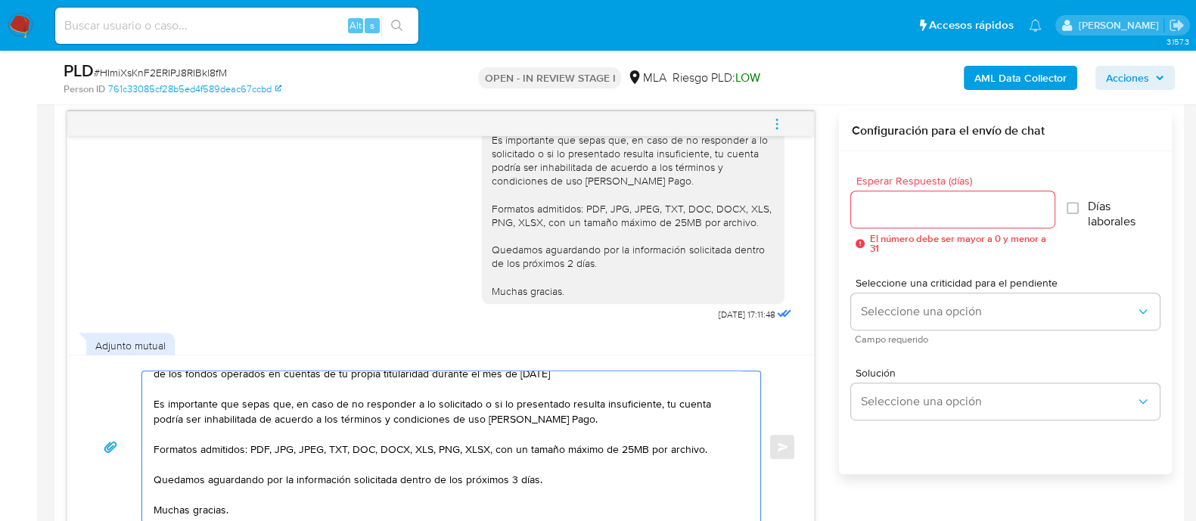
type textarea "Hola [PERSON_NAME], Gracias por tu respuesta, no obstante, insistimos nuevament…"
click at [920, 209] on input "Esperar Respuesta (días)" at bounding box center [952, 210] width 203 height 20
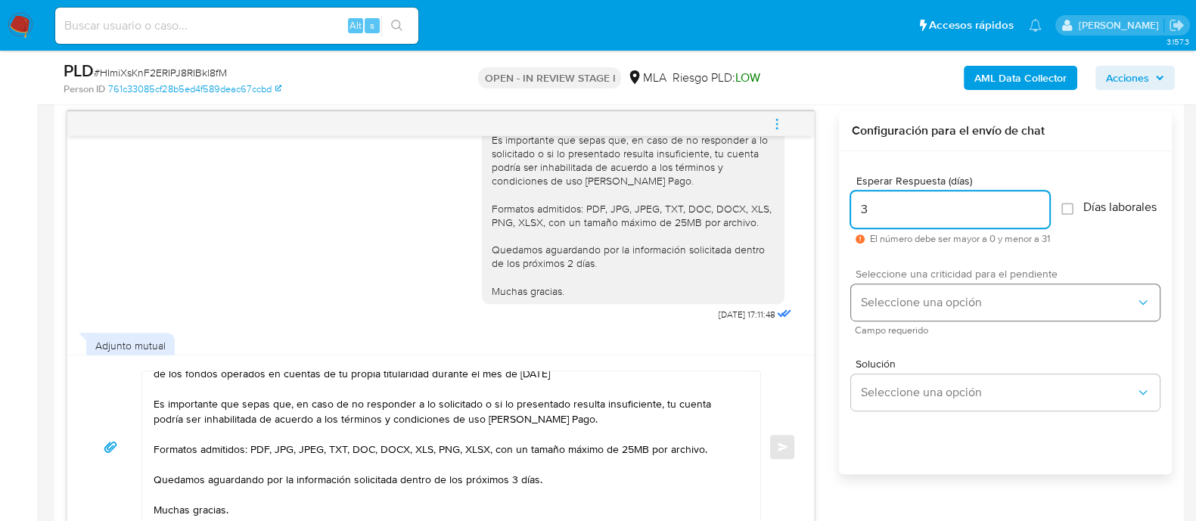
type input "3"
click at [919, 304] on span "Seleccione una opción" at bounding box center [997, 302] width 275 height 15
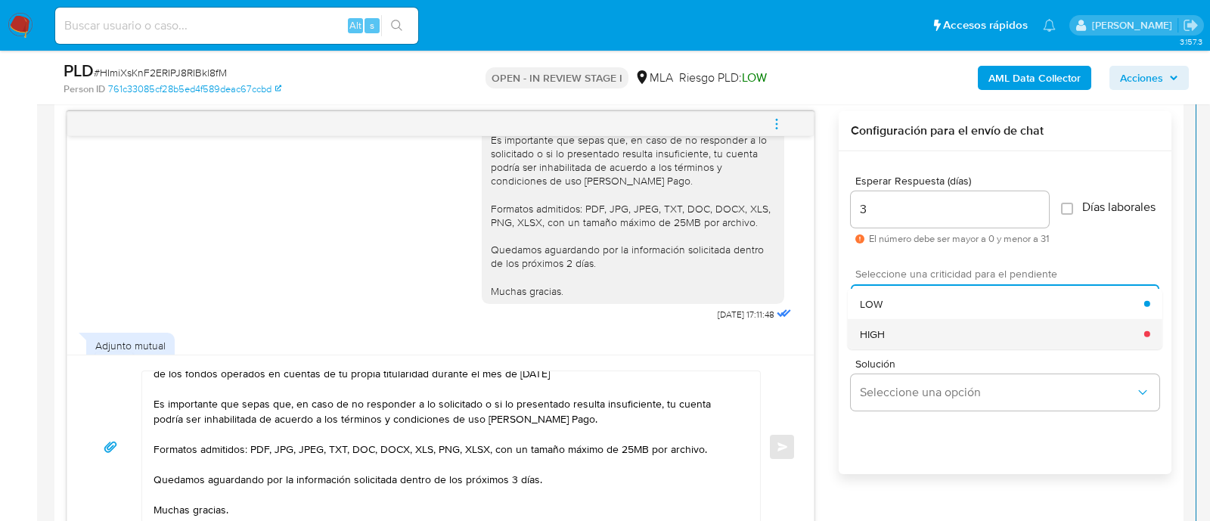
click at [907, 339] on div "HIGH" at bounding box center [1002, 333] width 284 height 30
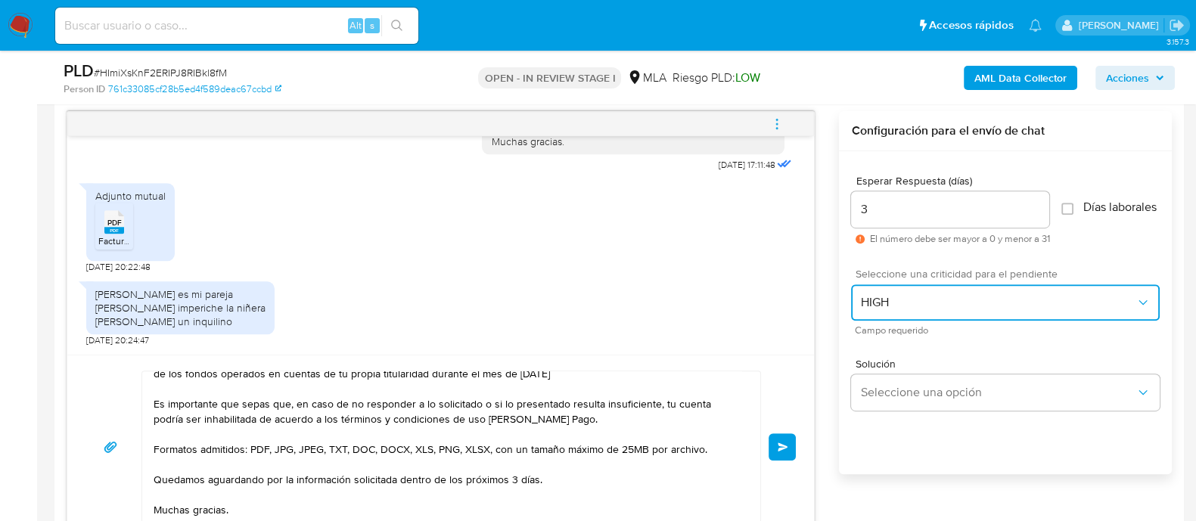
scroll to position [2099, 0]
click at [780, 439] on button "Enviar" at bounding box center [781, 446] width 27 height 27
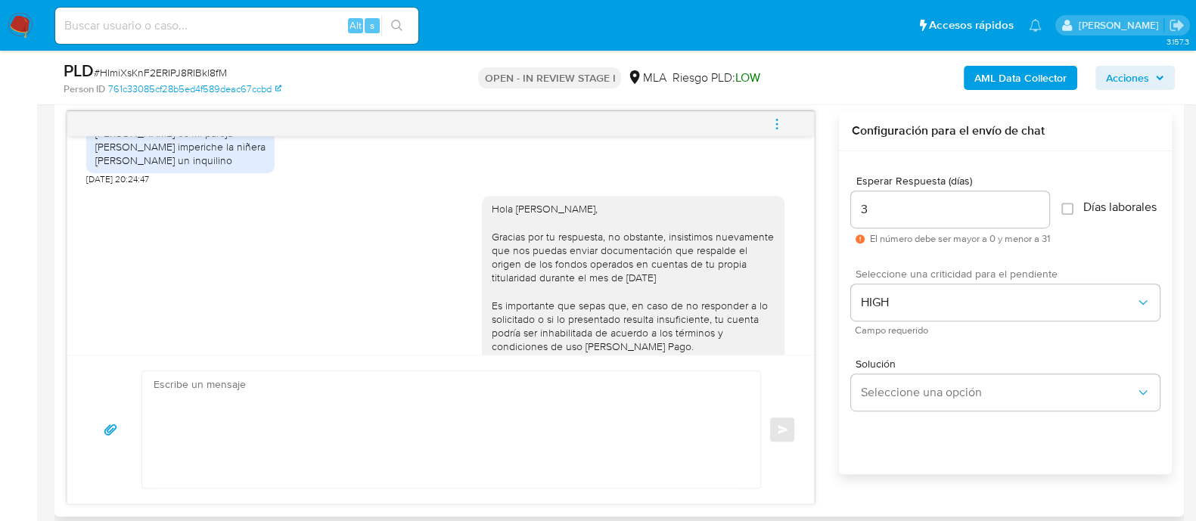
scroll to position [2216, 0]
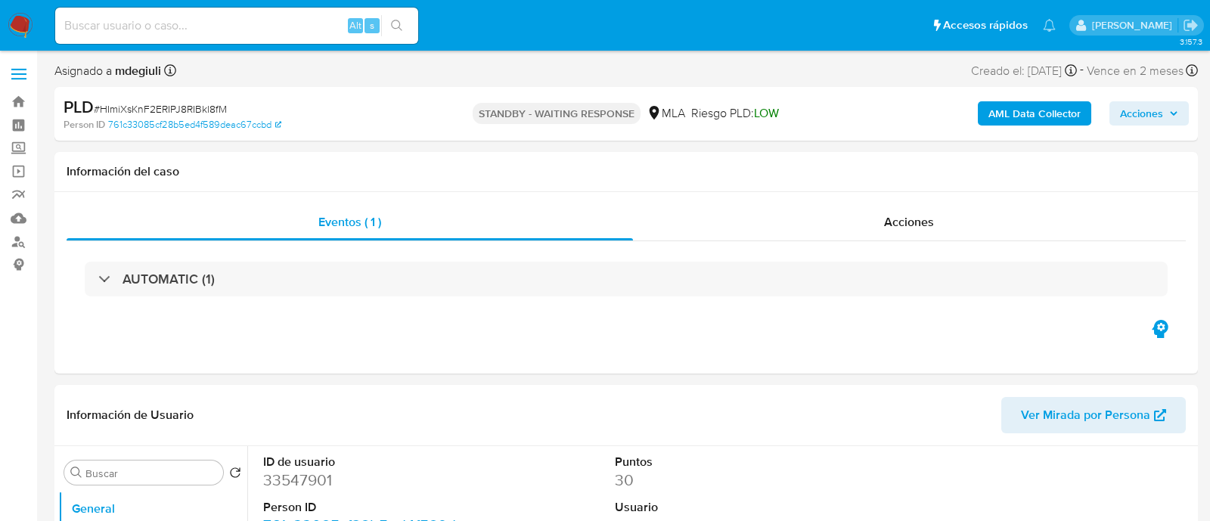
select select "10"
